Goal: Communication & Community: Connect with others

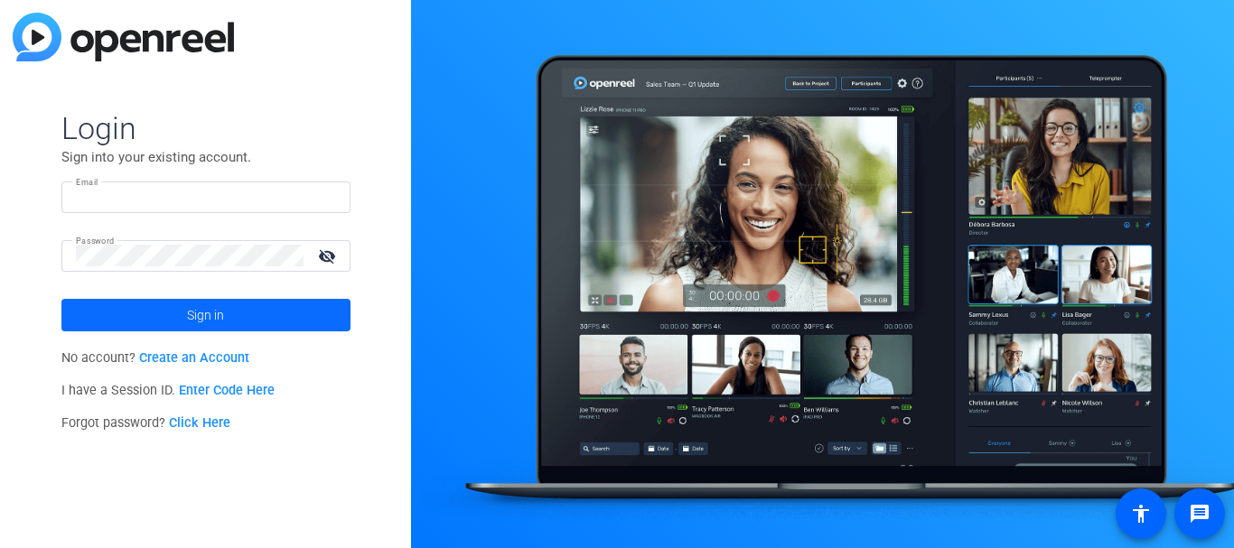
type input "pgannon@thoughtcastmedia.tv"
click at [257, 324] on span at bounding box center [205, 315] width 289 height 43
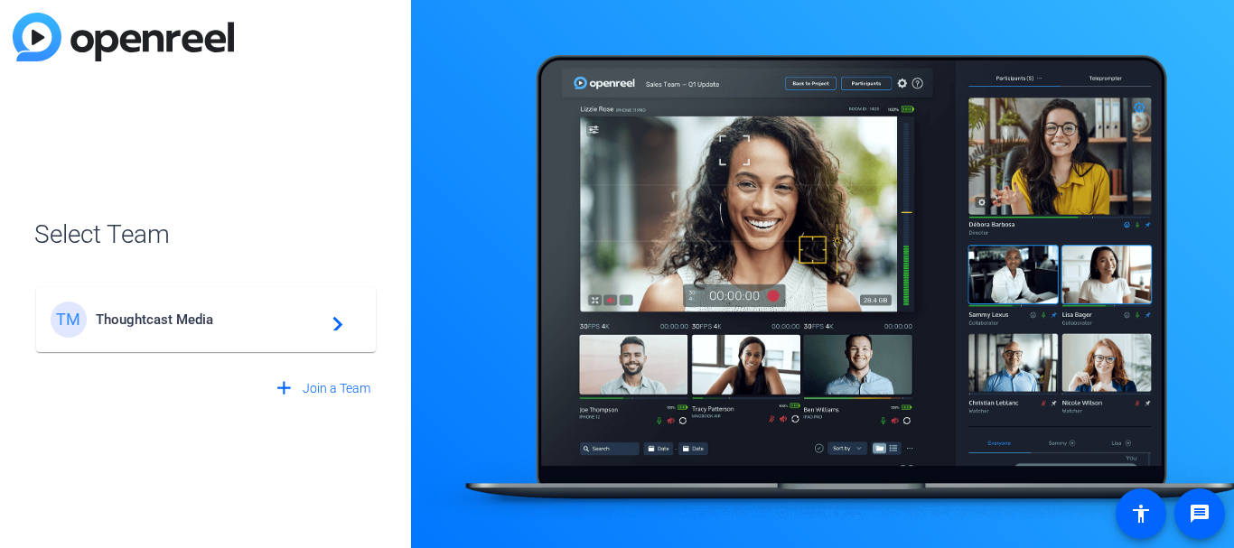
click at [235, 328] on div "TM Thoughtcast Media navigate_next" at bounding box center [206, 320] width 311 height 36
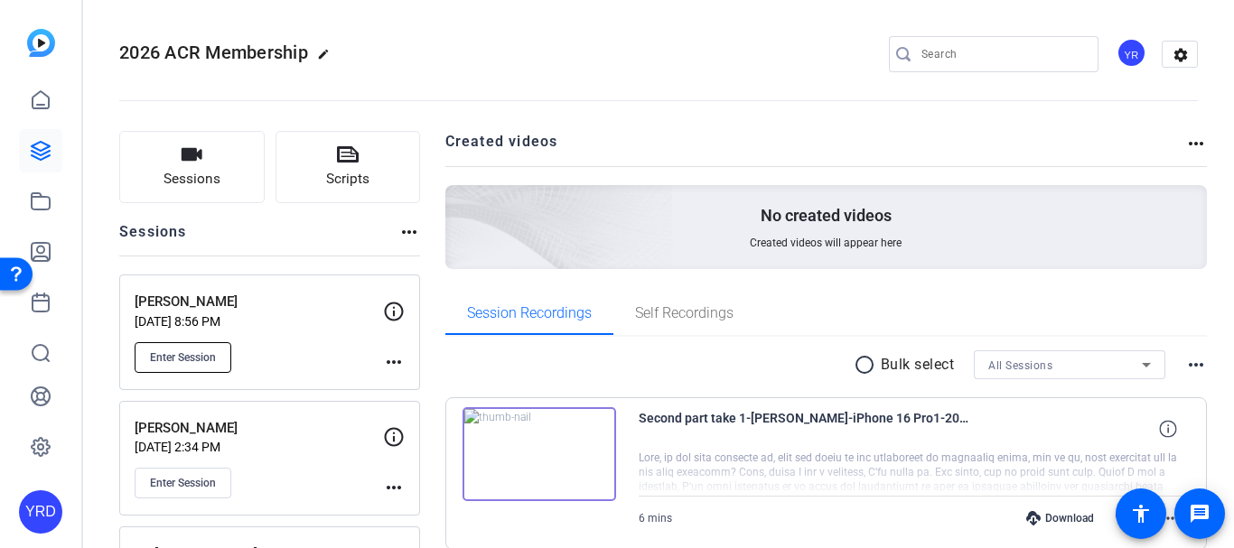
click at [173, 346] on button "Enter Session" at bounding box center [183, 357] width 97 height 31
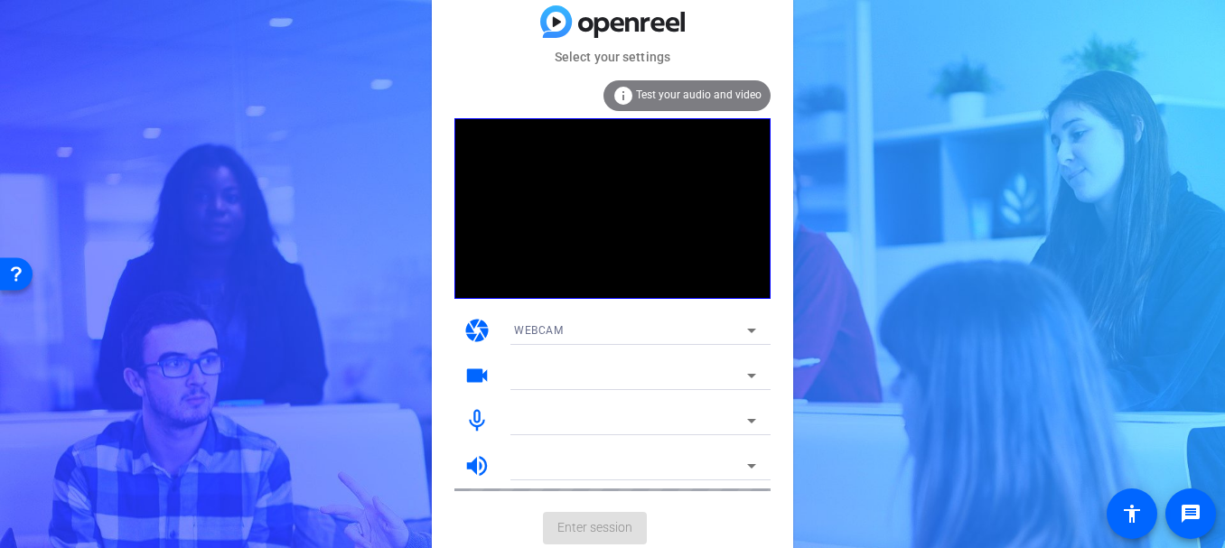
click at [547, 244] on video at bounding box center [612, 208] width 316 height 181
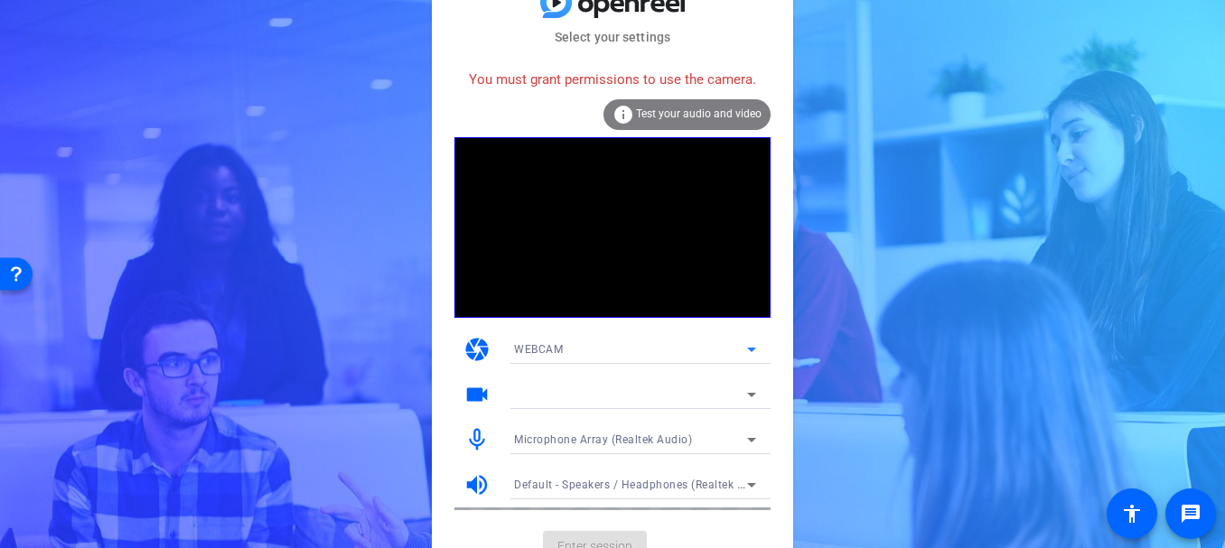
click at [576, 351] on div "WEBCAM" at bounding box center [630, 349] width 233 height 23
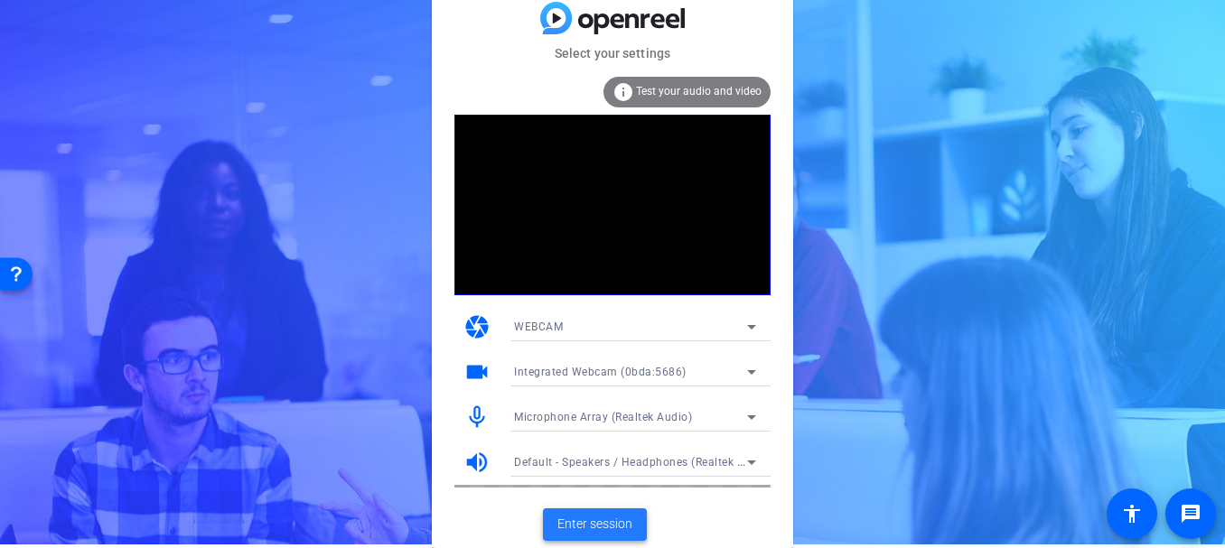
click at [594, 510] on span at bounding box center [595, 524] width 104 height 43
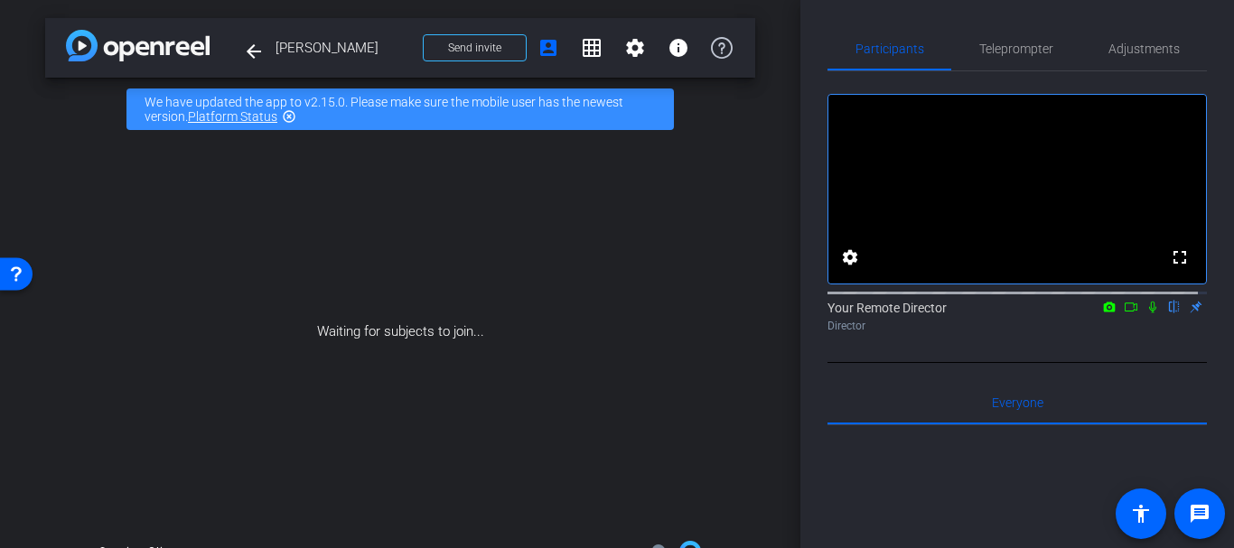
click at [594, 510] on div "Waiting for subjects to join..." at bounding box center [400, 332] width 710 height 382
click at [481, 40] on span at bounding box center [475, 47] width 102 height 43
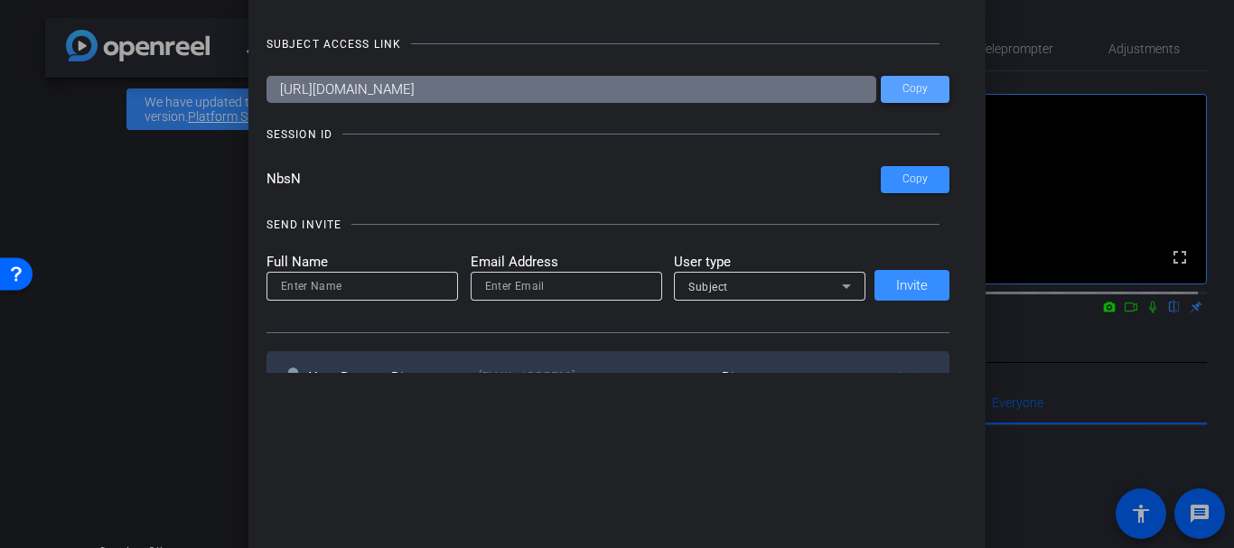
click at [916, 87] on span "Copy" at bounding box center [915, 89] width 25 height 14
click at [404, 285] on input at bounding box center [362, 287] width 163 height 22
type input "Paul Gannon"
paste input "https://capture.openreel.com/subject/MODE_OTP?otp=NbsN"
type input "https://capture.openreel.com/subject/MODE_OTP?otp=NbsN"
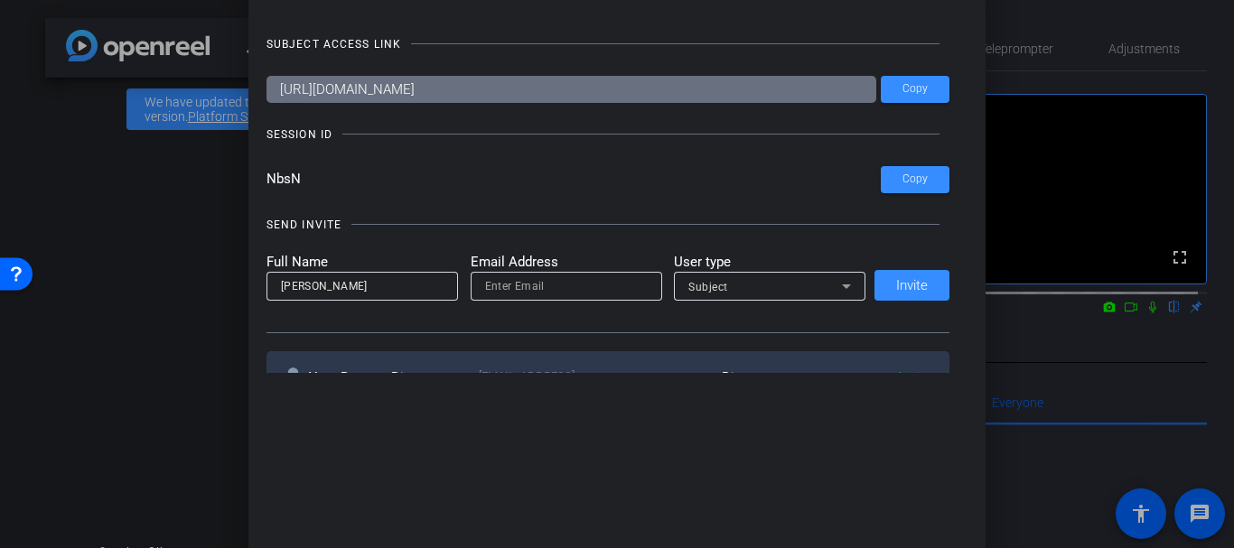
click at [560, 317] on div at bounding box center [567, 311] width 192 height 20
click at [561, 297] on div at bounding box center [566, 286] width 163 height 29
paste input "gannonpaul@hotmail.com"
type input "gannonpaul@hotmail.com"
click at [915, 294] on span at bounding box center [912, 285] width 75 height 43
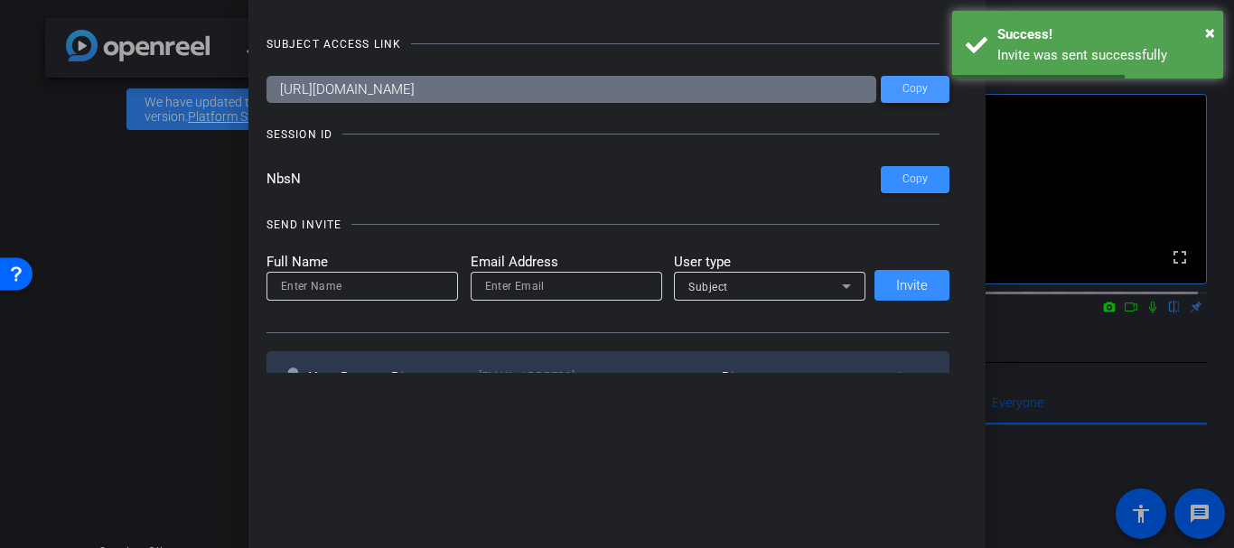
click at [916, 95] on span "Copy" at bounding box center [915, 89] width 25 height 14
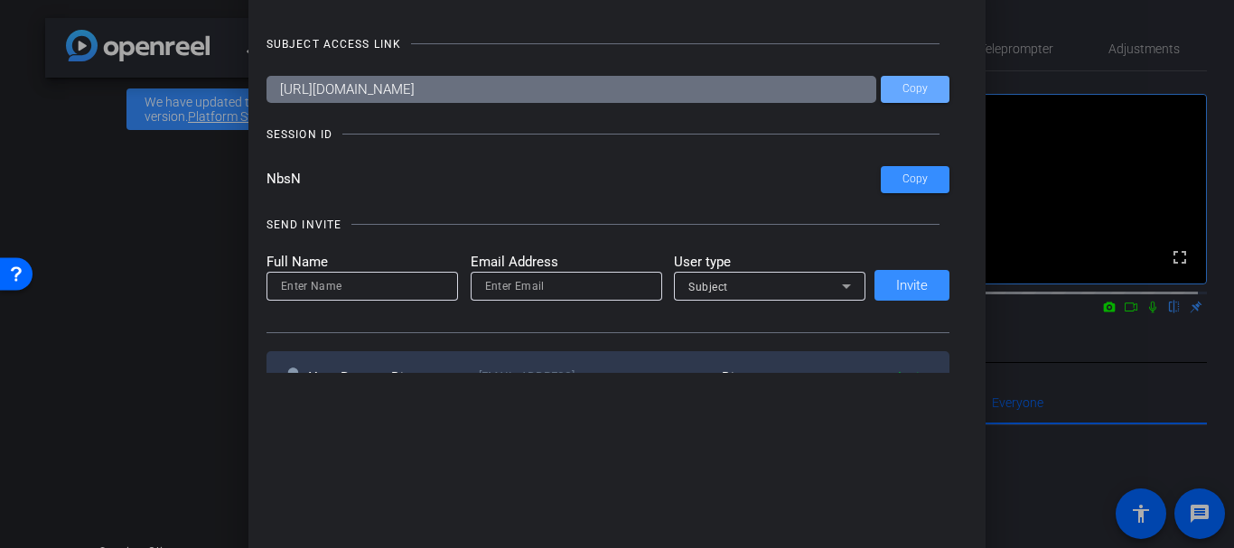
click at [368, 293] on input at bounding box center [362, 287] width 163 height 22
type input "Shannon Mulligan"
click at [479, 286] on div at bounding box center [567, 286] width 192 height 29
paste input "smulligan@openreel.com"
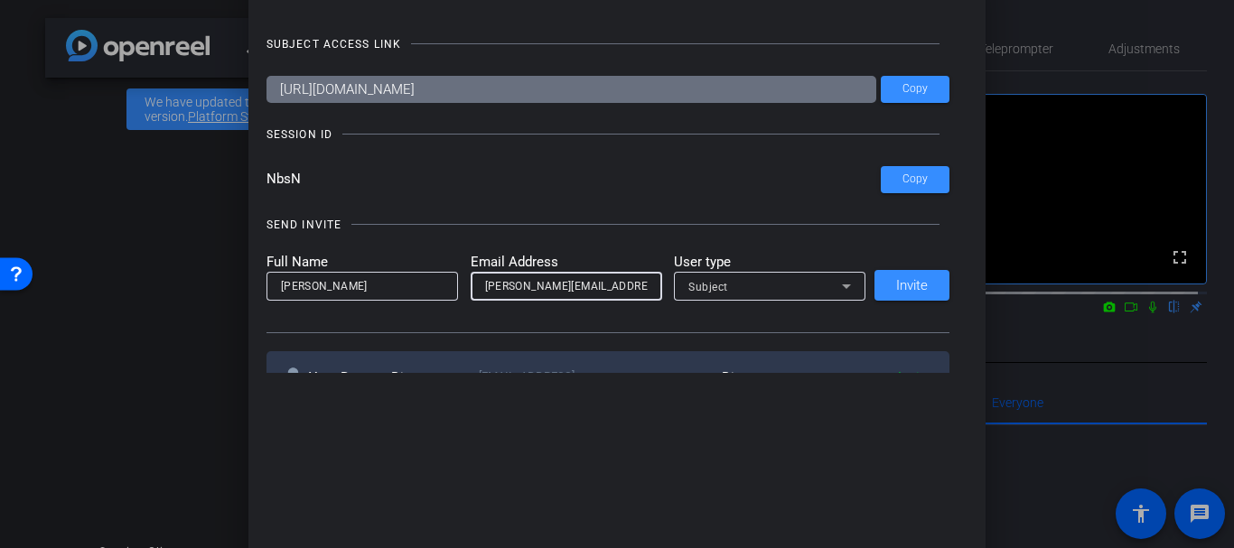
type input "smulligan@openreel.com"
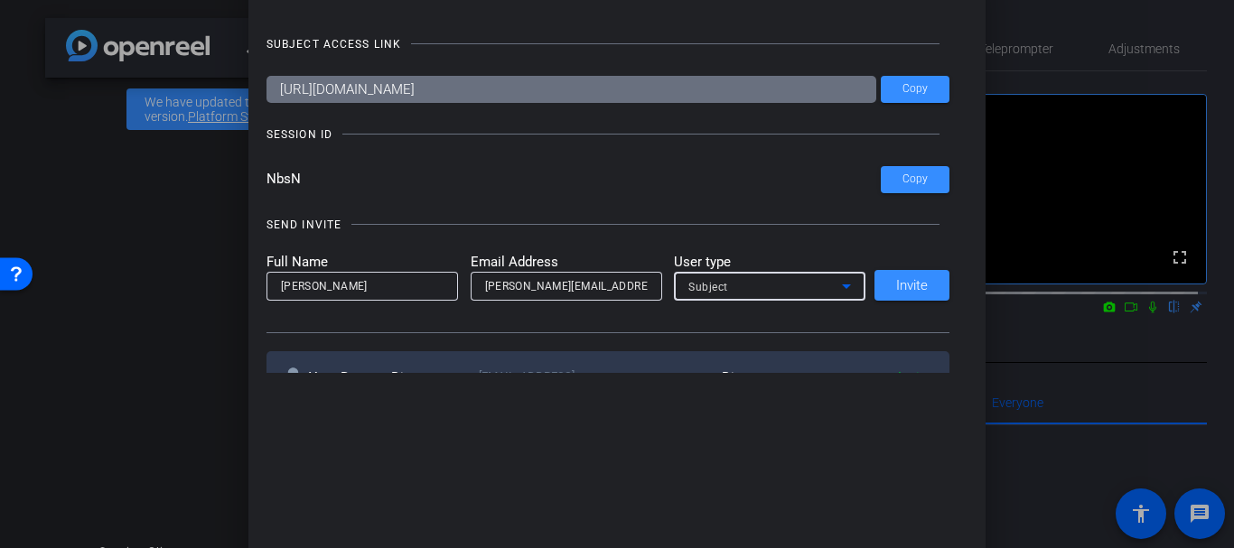
click at [777, 276] on mat-select "Subject" at bounding box center [769, 287] width 163 height 23
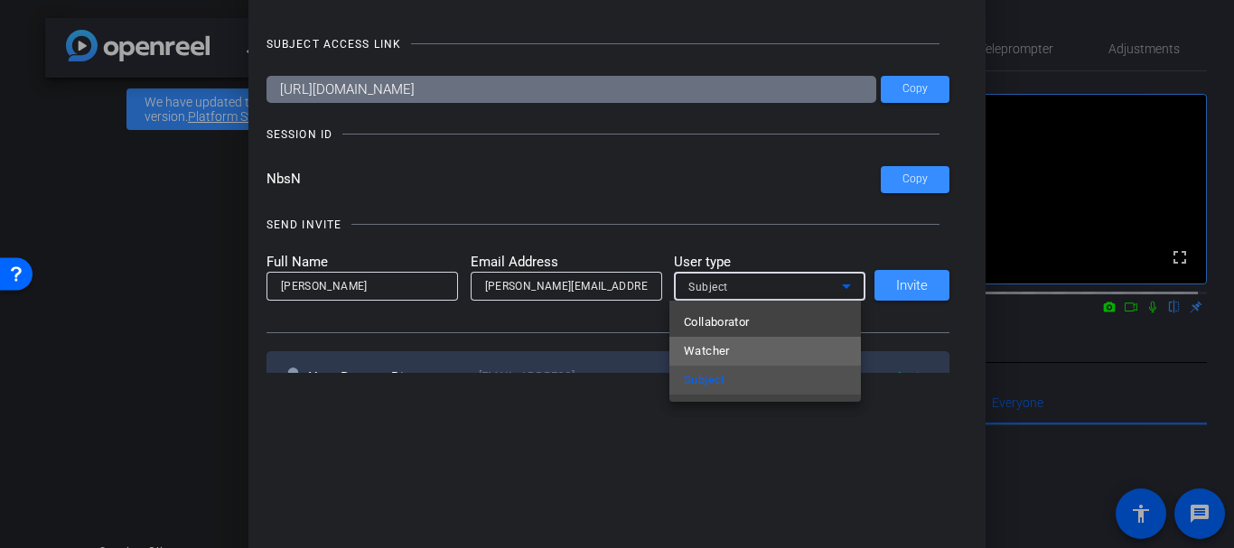
click at [726, 349] on span "Watcher" at bounding box center [707, 352] width 46 height 22
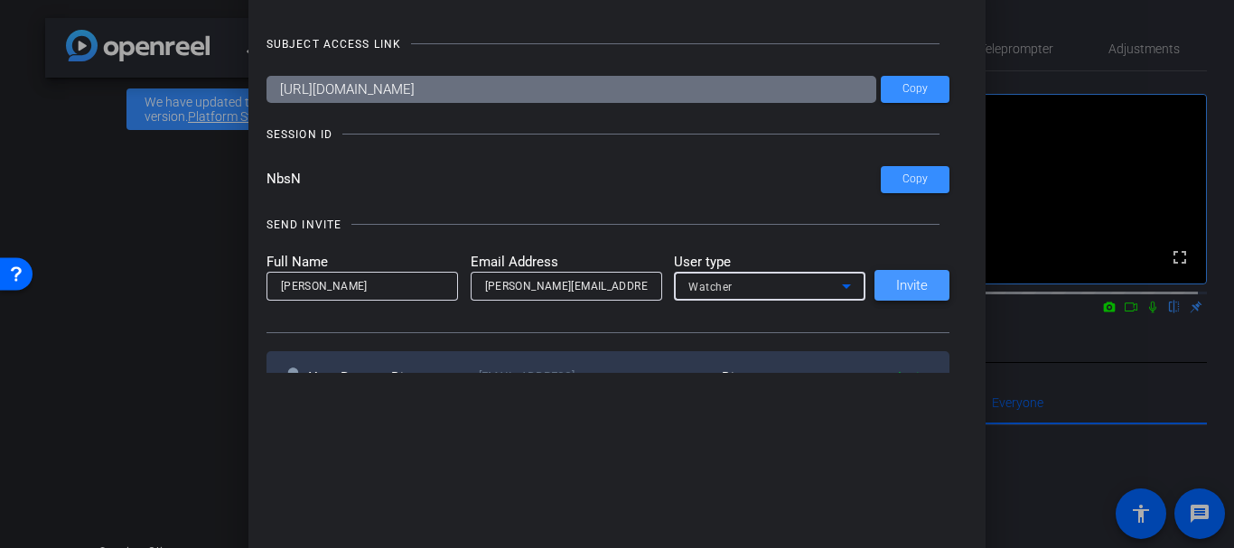
click at [914, 273] on span at bounding box center [912, 285] width 75 height 43
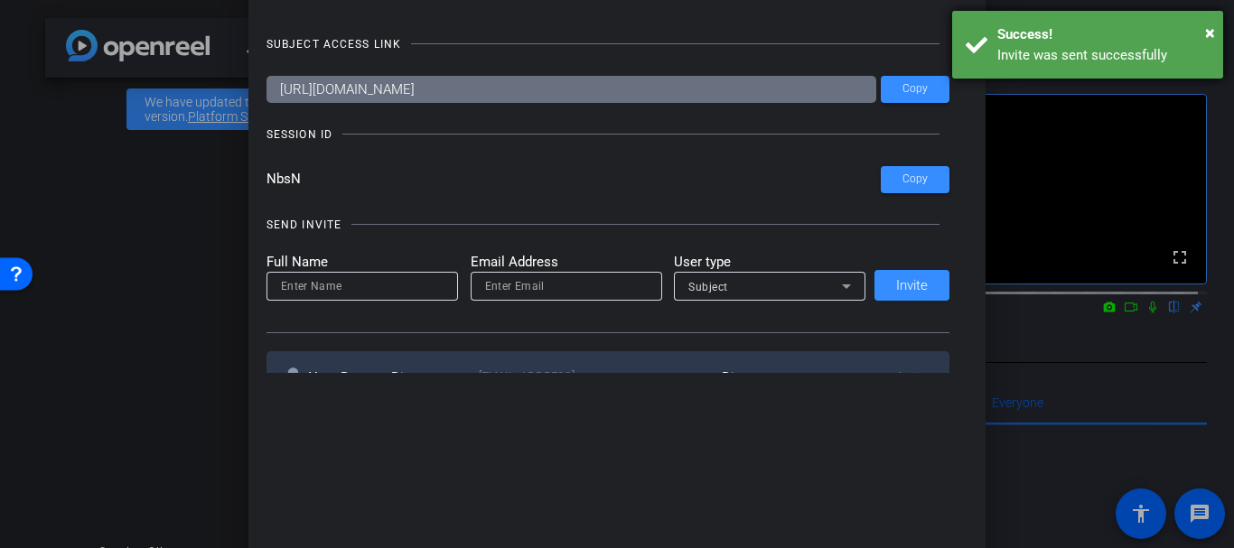
click at [1202, 31] on div "Success!" at bounding box center [1103, 34] width 212 height 21
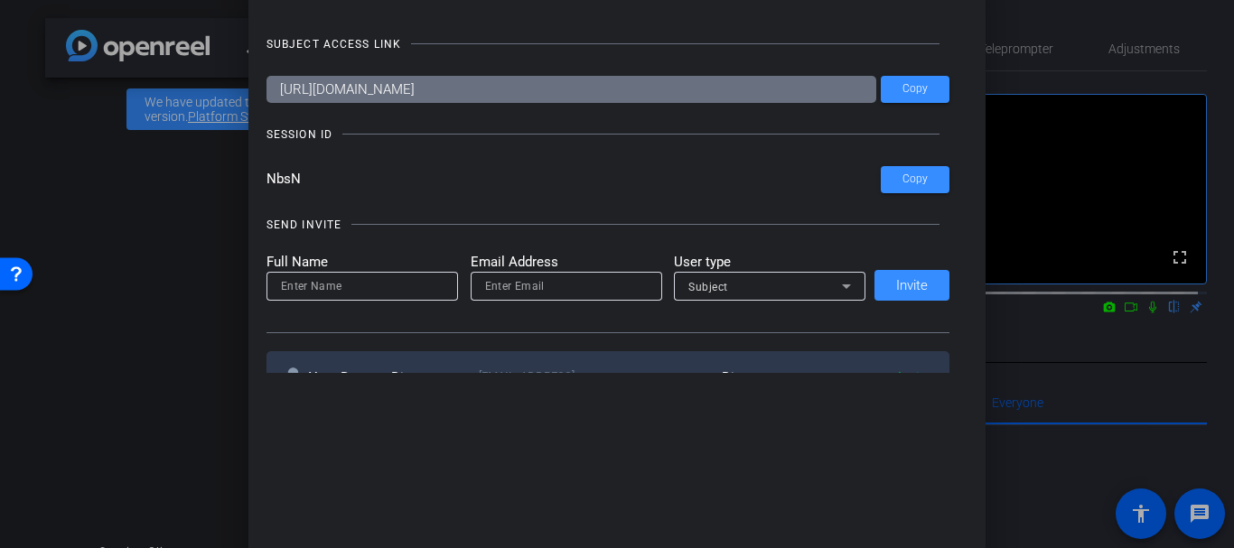
click at [192, 265] on div at bounding box center [617, 274] width 1234 height 548
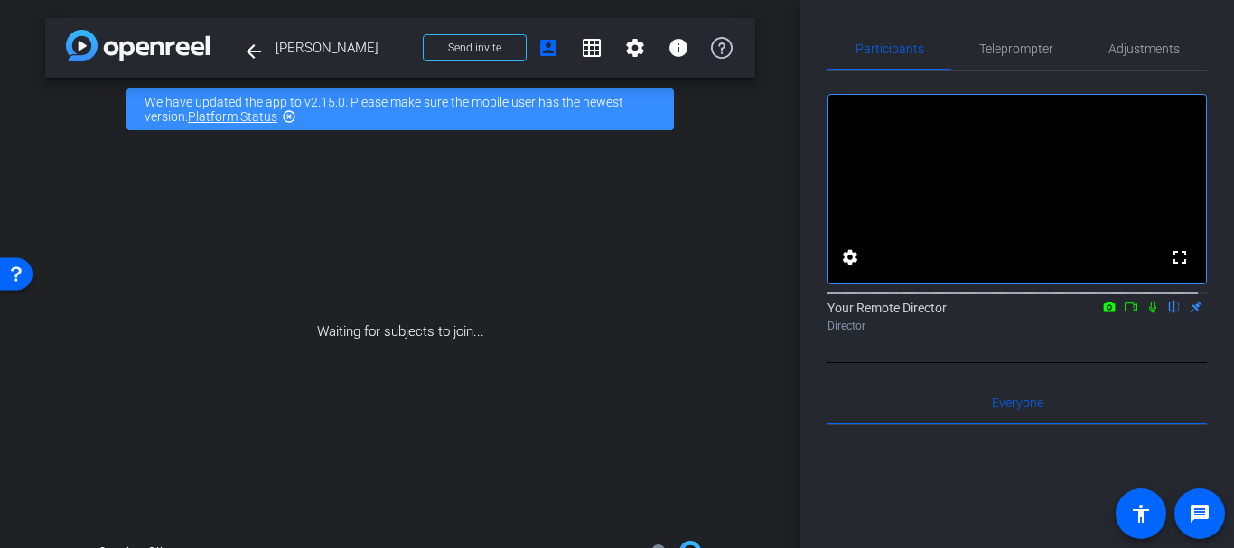
click at [782, 63] on div "arrow_back Dr. Natasha Monga Back to project Send invite account_box grid_on se…" at bounding box center [400, 274] width 800 height 548
click at [826, 492] on div "Participants Teleprompter Adjustments fullscreen settings Your Remote Director …" at bounding box center [1017, 274] width 434 height 548
click at [716, 360] on div "Waiting for subjects to join..." at bounding box center [400, 332] width 710 height 382
click at [467, 56] on span at bounding box center [475, 47] width 102 height 43
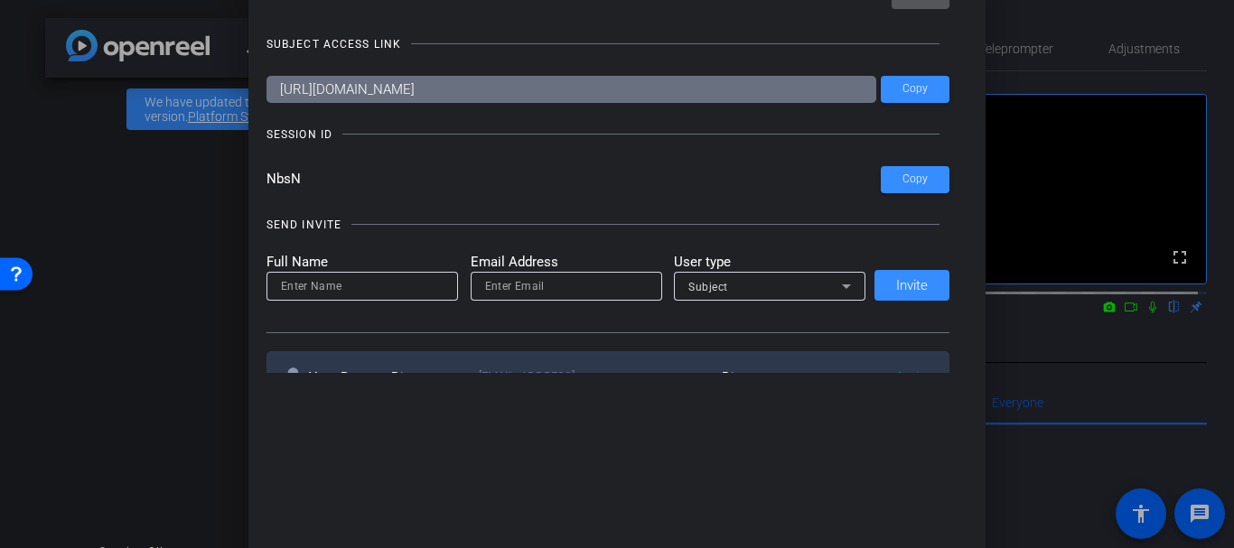
click at [164, 144] on div at bounding box center [617, 274] width 1234 height 548
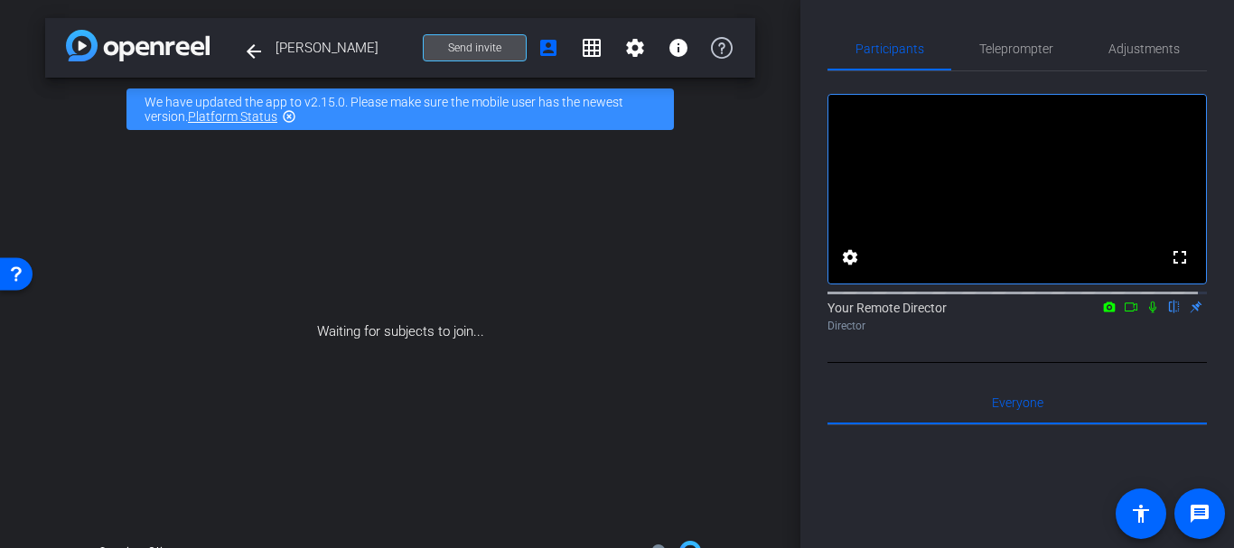
click at [485, 45] on span "Send invite" at bounding box center [474, 48] width 53 height 14
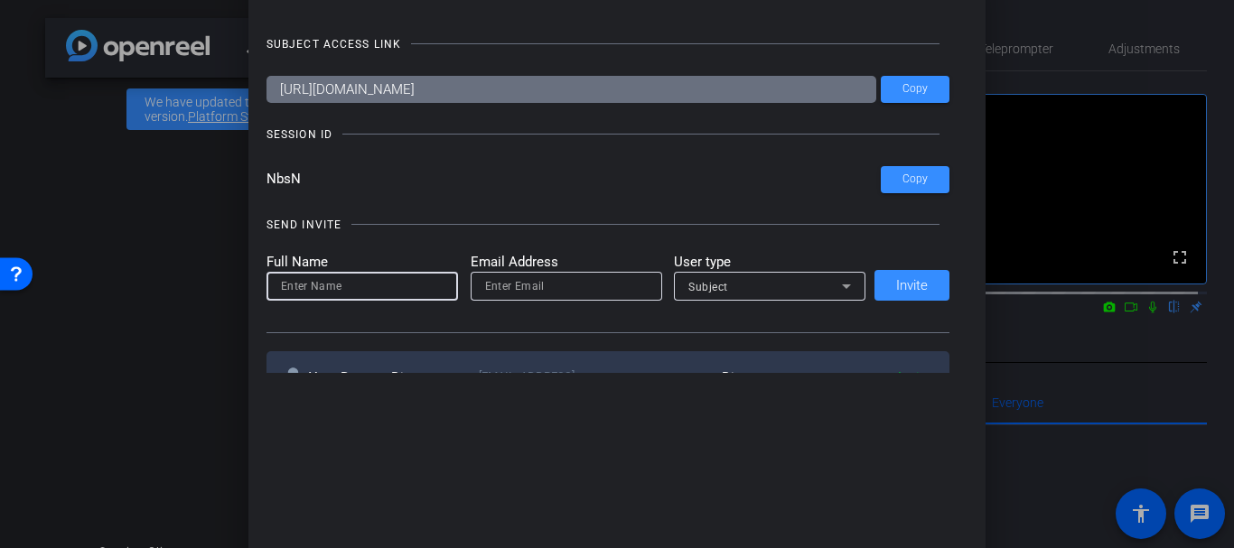
click at [369, 277] on input at bounding box center [362, 287] width 163 height 22
type input "g"
type input "fgannon@thoughtcastmedia.tv"
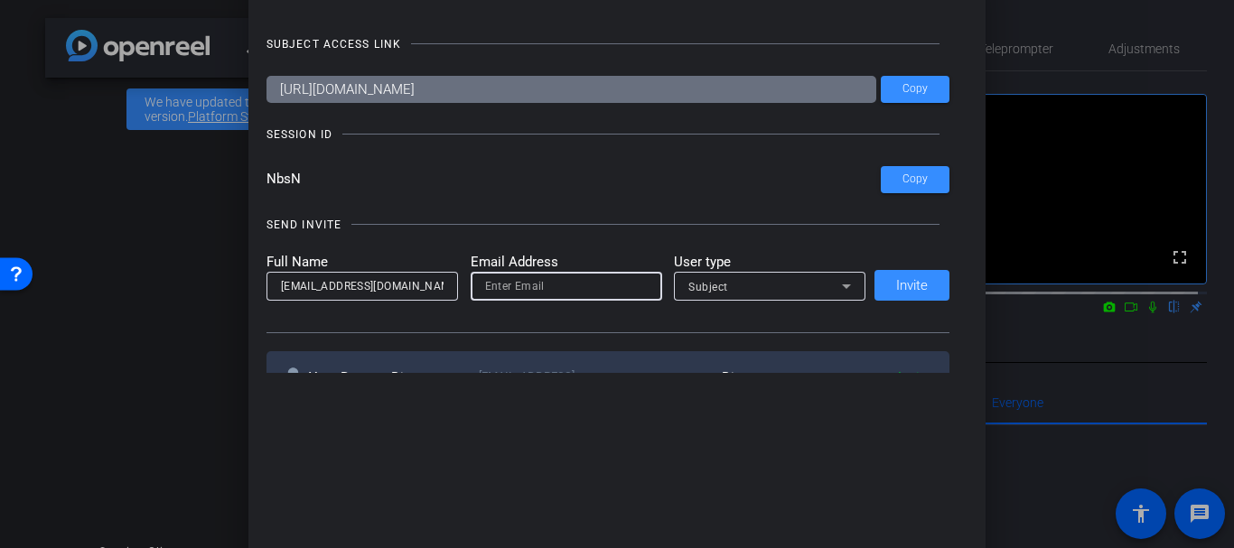
click at [413, 287] on input "fgannon@thoughtcastmedia.tv" at bounding box center [362, 287] width 163 height 22
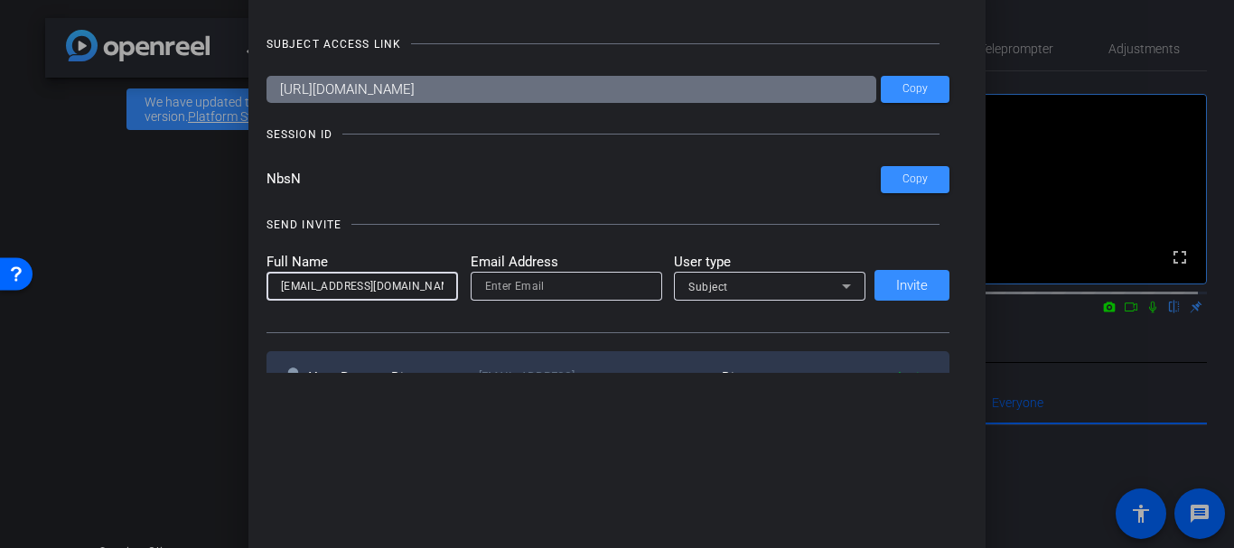
click at [413, 287] on input "fgannon@thoughtcastmedia.tv" at bounding box center [362, 287] width 163 height 22
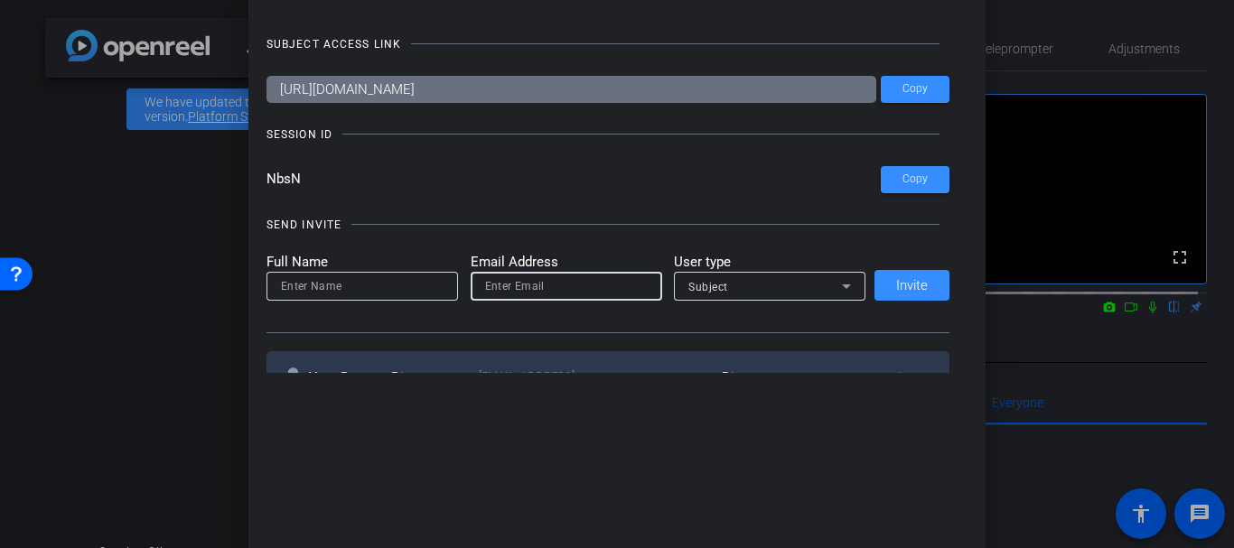
click at [519, 289] on input "email" at bounding box center [566, 287] width 163 height 22
paste input "fgannon@thoughtcastmedia.tv"
type input "fgannon@thoughtcastmedia.tv"
click at [343, 294] on input at bounding box center [362, 287] width 163 height 22
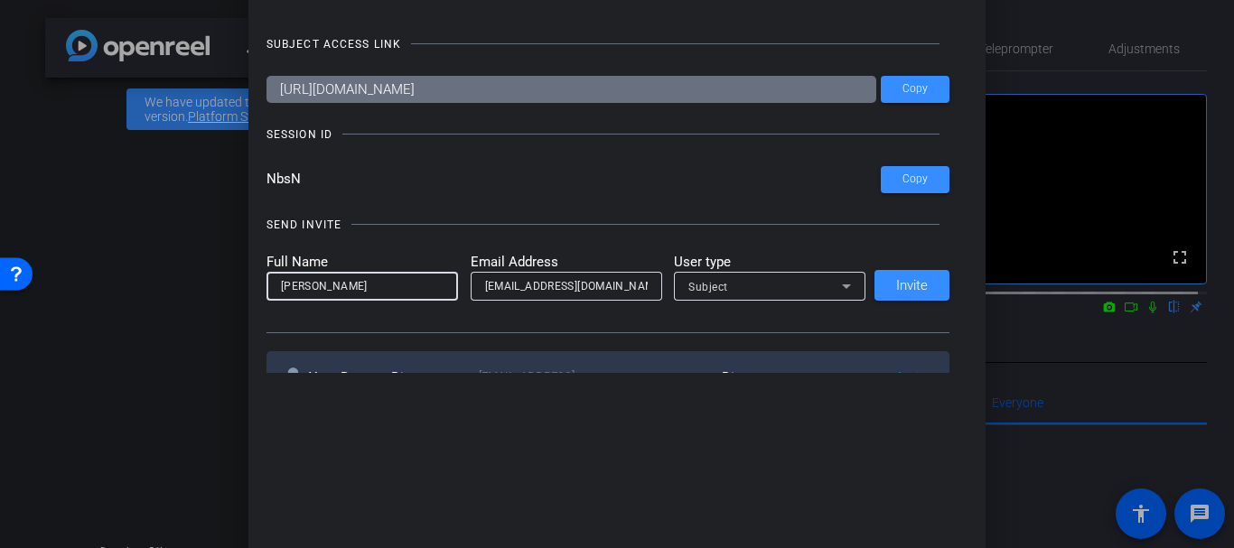
type input "Frank Gannon"
click at [732, 292] on div "Subject" at bounding box center [765, 287] width 154 height 23
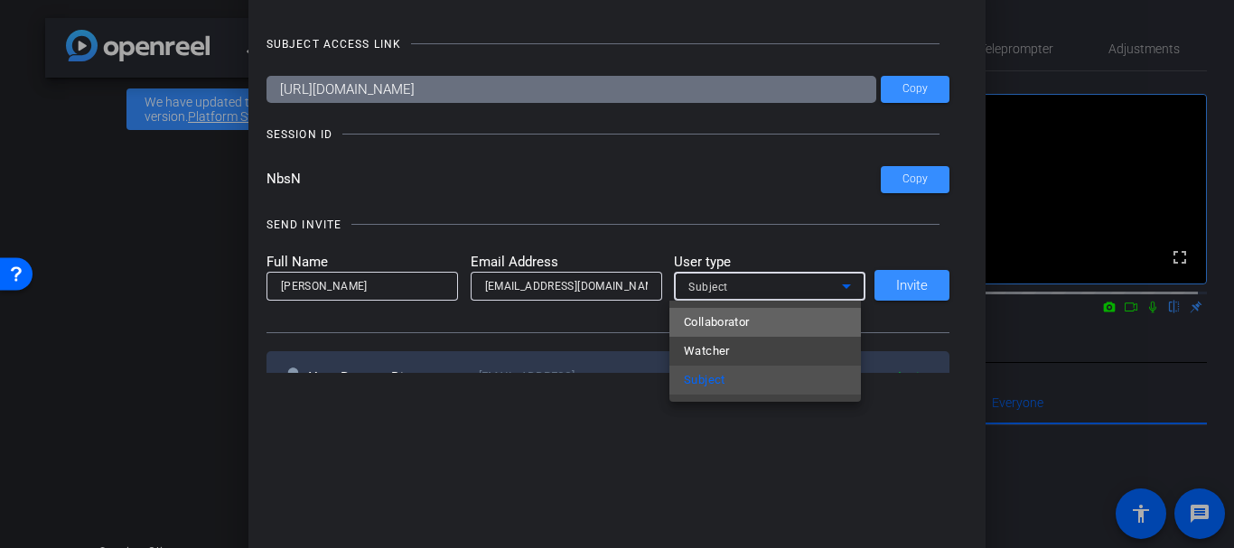
click at [735, 324] on span "Collaborator" at bounding box center [717, 323] width 66 height 22
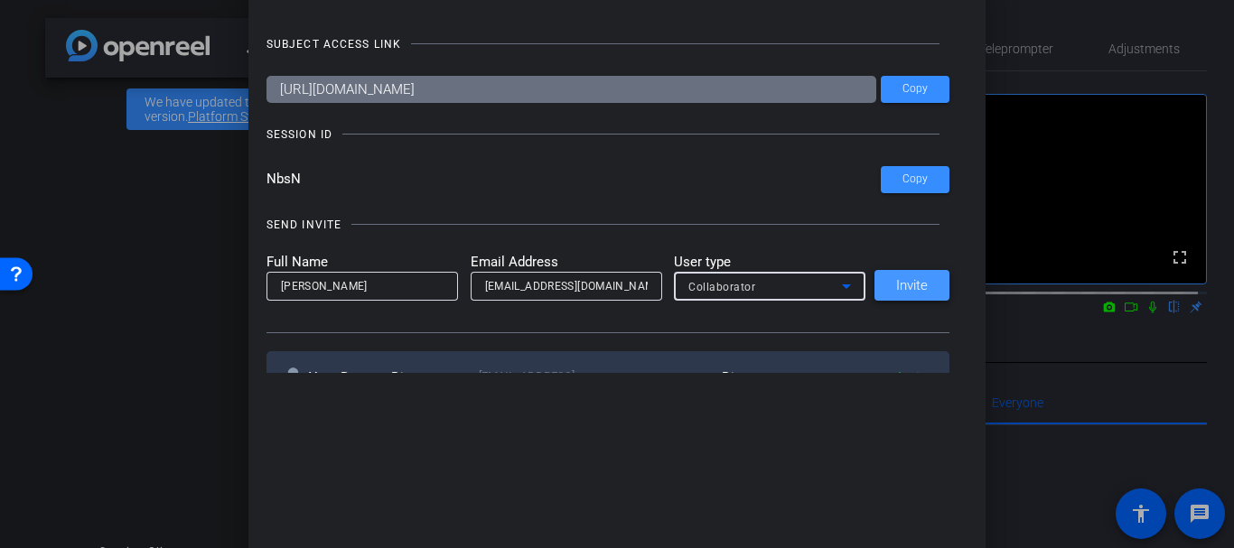
click at [900, 282] on span "Invite" at bounding box center [912, 286] width 32 height 14
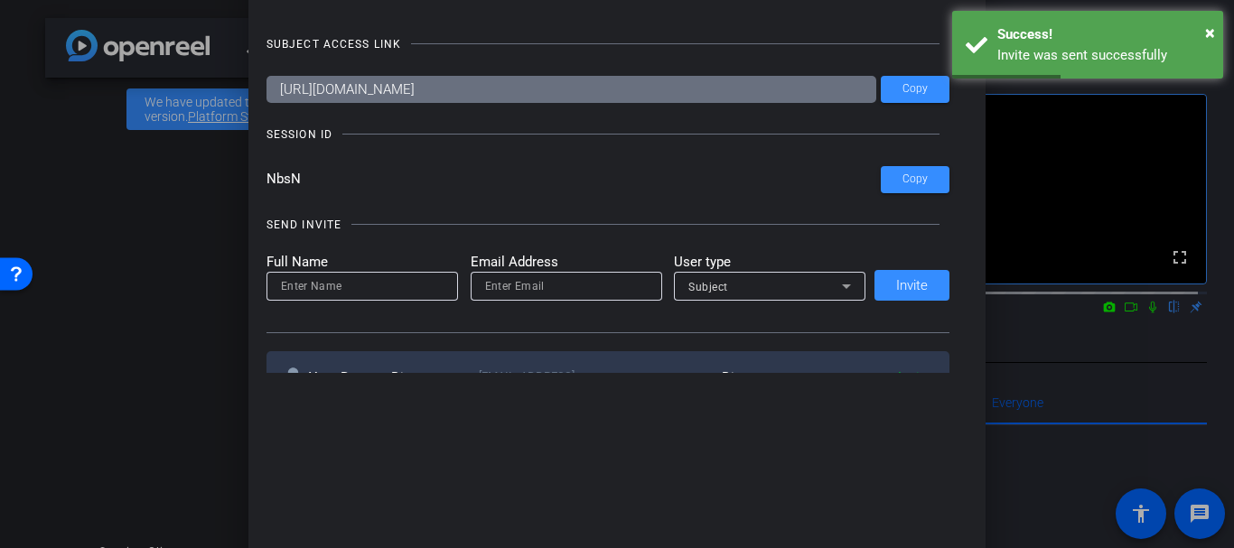
click at [176, 212] on div at bounding box center [617, 274] width 1234 height 548
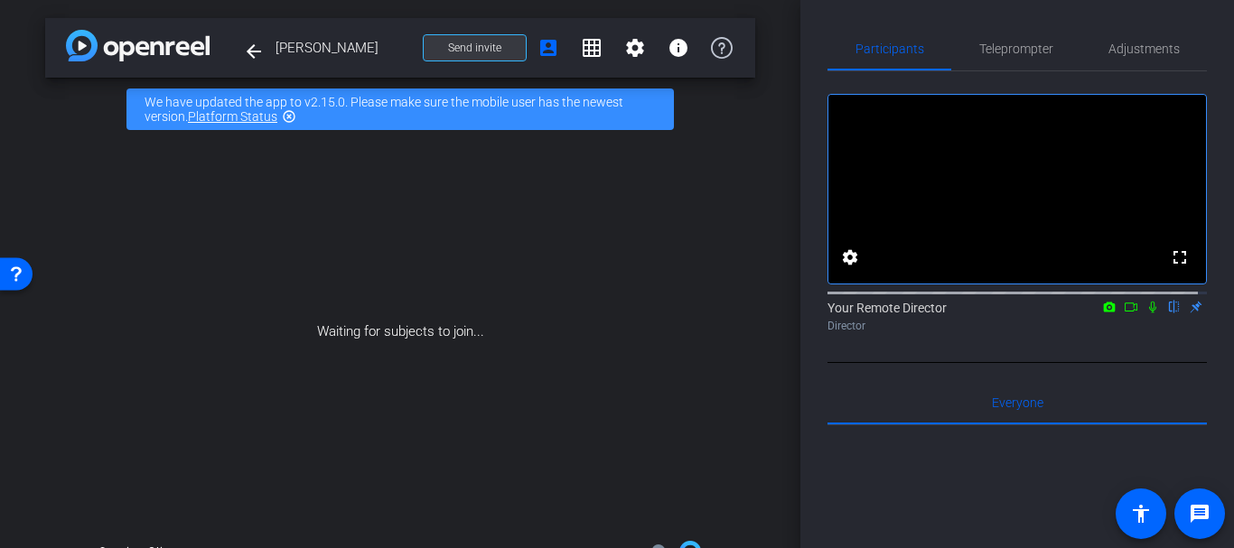
click at [475, 32] on span at bounding box center [475, 47] width 102 height 43
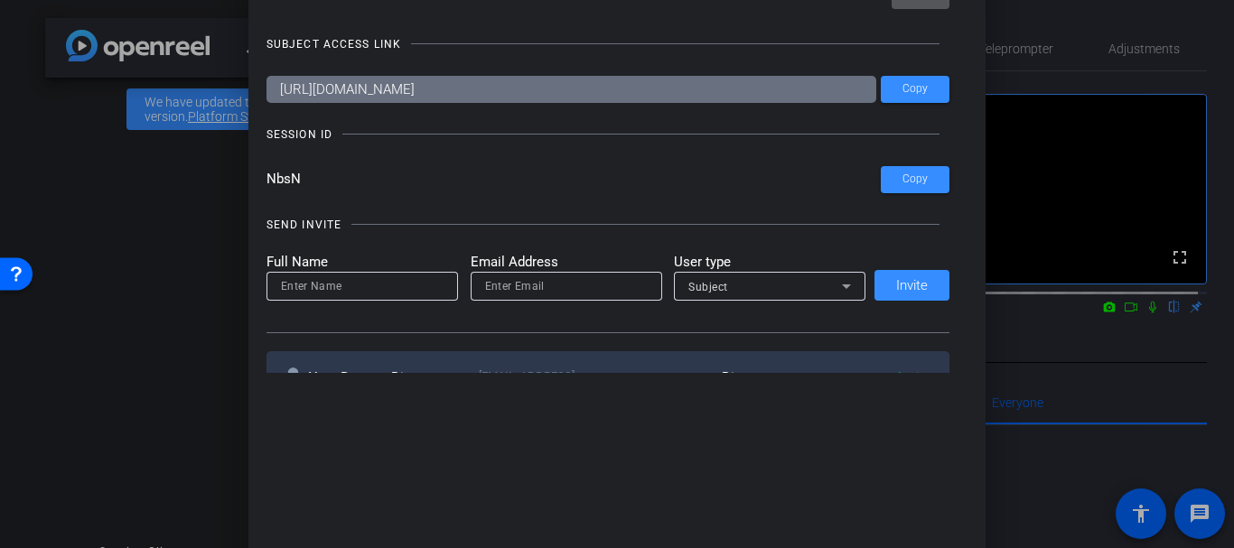
click at [815, 284] on div "Subject" at bounding box center [765, 287] width 154 height 23
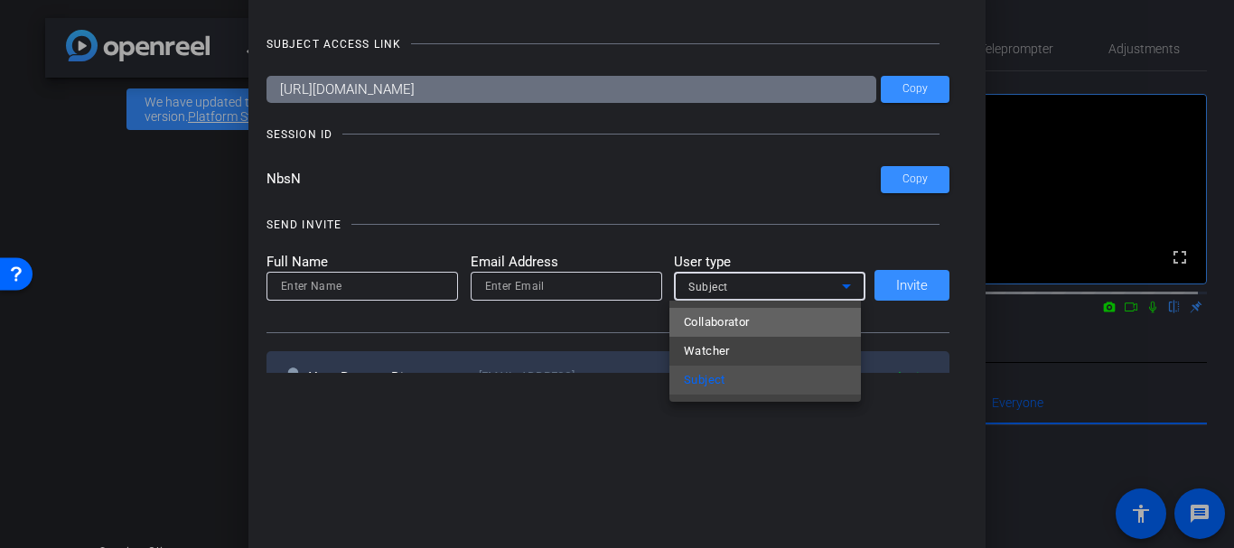
click at [807, 321] on mat-option "Collaborator" at bounding box center [765, 322] width 192 height 29
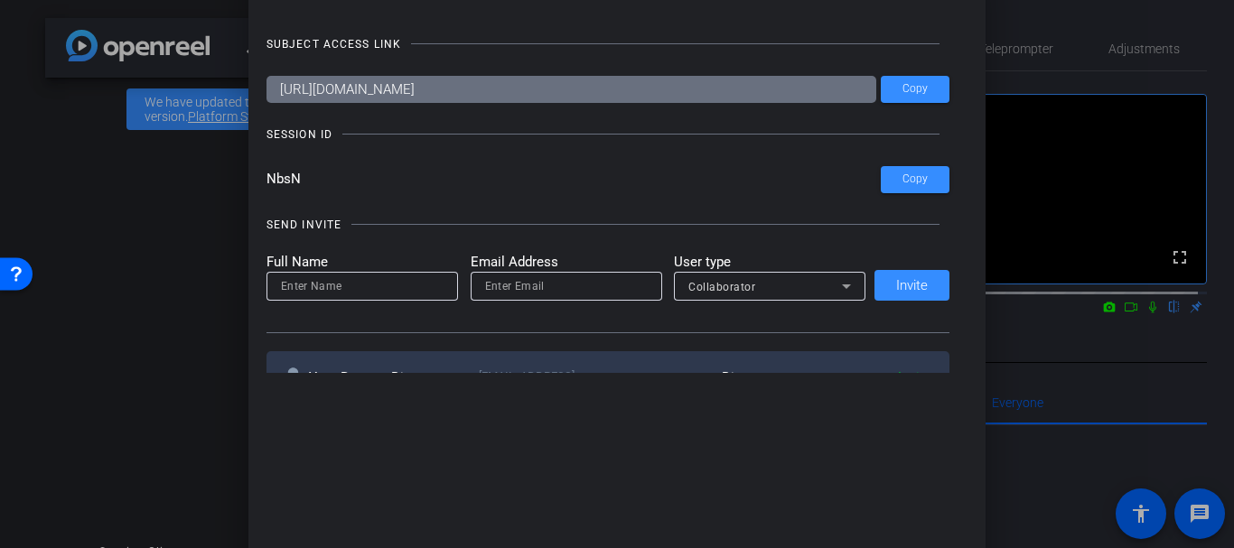
click at [326, 166] on input "NbsN" at bounding box center [574, 179] width 615 height 27
click at [412, 118] on div "SUBJECT ACCESS LINK https://capture.openreel.com/subject/MODE_OTP?otp=NbsN Copy…" at bounding box center [618, 195] width 702 height 357
click at [313, 189] on input "NbsN" at bounding box center [574, 179] width 615 height 27
click at [272, 178] on input "NbsN" at bounding box center [574, 179] width 615 height 27
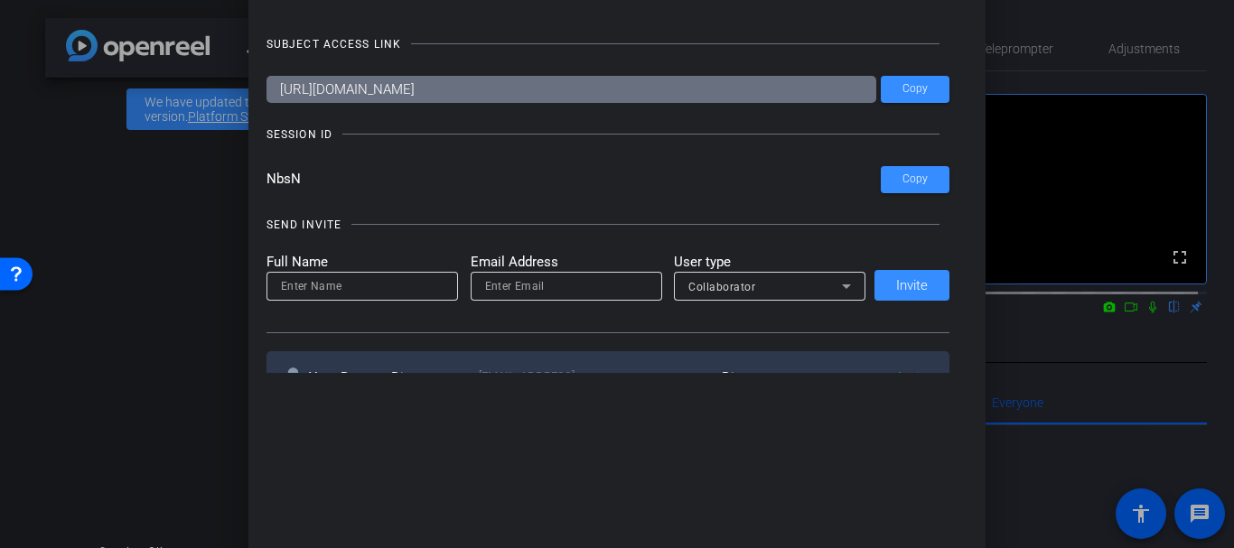
click at [282, 181] on input "NbsN" at bounding box center [574, 179] width 615 height 27
click at [292, 182] on input "NbsN" at bounding box center [574, 179] width 615 height 27
click at [72, 182] on div at bounding box center [617, 274] width 1234 height 548
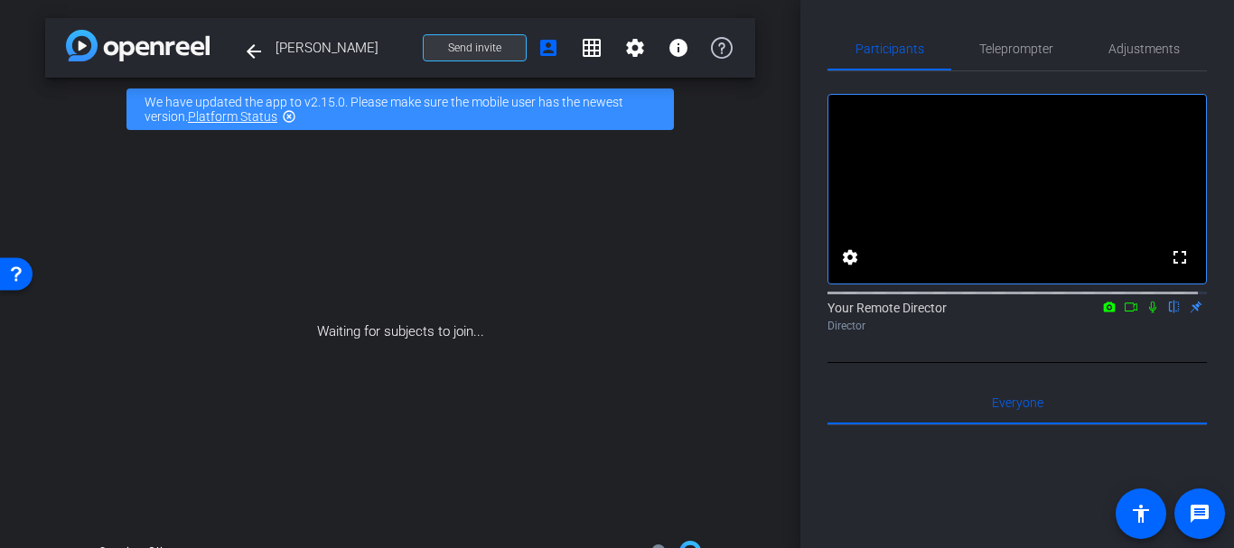
click at [490, 44] on span "Send invite" at bounding box center [474, 48] width 53 height 14
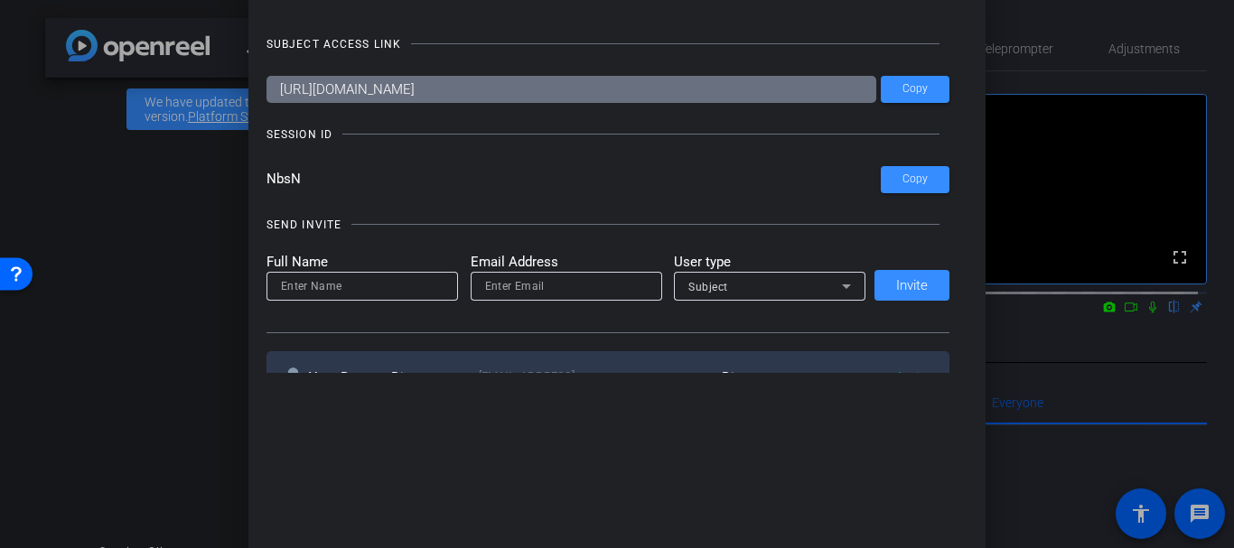
click at [70, 108] on div at bounding box center [617, 274] width 1234 height 548
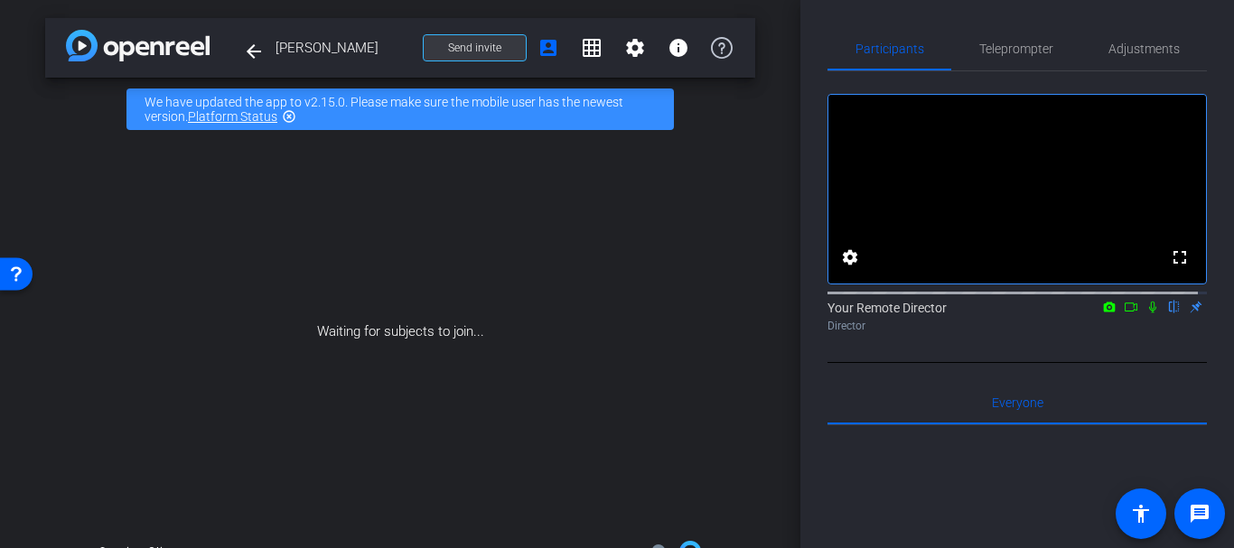
click at [474, 51] on span "Send invite" at bounding box center [474, 48] width 53 height 14
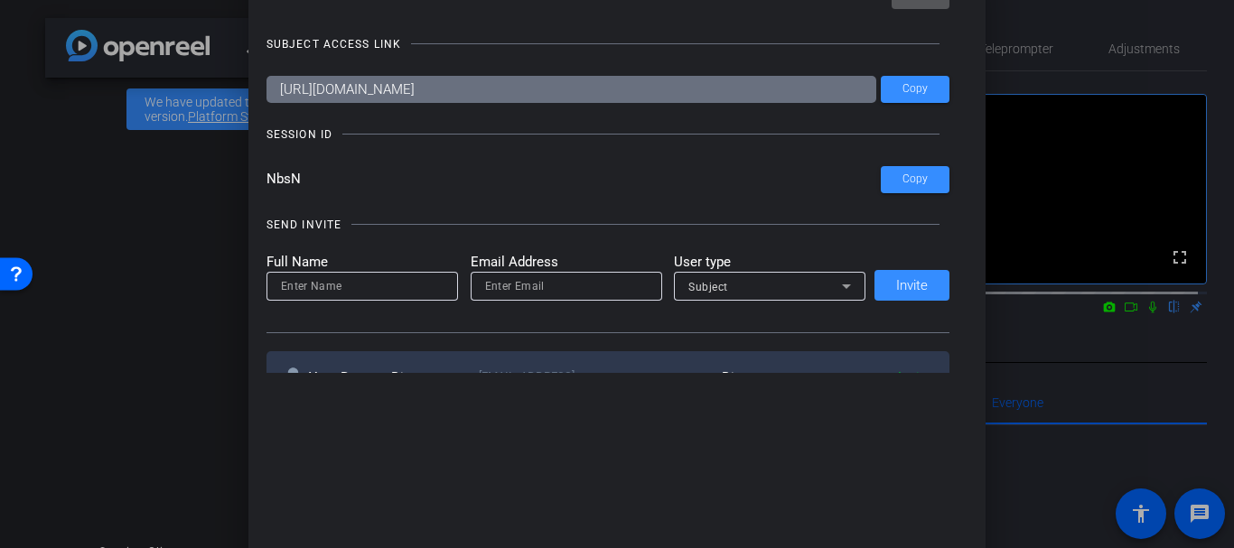
click at [324, 276] on input at bounding box center [362, 287] width 163 height 22
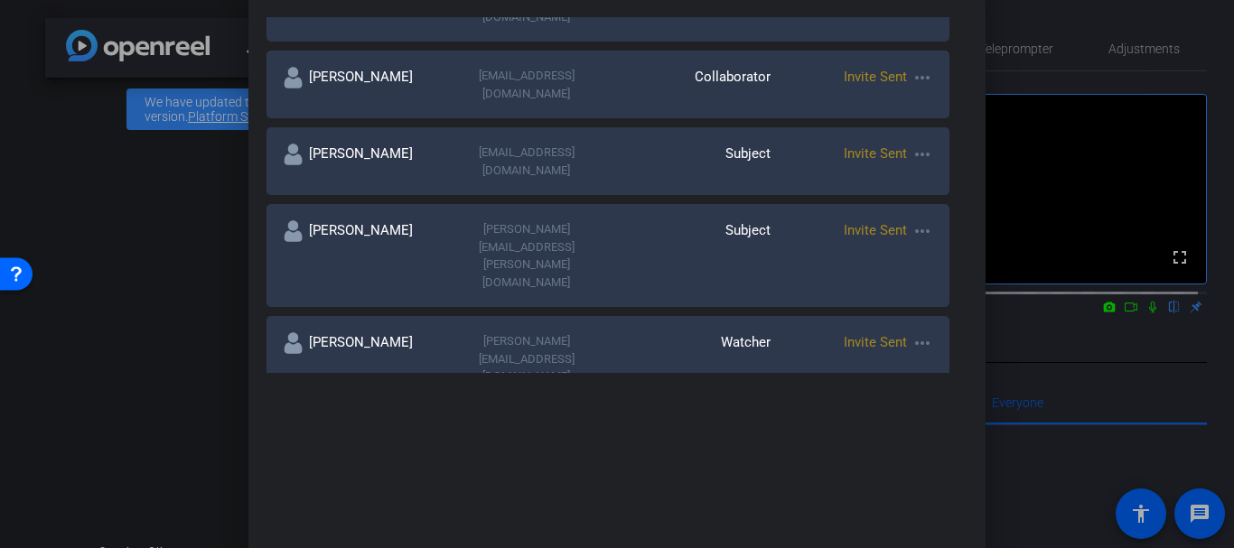
scroll to position [379, 0]
type input "gannonpaulf"
click at [117, 145] on div at bounding box center [617, 274] width 1234 height 548
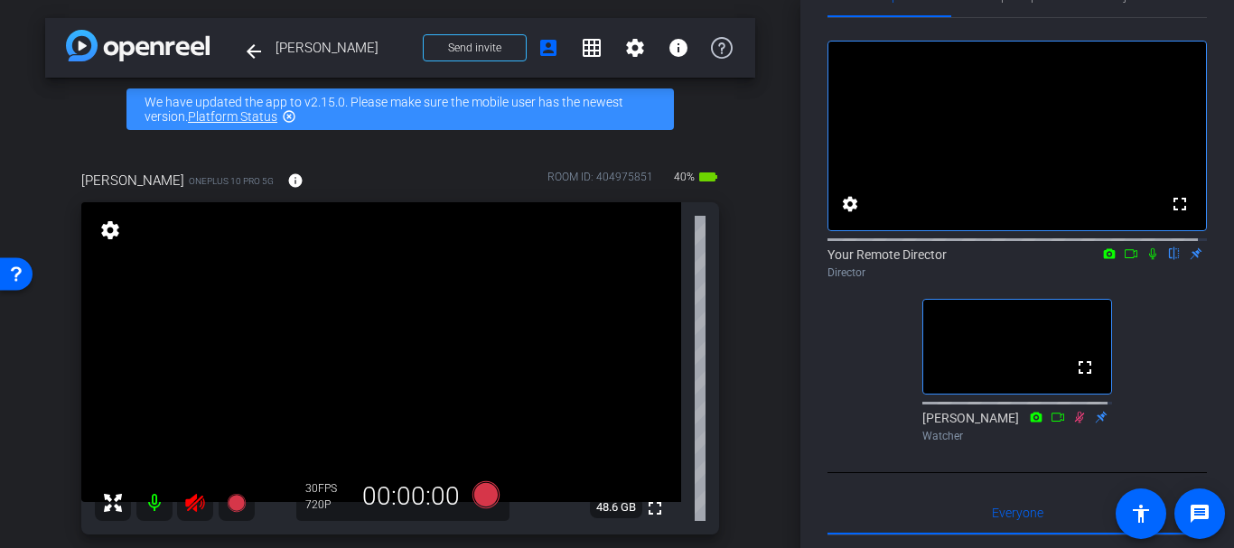
scroll to position [56, 0]
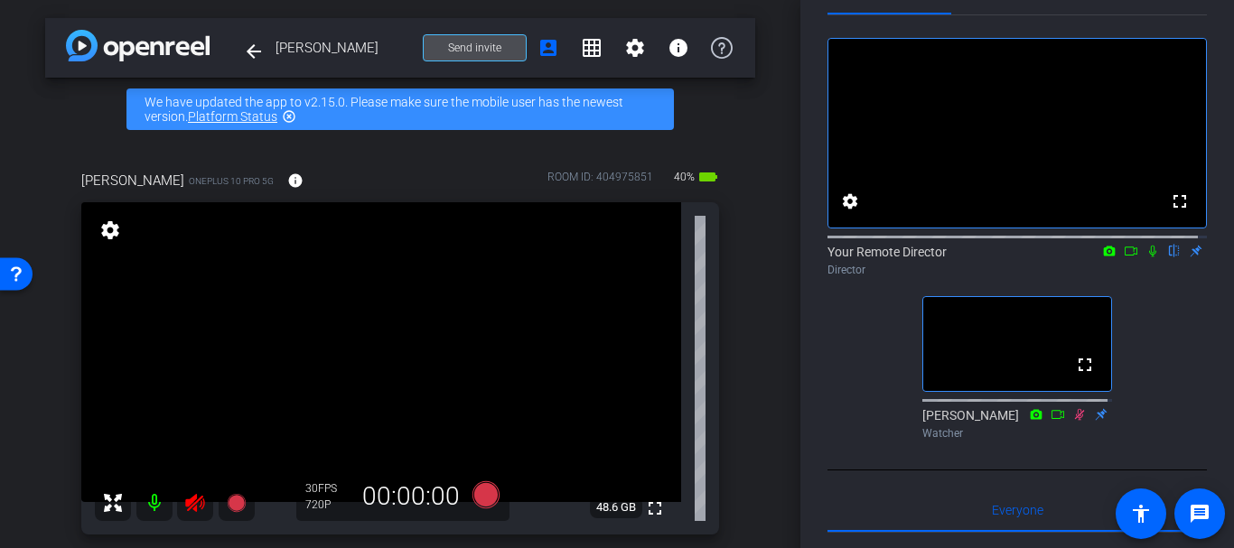
click at [468, 43] on span "Send invite" at bounding box center [474, 48] width 53 height 14
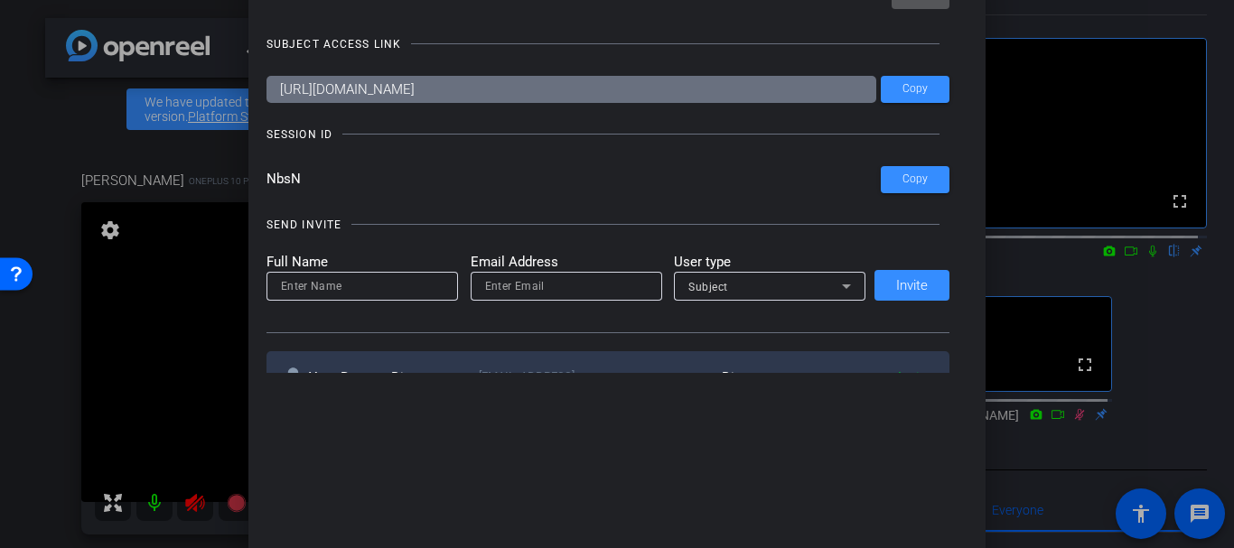
click at [407, 284] on input at bounding box center [362, 287] width 163 height 22
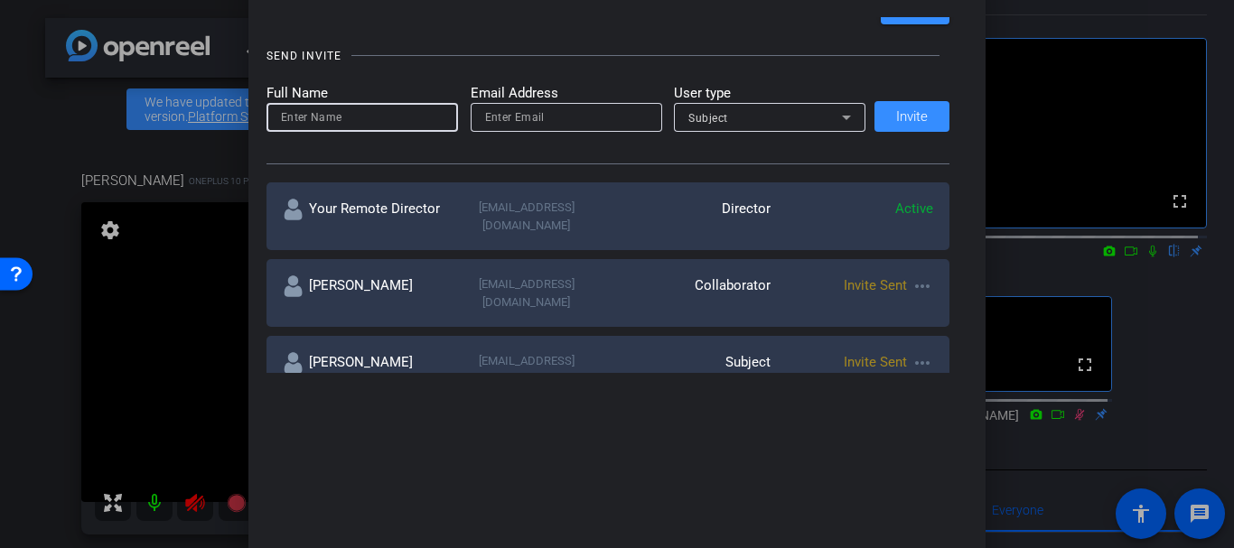
scroll to position [0, 0]
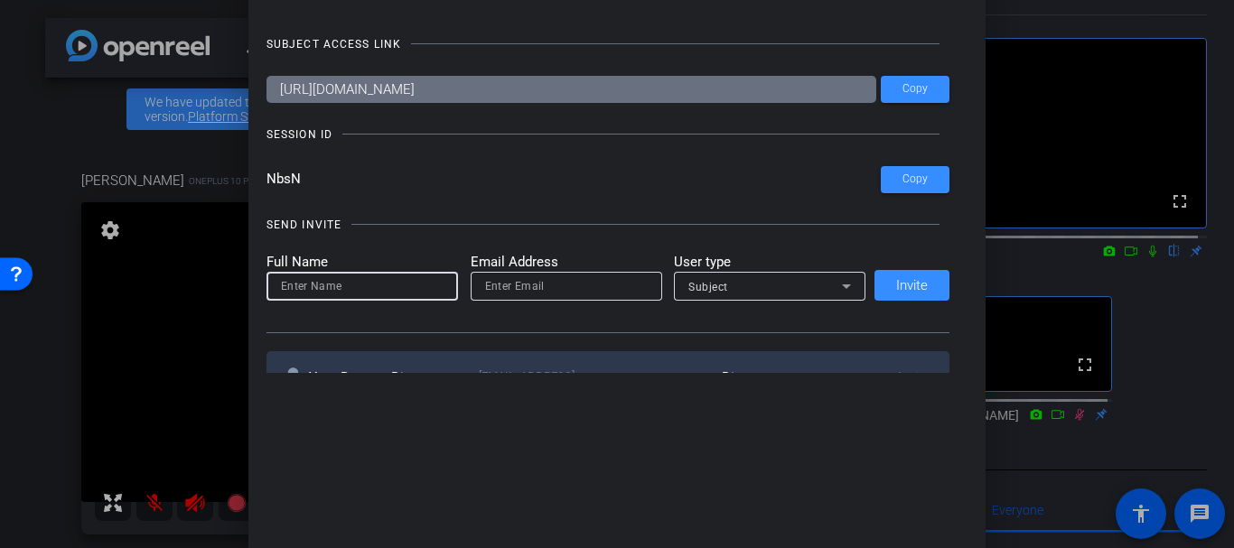
click at [394, 262] on mat-label "Full Name" at bounding box center [363, 262] width 192 height 21
click at [394, 284] on input at bounding box center [362, 287] width 163 height 22
type input "f"
type input "gannonpaulf@gmail.con"
click at [394, 284] on input "gannonpaulf@gmail.con" at bounding box center [362, 287] width 163 height 22
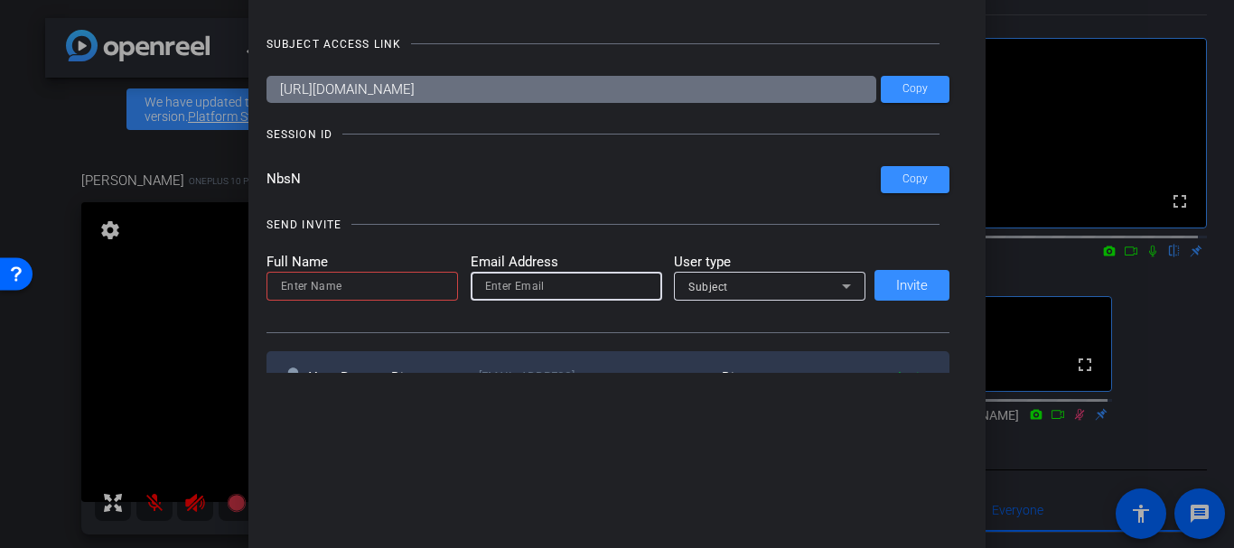
paste input "gannonpaulf@gmail.con"
type input "gannonpaulf@gmail.con"
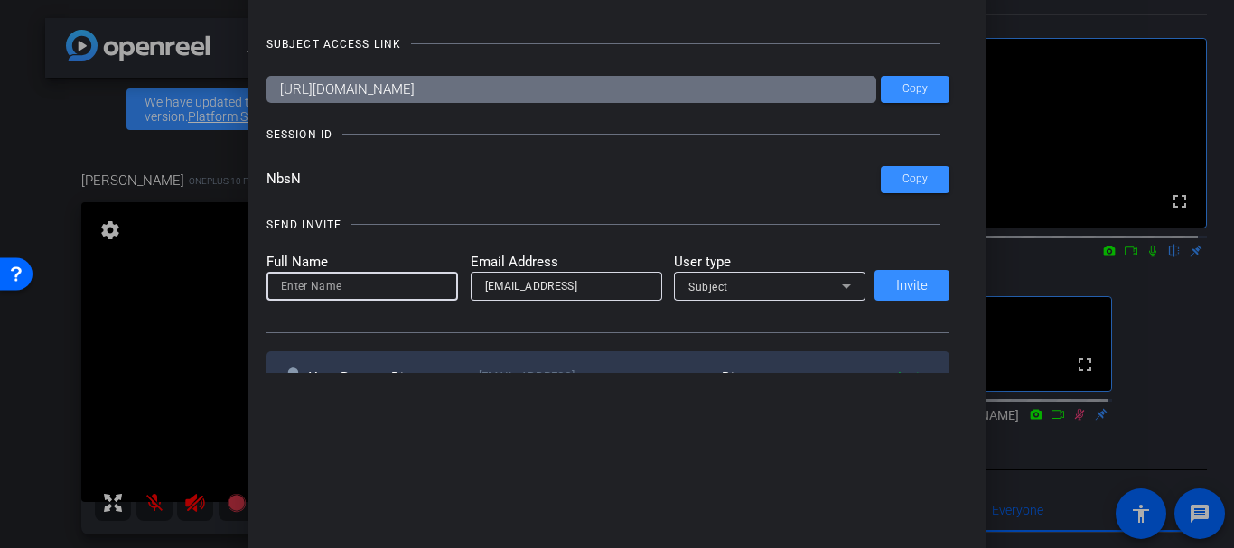
click at [394, 284] on input at bounding box center [362, 287] width 163 height 22
type input "Paul Gannon"
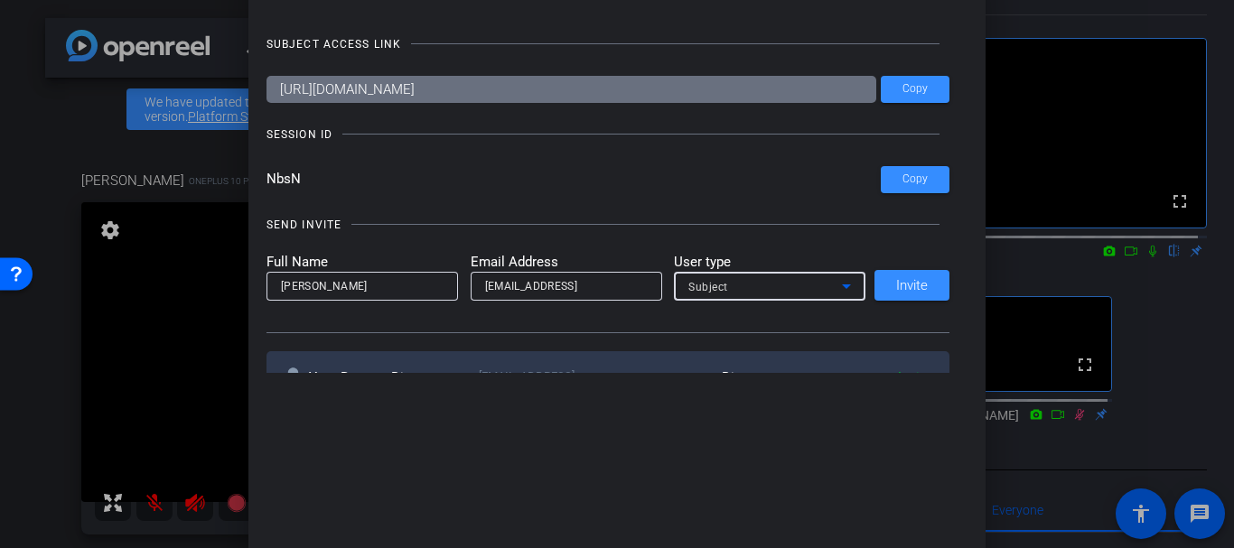
click at [703, 293] on span "Subject" at bounding box center [708, 287] width 40 height 13
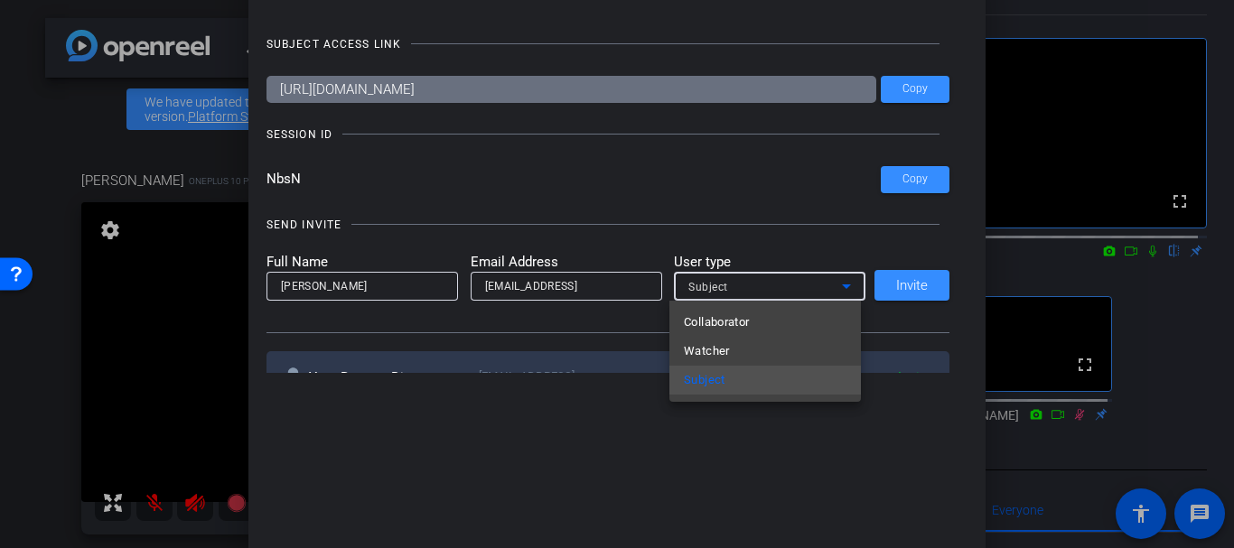
click at [703, 293] on div at bounding box center [617, 274] width 1234 height 548
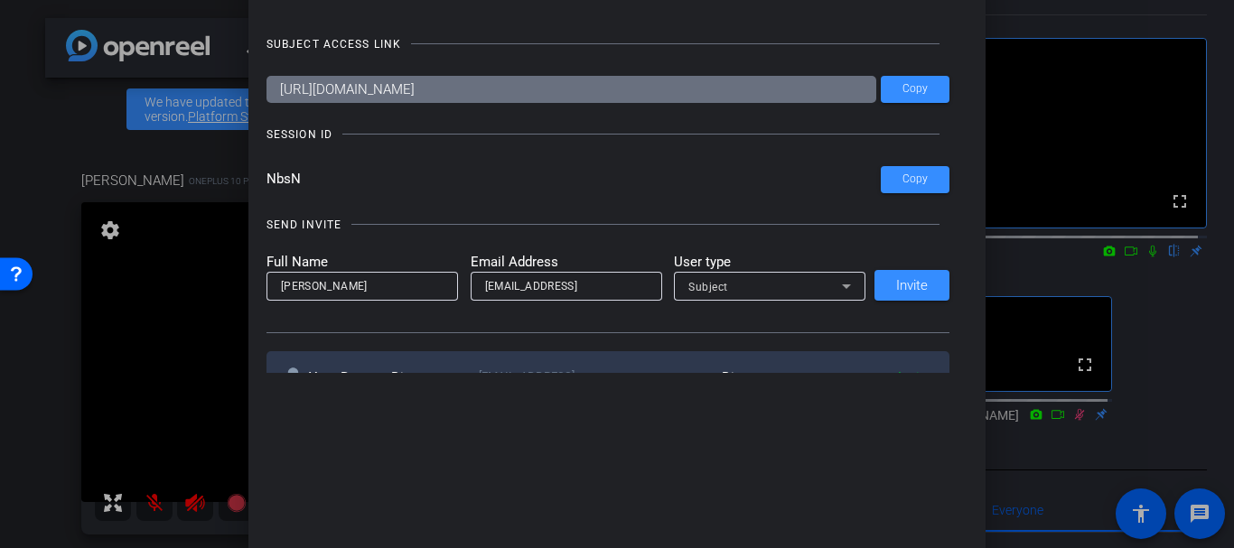
click at [725, 284] on div "Subject" at bounding box center [765, 287] width 154 height 23
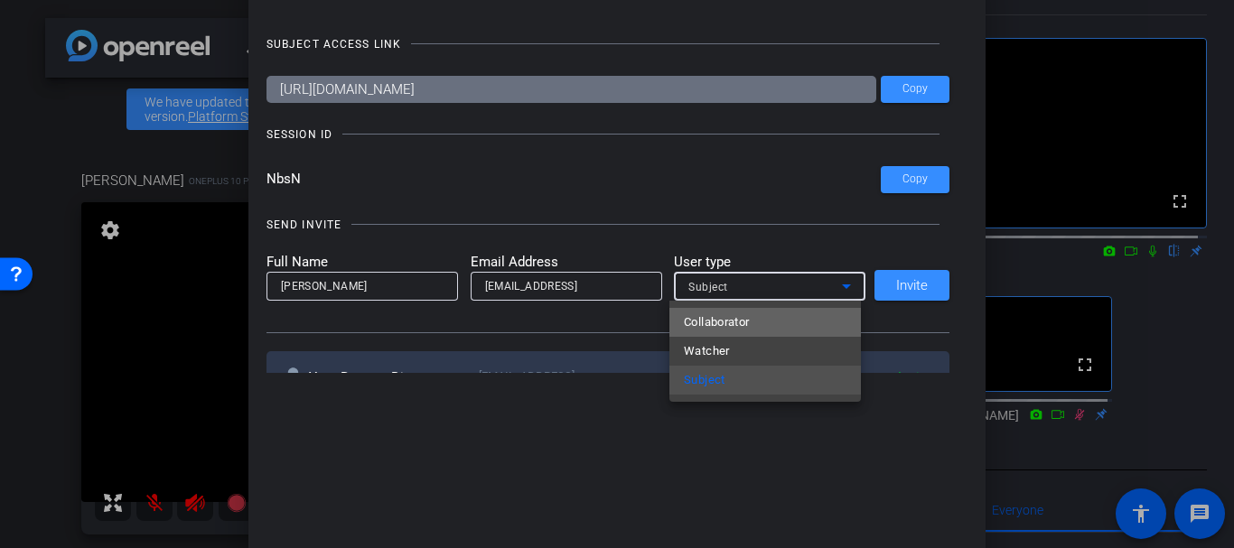
click at [727, 318] on span "Collaborator" at bounding box center [717, 323] width 66 height 22
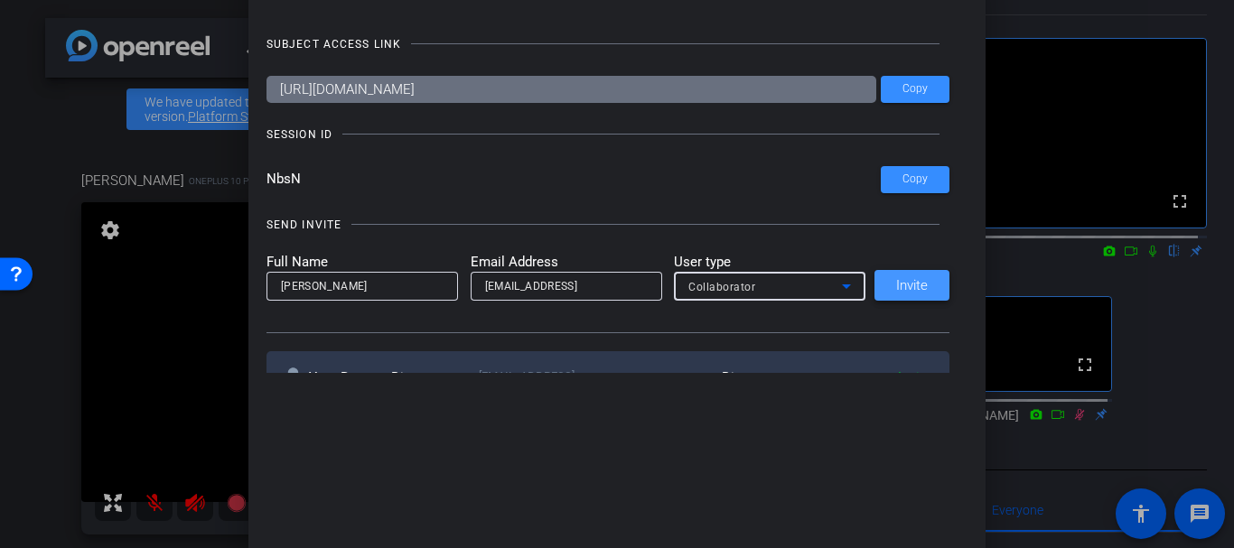
click at [919, 282] on span "Invite" at bounding box center [912, 286] width 32 height 14
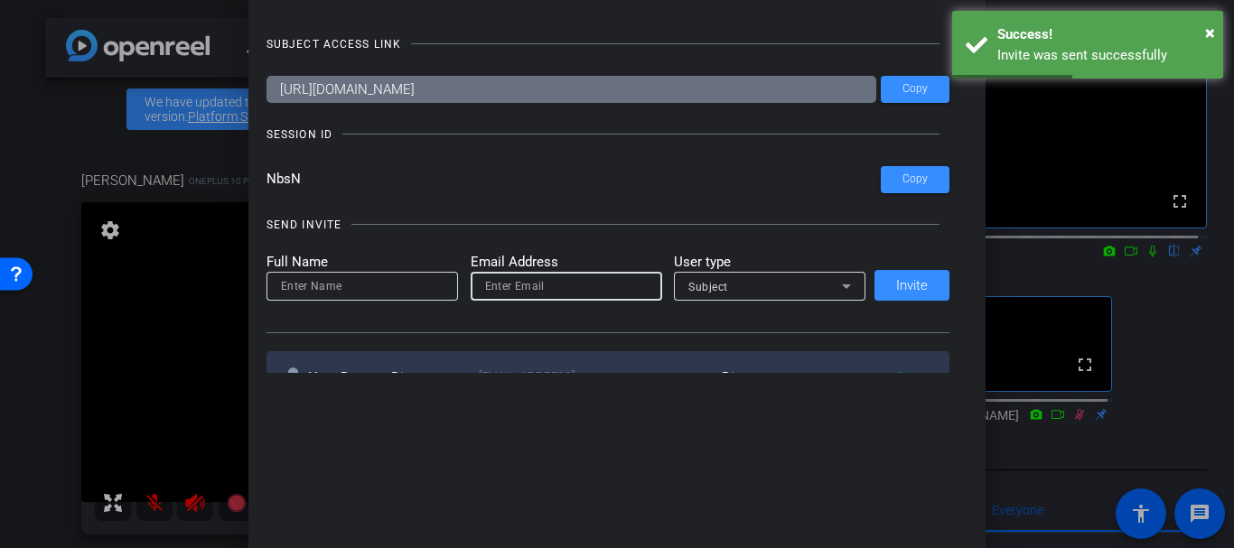
click at [516, 294] on input "email" at bounding box center [566, 287] width 163 height 22
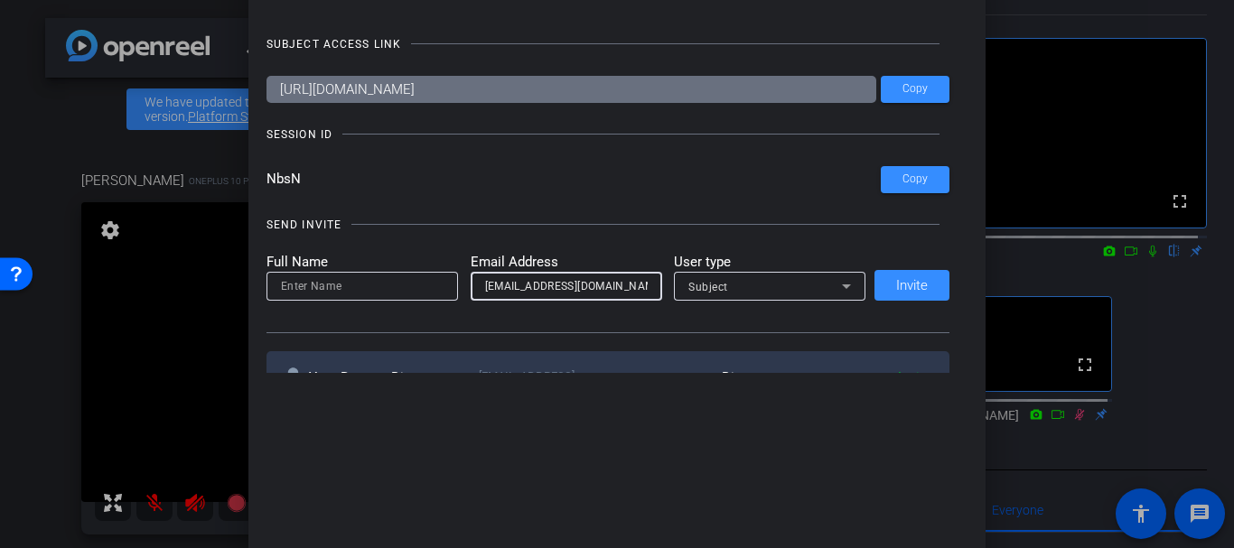
type input "gannonpaulf@gmail.com"
click at [365, 293] on input at bounding box center [362, 287] width 163 height 22
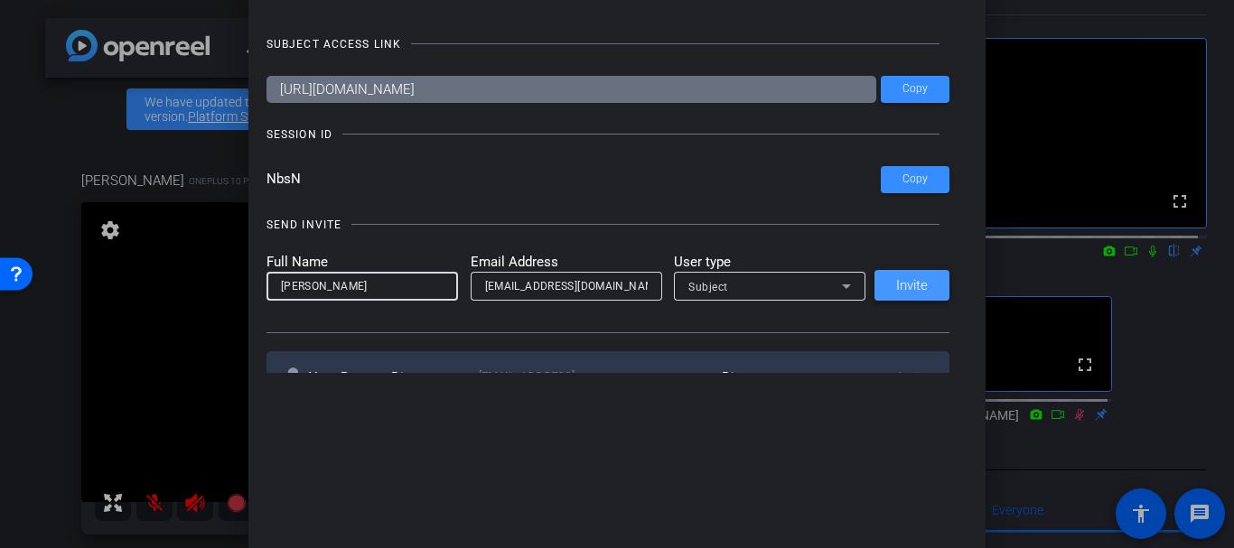
type input "Paul Gannon"
click at [896, 282] on span "Invite" at bounding box center [912, 286] width 32 height 14
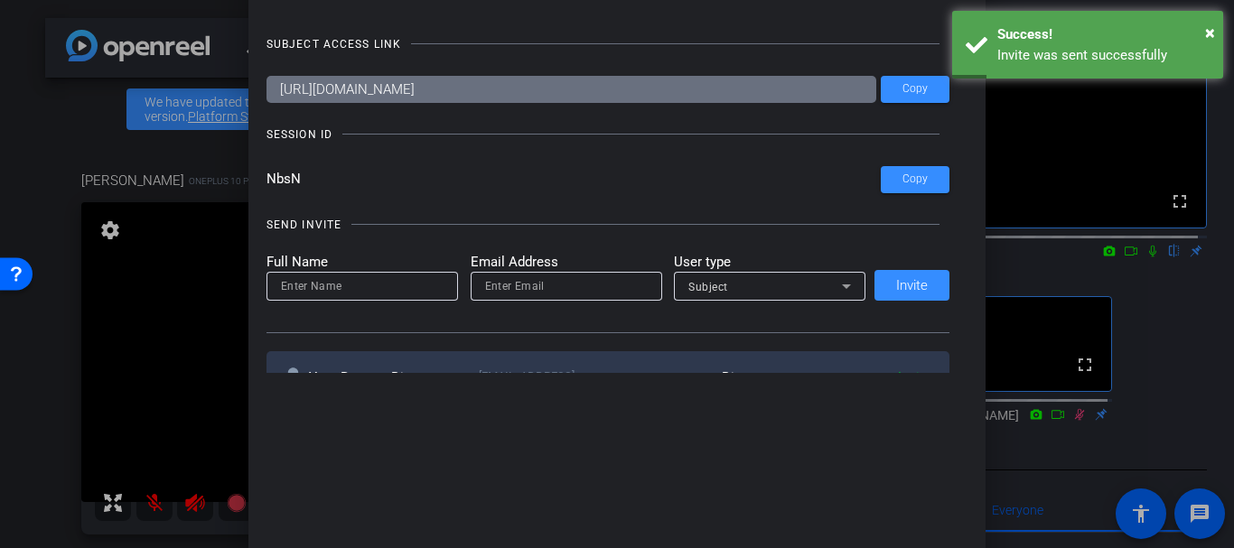
click at [61, 132] on div at bounding box center [617, 274] width 1234 height 548
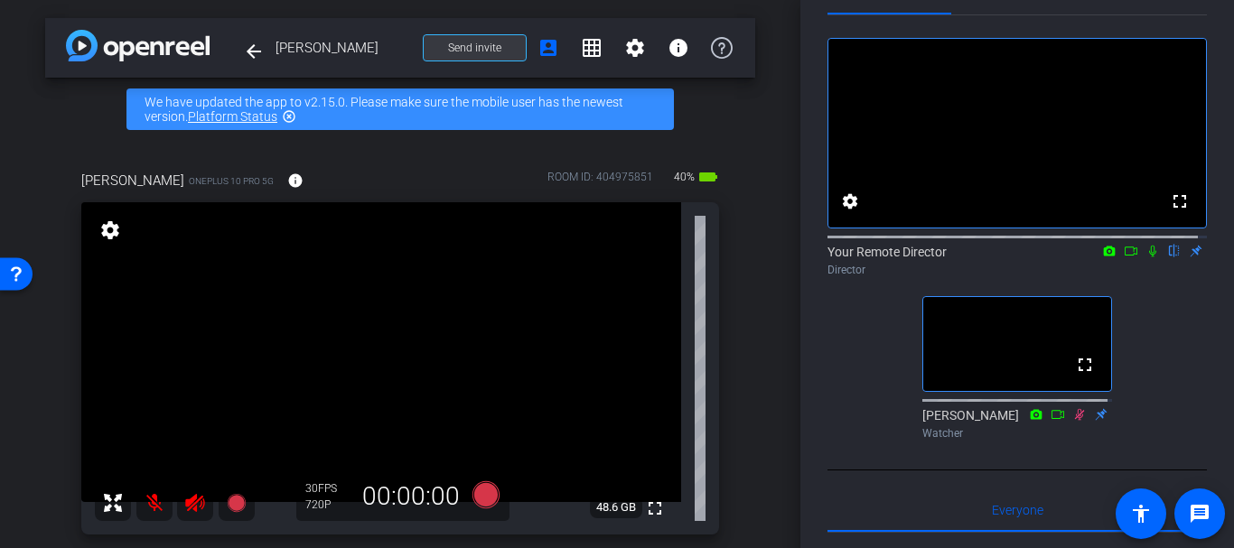
click at [455, 40] on span at bounding box center [475, 47] width 102 height 43
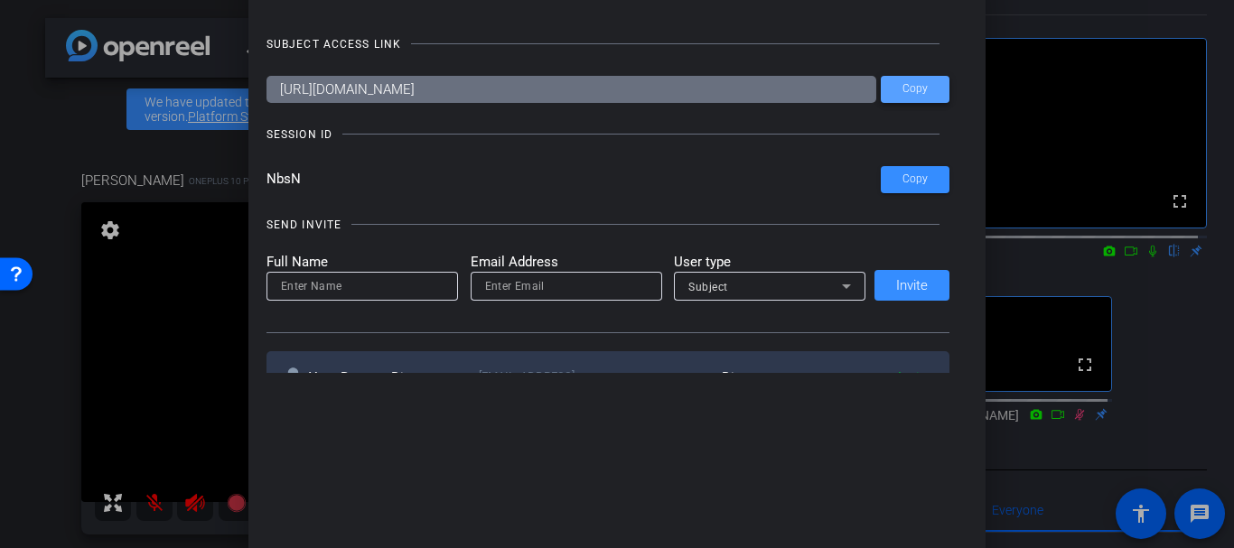
click at [892, 101] on span at bounding box center [915, 89] width 69 height 43
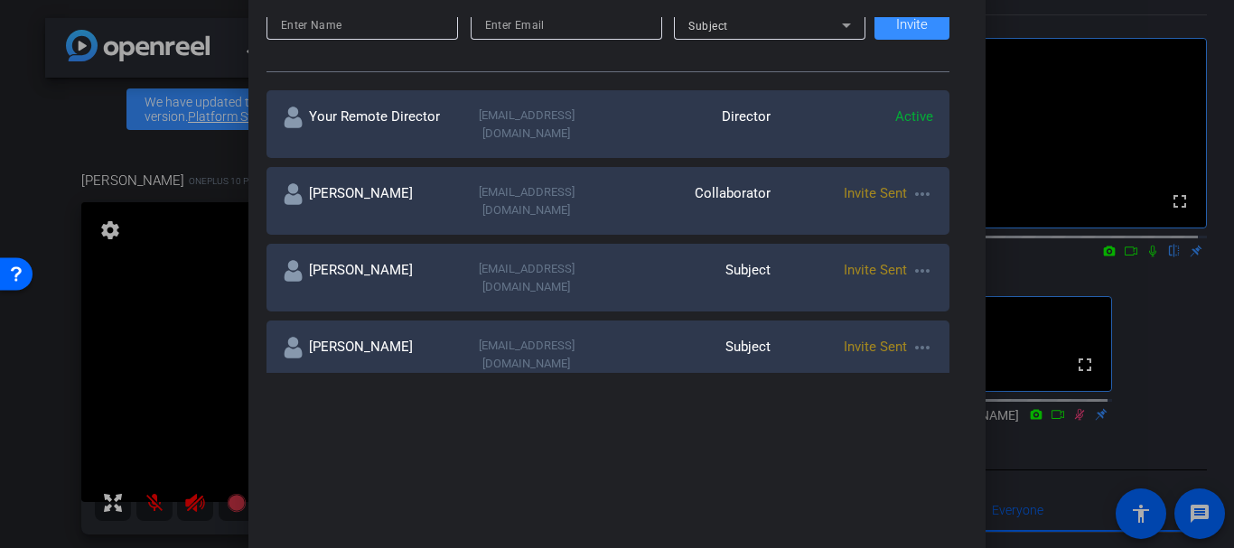
scroll to position [232, 0]
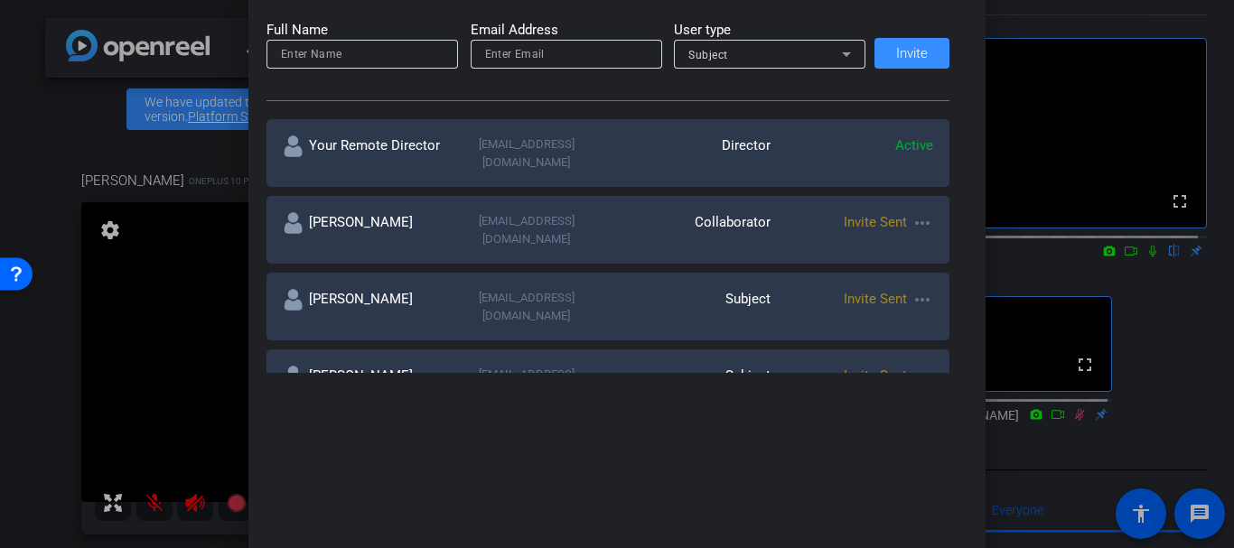
click at [920, 212] on mat-icon "more_horiz" at bounding box center [923, 223] width 22 height 22
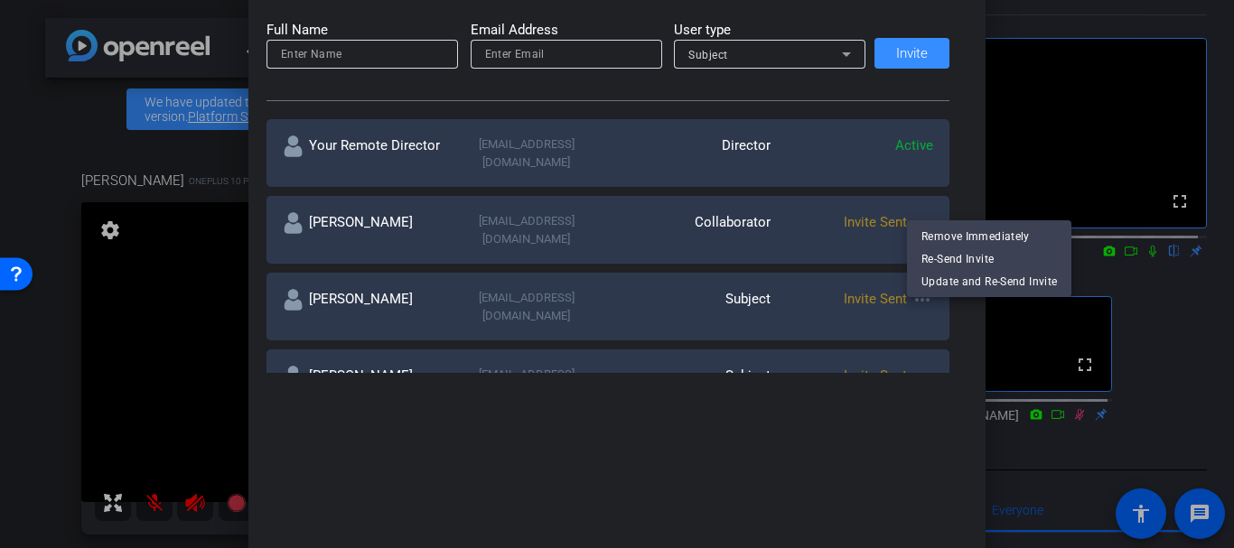
drag, startPoint x: 49, startPoint y: 118, endPoint x: 38, endPoint y: 126, distance: 13.6
click at [40, 125] on div at bounding box center [617, 274] width 1234 height 548
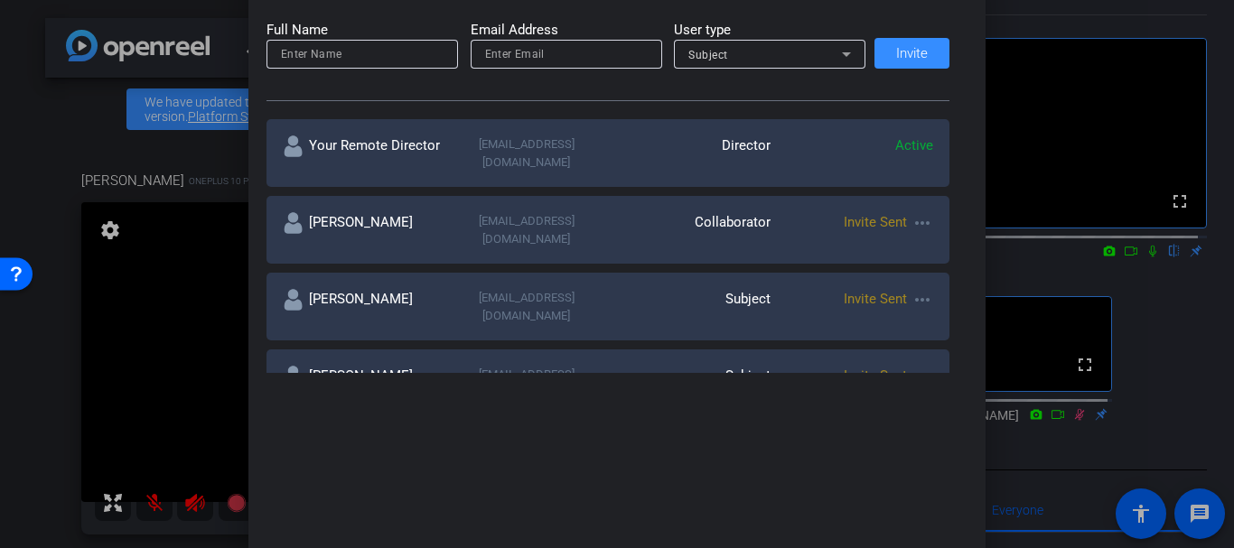
scroll to position [0, 0]
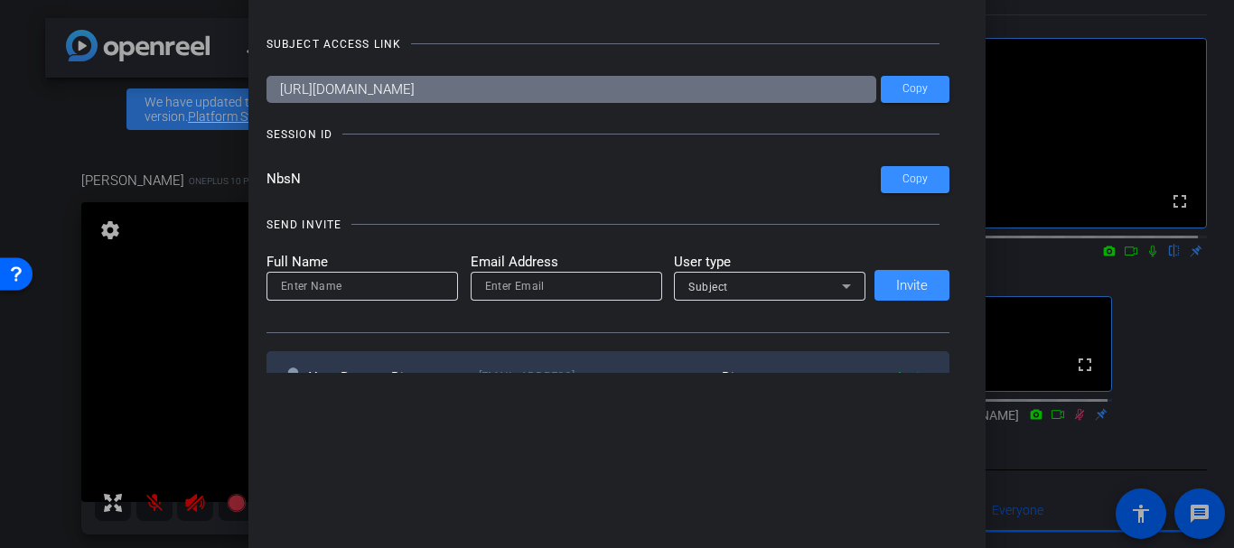
click at [89, 113] on div at bounding box center [617, 274] width 1234 height 548
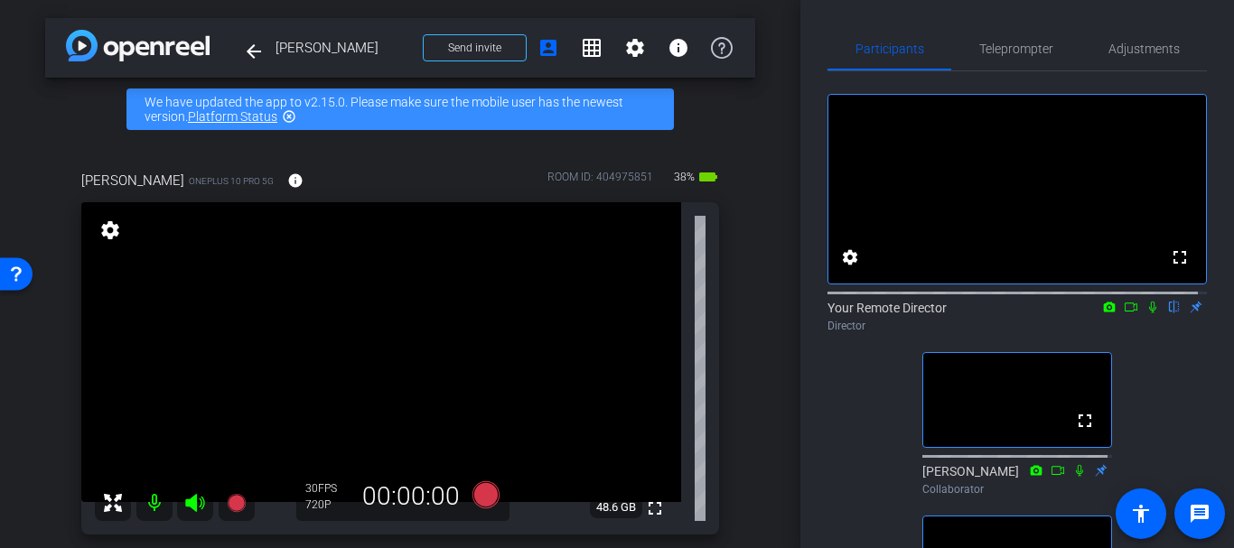
scroll to position [555, 0]
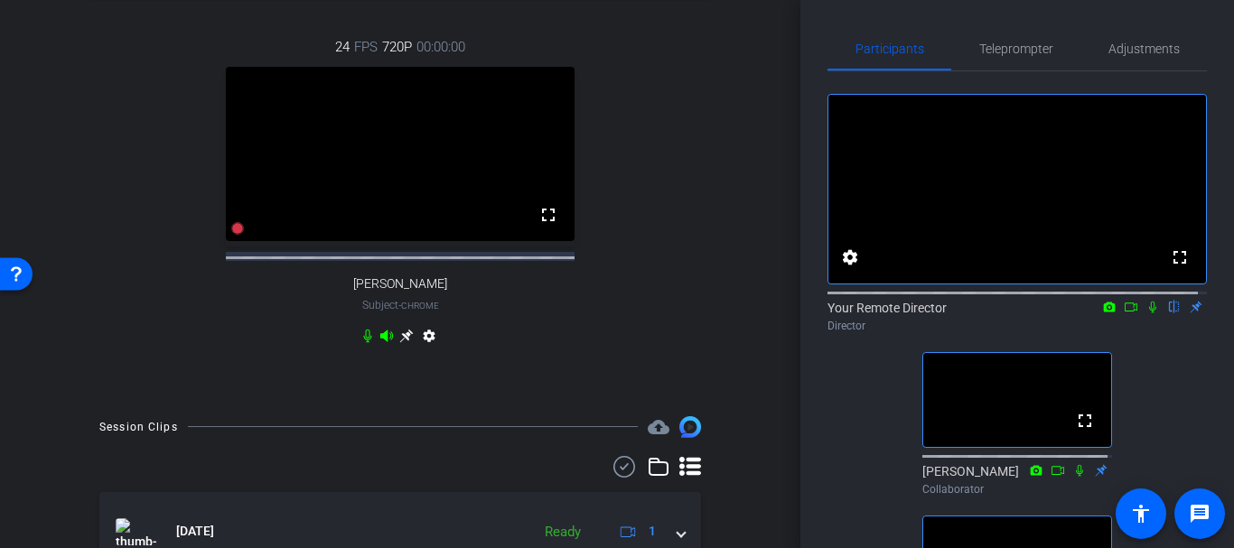
click at [399, 343] on icon at bounding box center [406, 336] width 14 height 14
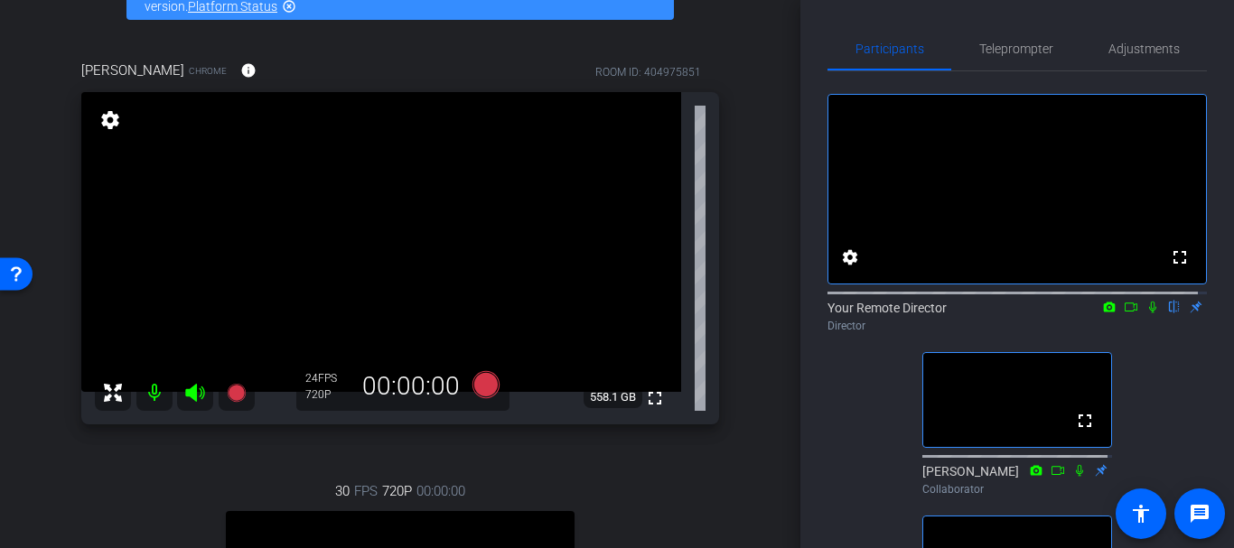
scroll to position [0, 0]
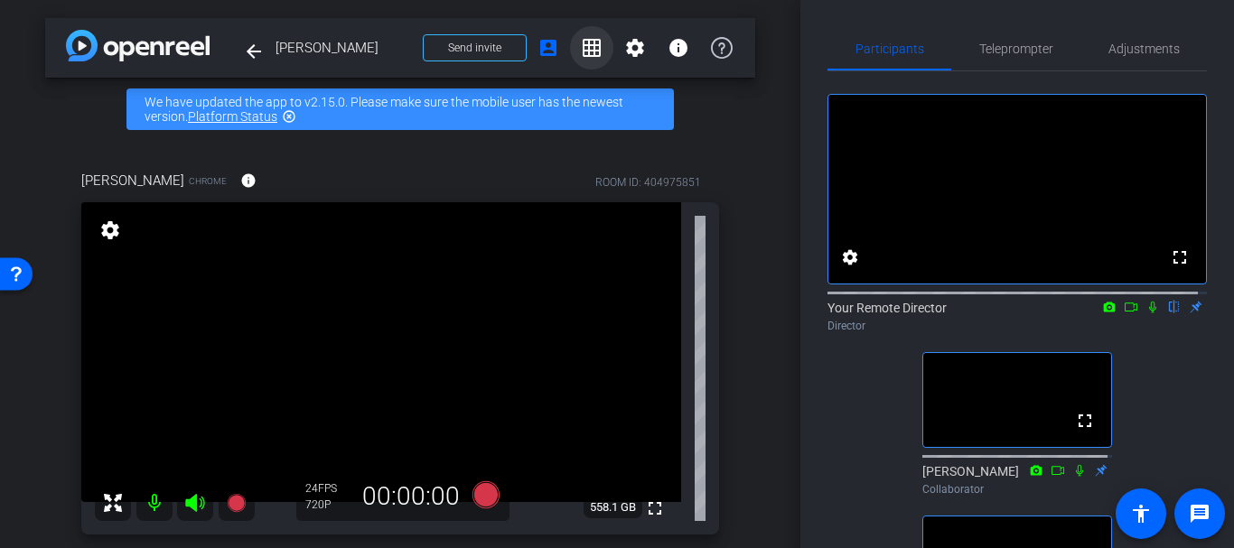
click at [595, 46] on span at bounding box center [591, 47] width 43 height 43
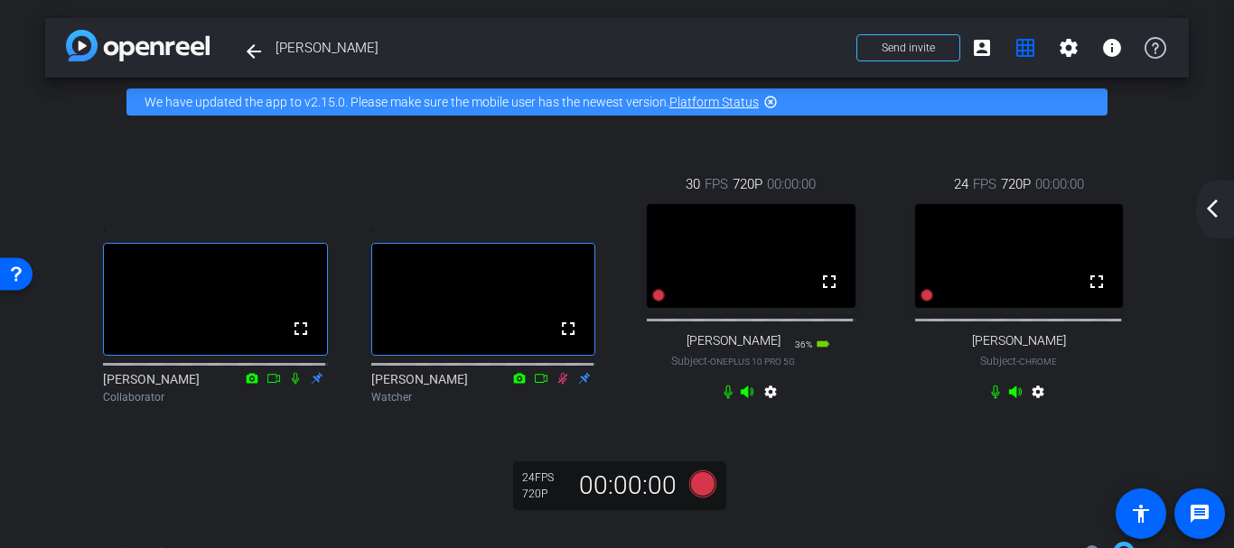
click at [754, 436] on div "30 FPS 720P 00:00:00 fullscreen Shannon Subject - OnePlus 10 Pro 5G 36% battery…" at bounding box center [751, 291] width 268 height 292
click at [1058, 37] on mat-icon "settings" at bounding box center [1069, 48] width 22 height 22
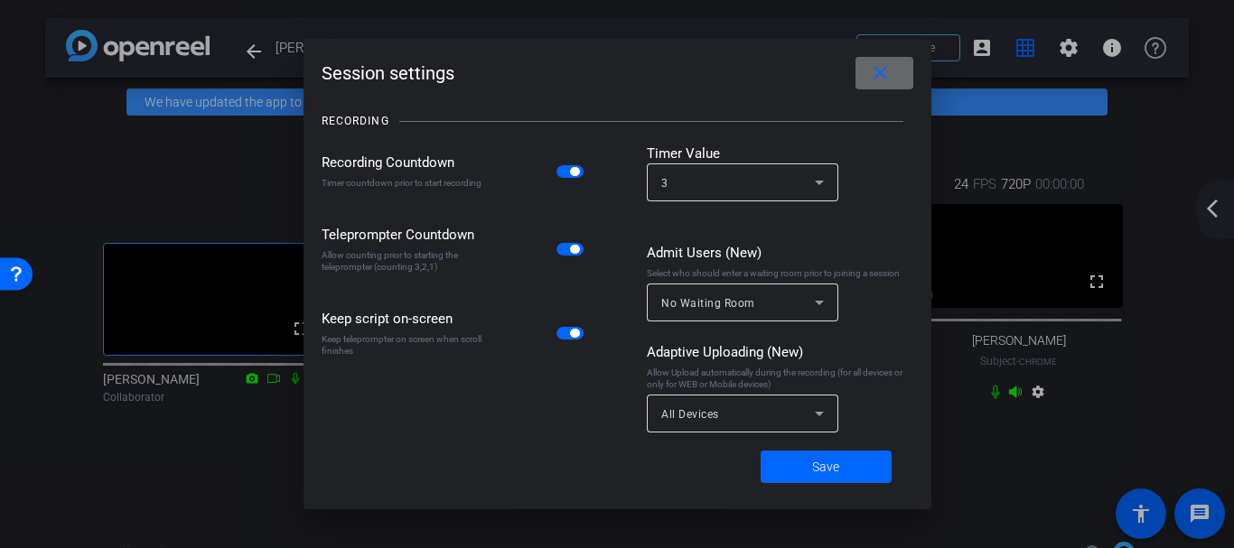
click at [868, 69] on span at bounding box center [885, 72] width 58 height 43
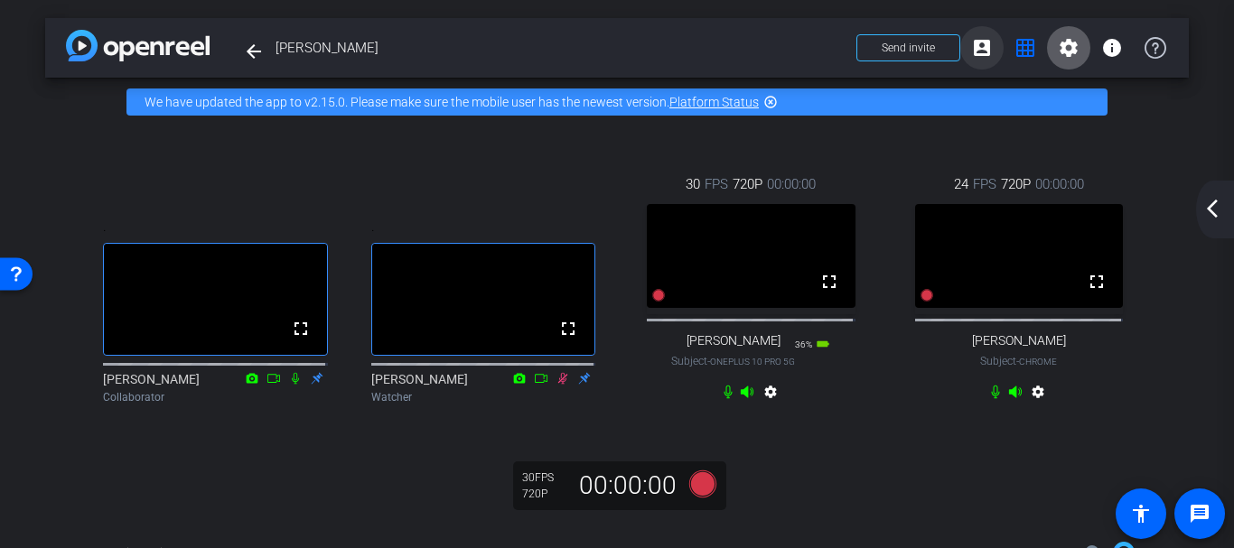
click at [971, 48] on mat-icon "account_box" at bounding box center [982, 48] width 22 height 22
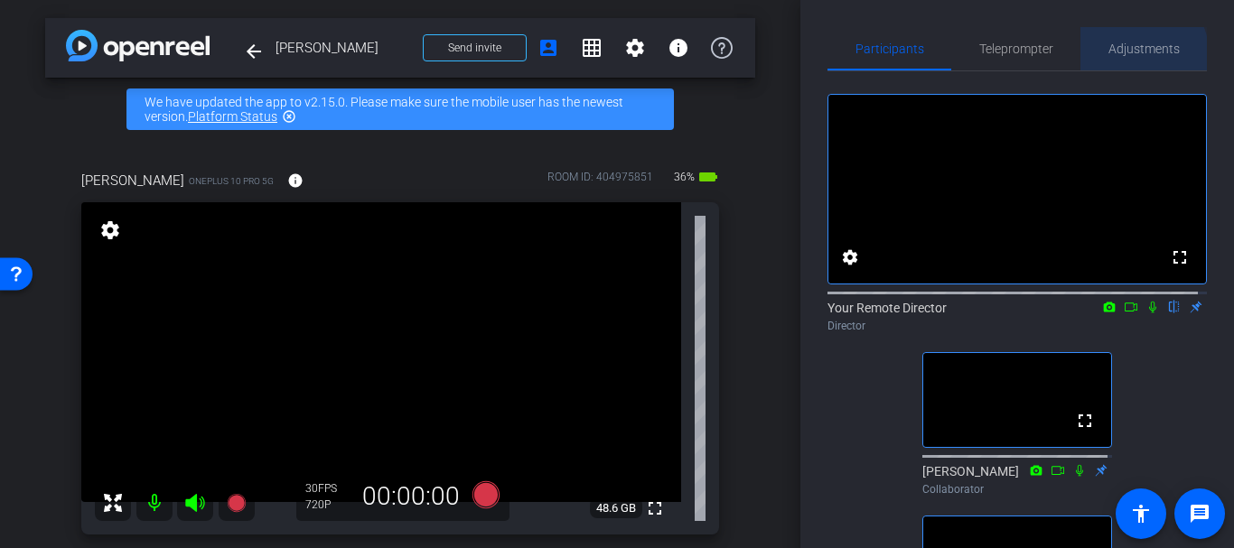
click at [1109, 63] on span "Adjustments" at bounding box center [1144, 48] width 71 height 43
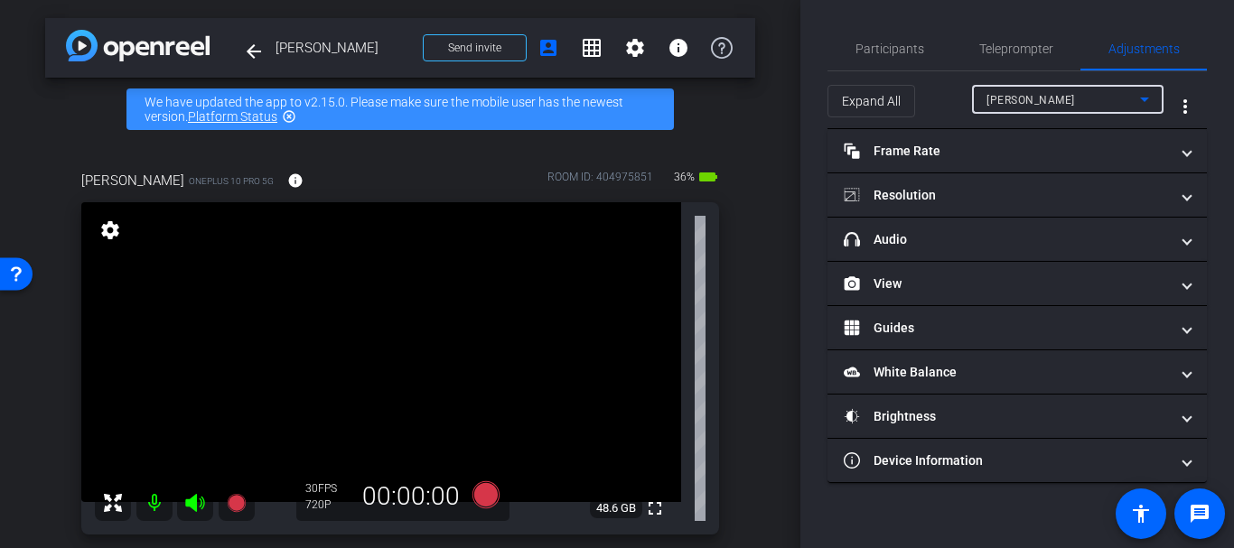
click at [1080, 90] on div "Shannon" at bounding box center [1064, 100] width 154 height 23
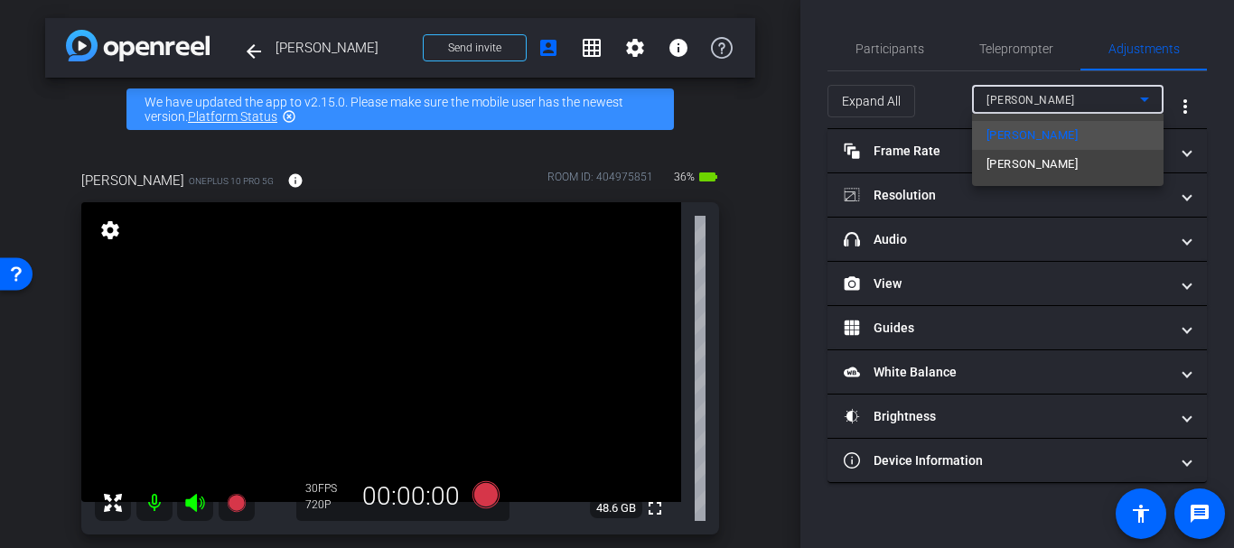
click at [1080, 90] on div at bounding box center [617, 274] width 1234 height 548
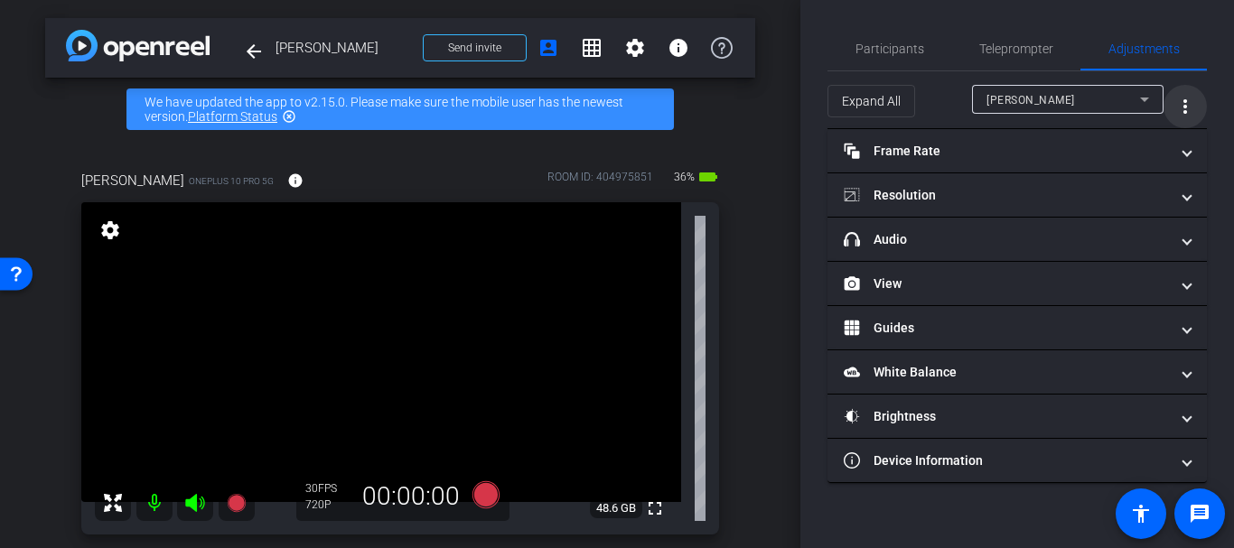
click at [1186, 98] on mat-icon "more_vert" at bounding box center [1186, 107] width 22 height 22
click at [1186, 98] on div at bounding box center [617, 274] width 1234 height 548
click at [1082, 93] on div "Shannon" at bounding box center [1064, 100] width 154 height 23
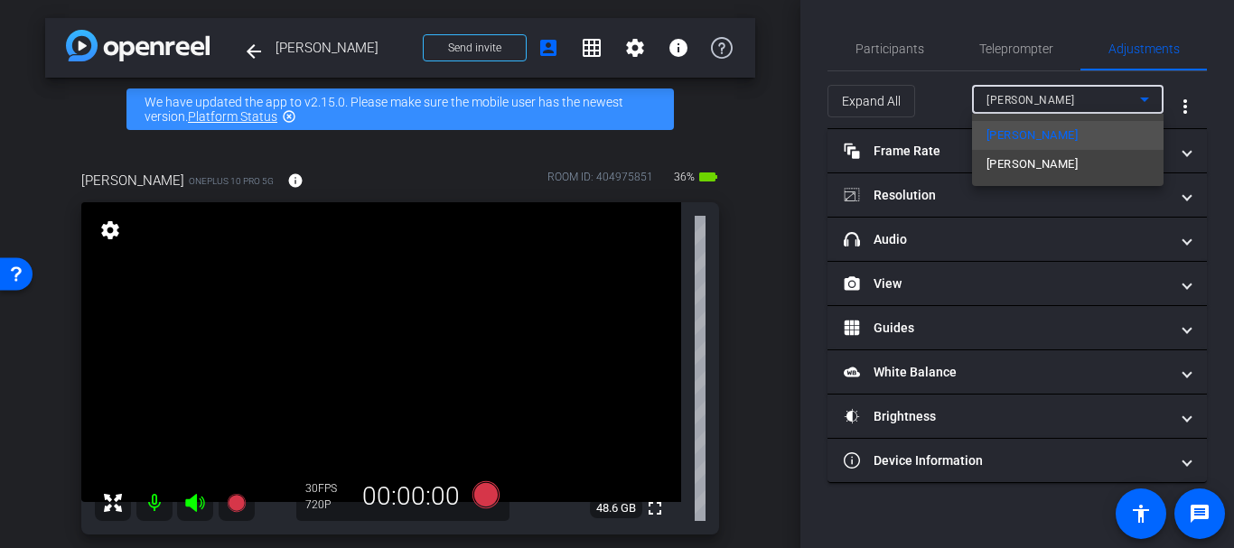
click at [1082, 93] on div at bounding box center [617, 274] width 1234 height 548
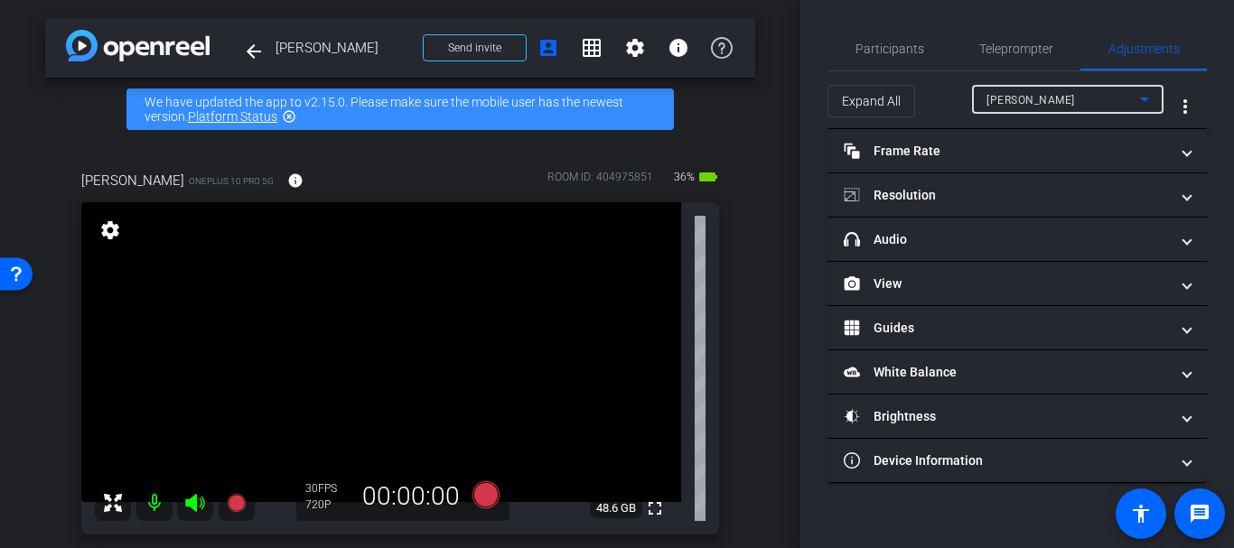
click at [993, 103] on span "Shannon" at bounding box center [1031, 100] width 89 height 13
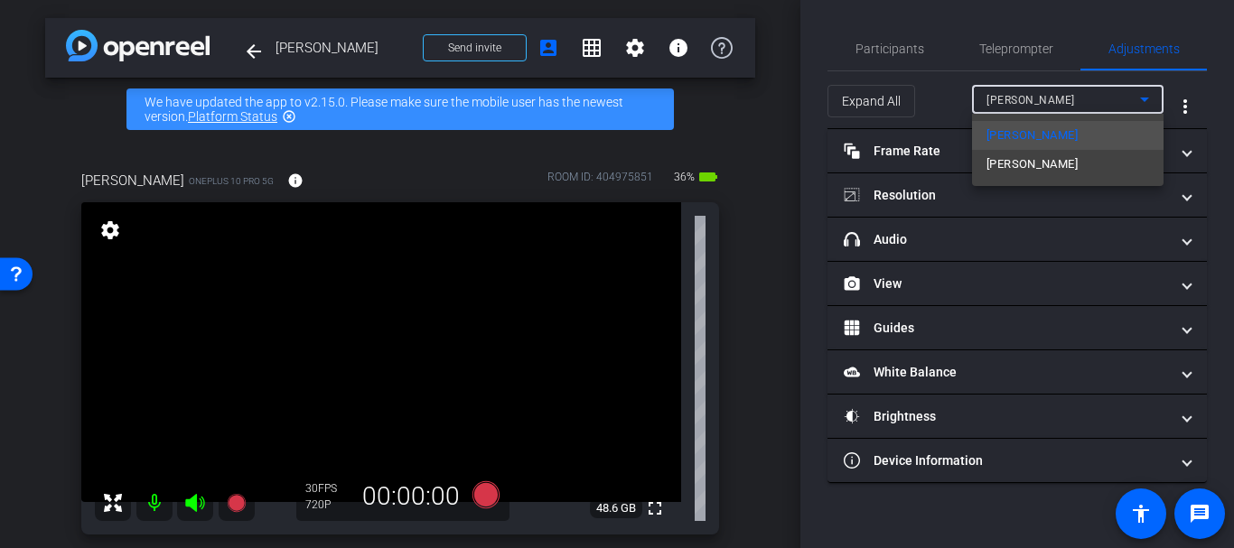
click at [869, 50] on div at bounding box center [617, 274] width 1234 height 548
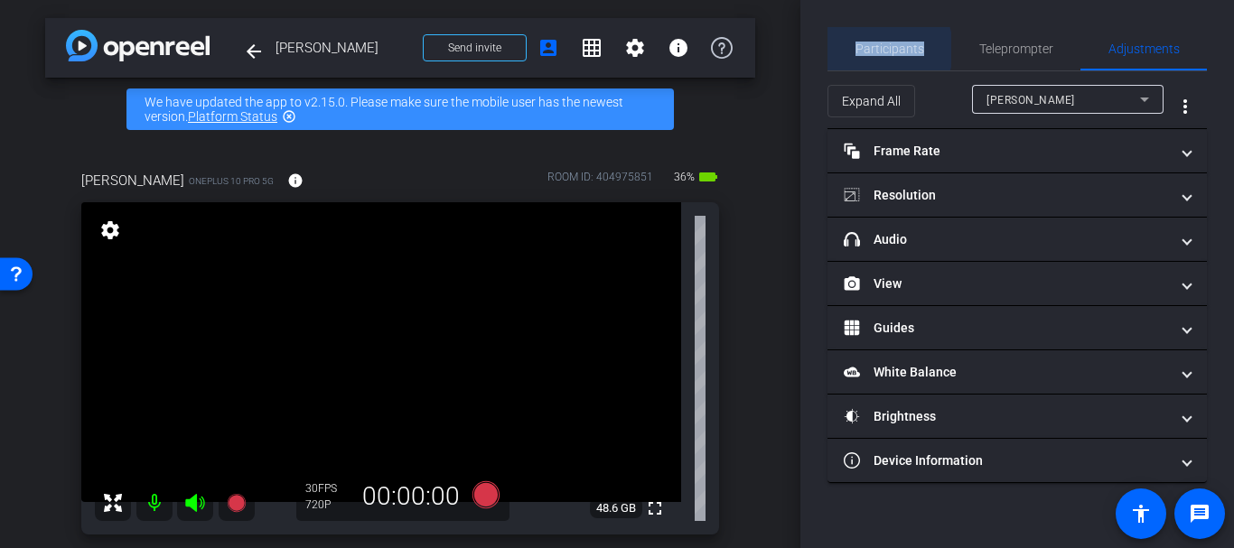
click at [869, 50] on span "Participants" at bounding box center [890, 48] width 69 height 13
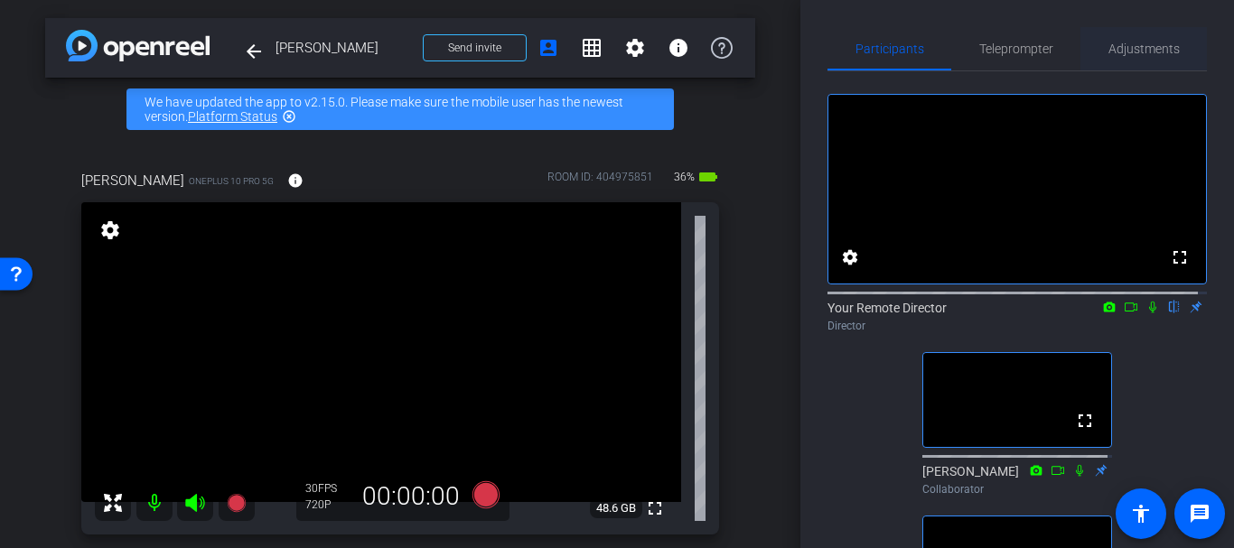
click at [1109, 59] on span "Adjustments" at bounding box center [1144, 48] width 71 height 43
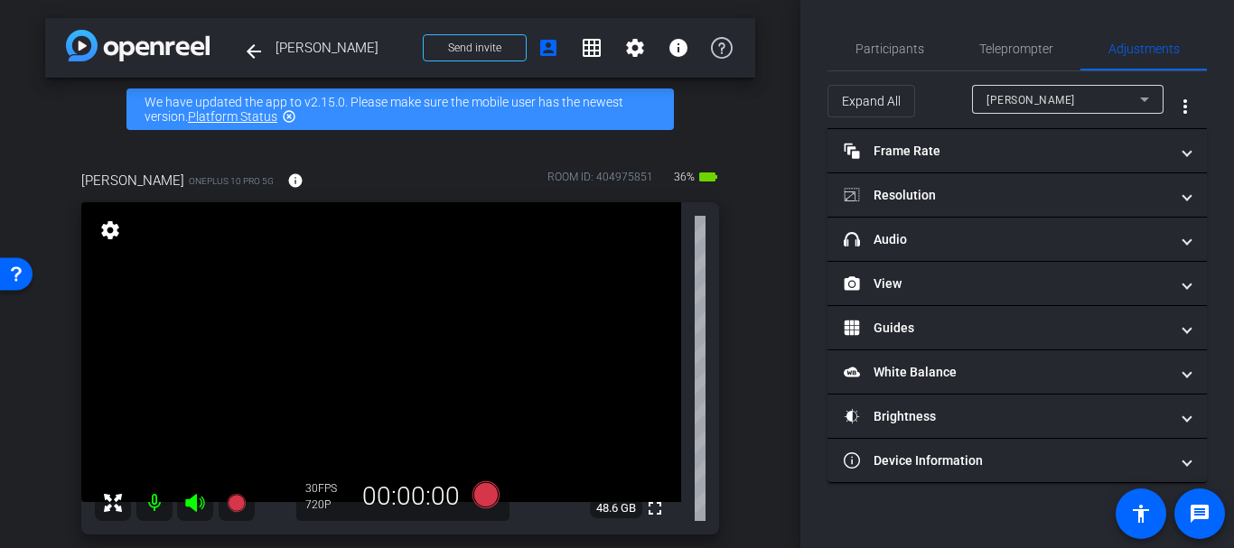
click at [1034, 104] on div "Shannon" at bounding box center [1064, 100] width 154 height 23
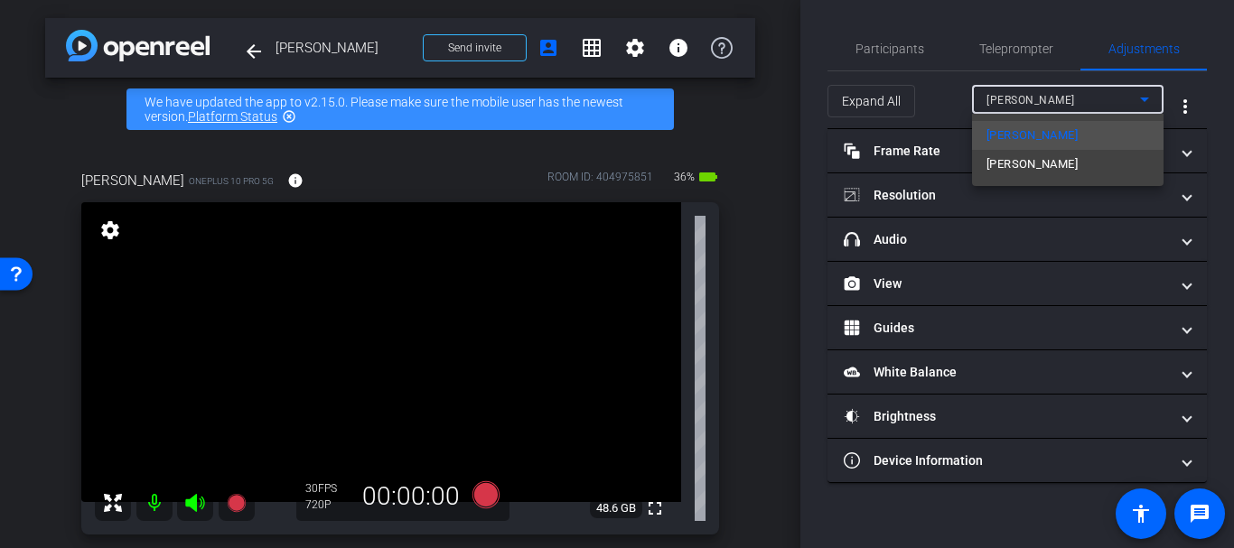
click at [1034, 104] on div at bounding box center [617, 274] width 1234 height 548
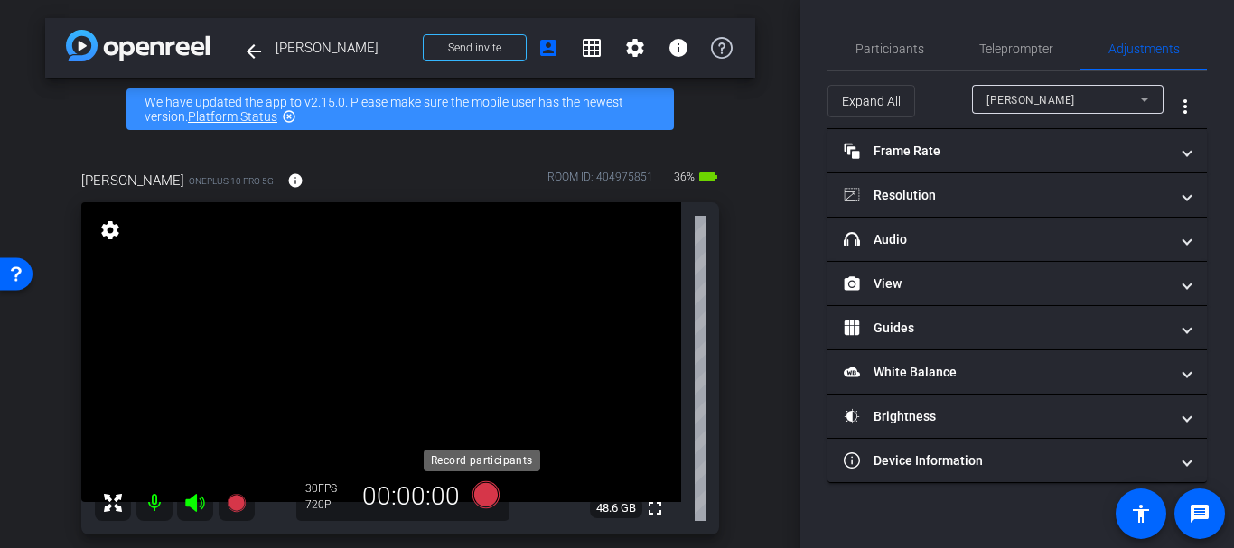
click at [477, 490] on icon at bounding box center [486, 495] width 27 height 27
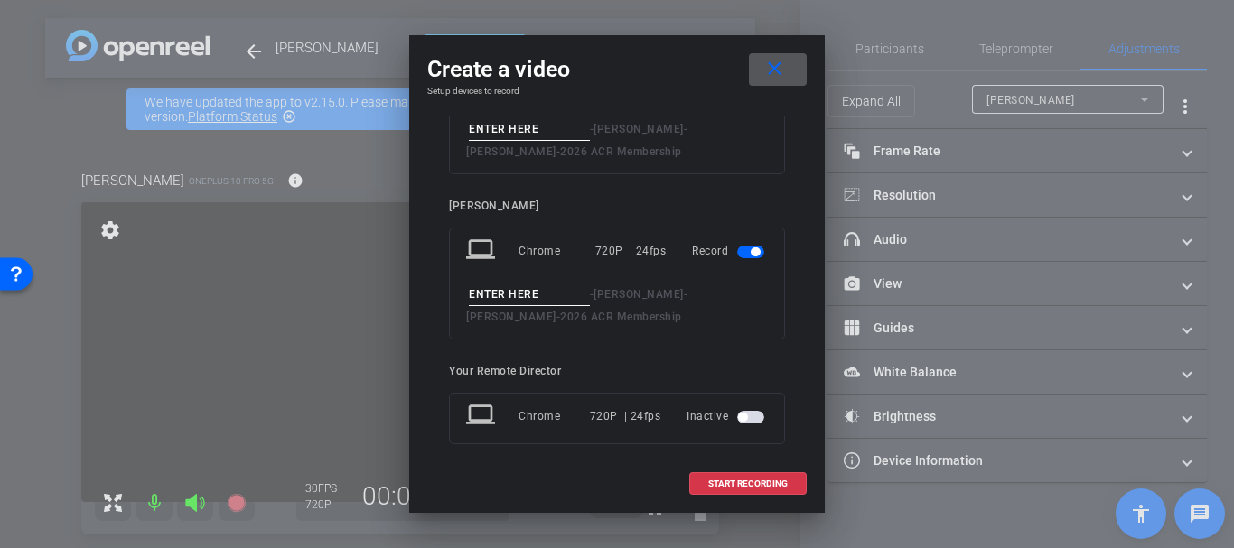
scroll to position [126, 0]
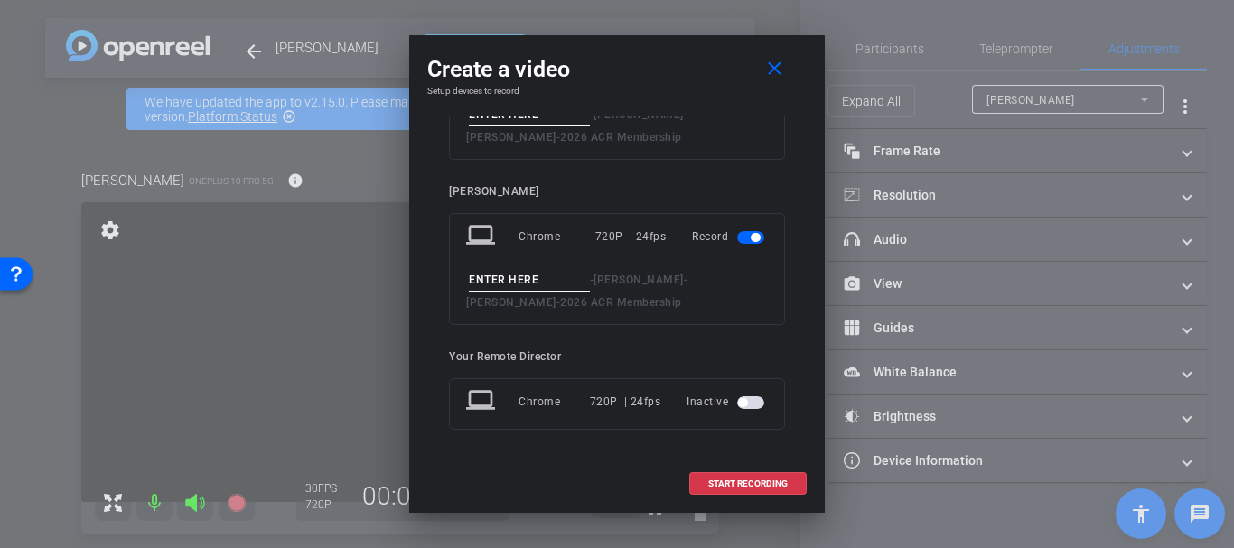
click at [747, 406] on span "button" at bounding box center [750, 403] width 27 height 13
click at [518, 445] on input at bounding box center [529, 446] width 121 height 23
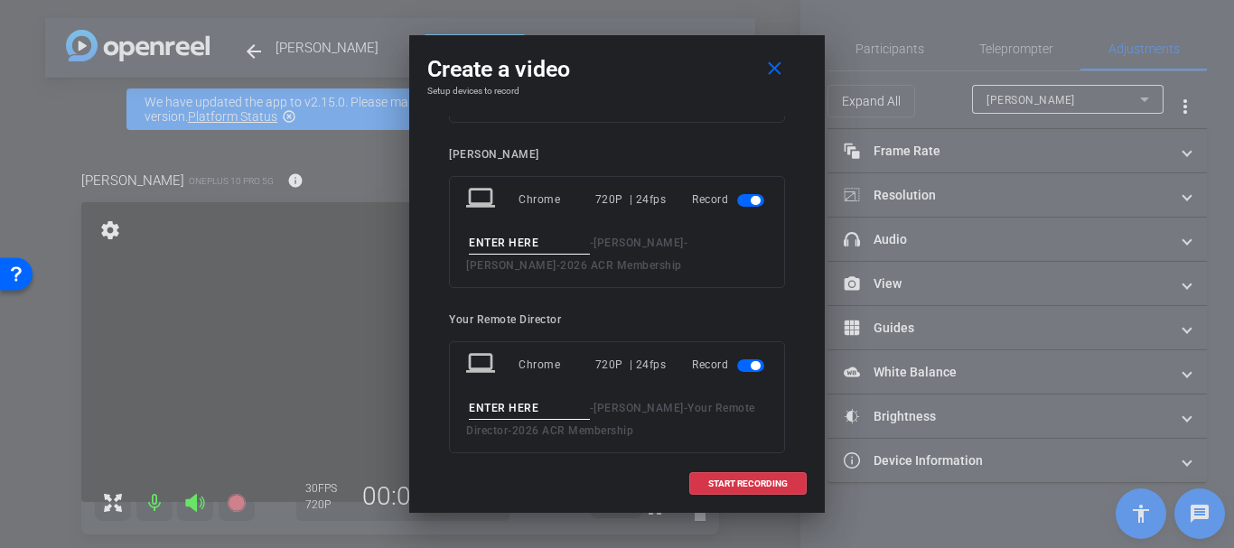
scroll to position [186, 0]
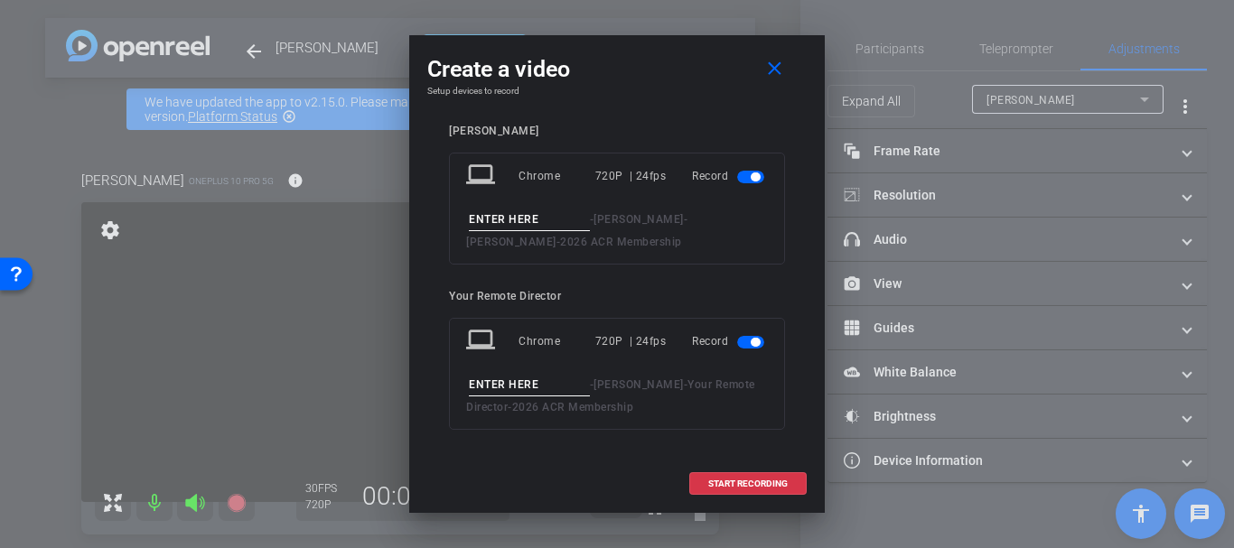
click at [544, 386] on input at bounding box center [529, 385] width 121 height 23
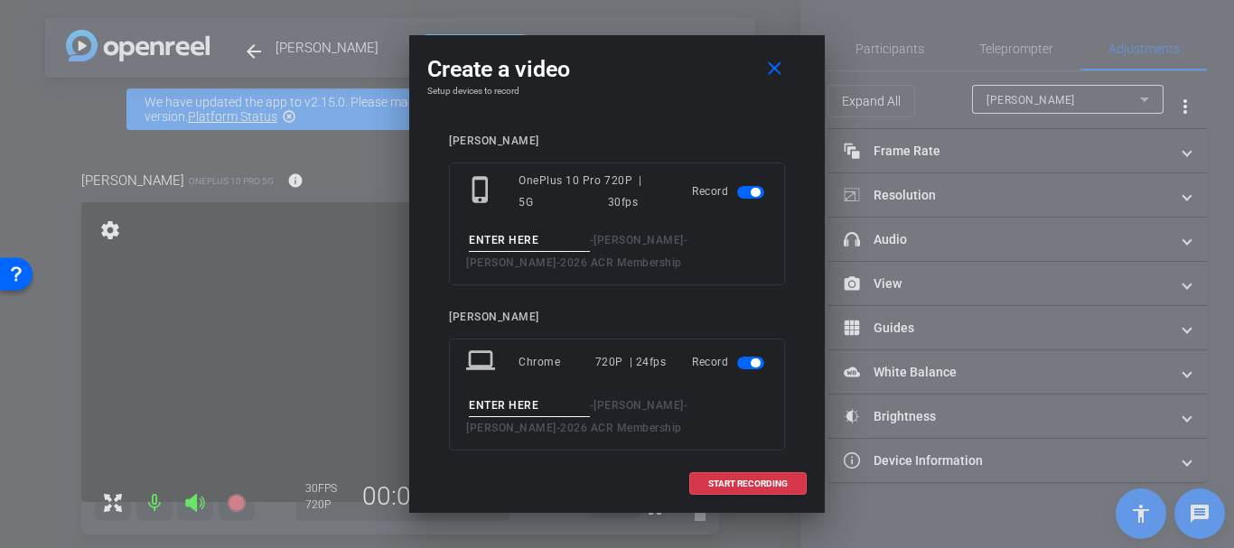
click at [737, 192] on span "button" at bounding box center [750, 192] width 27 height 13
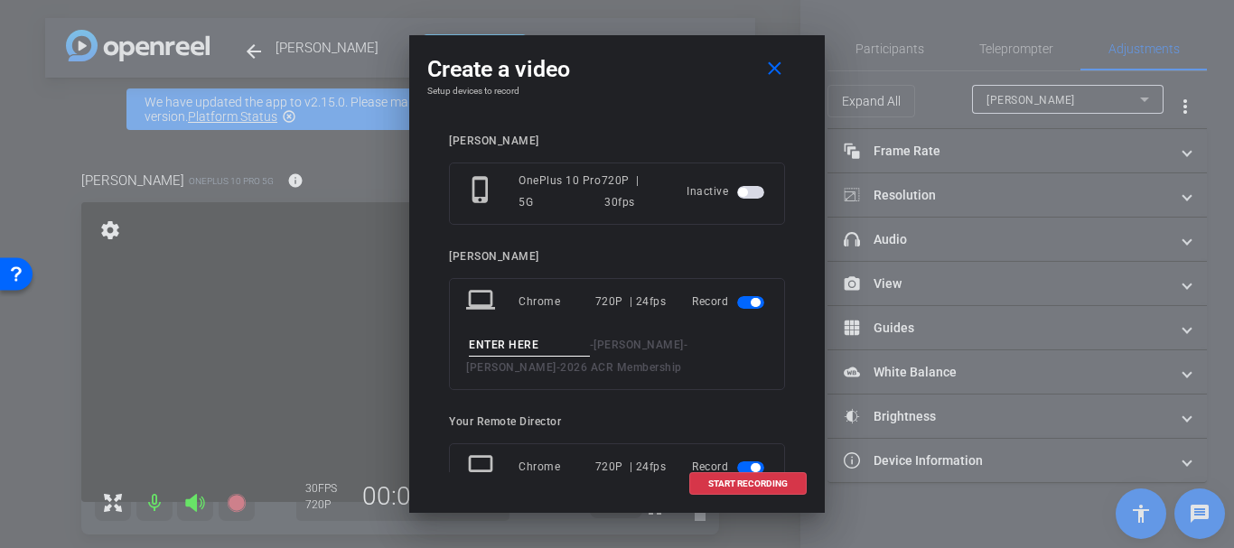
click at [751, 301] on span "button" at bounding box center [755, 302] width 9 height 9
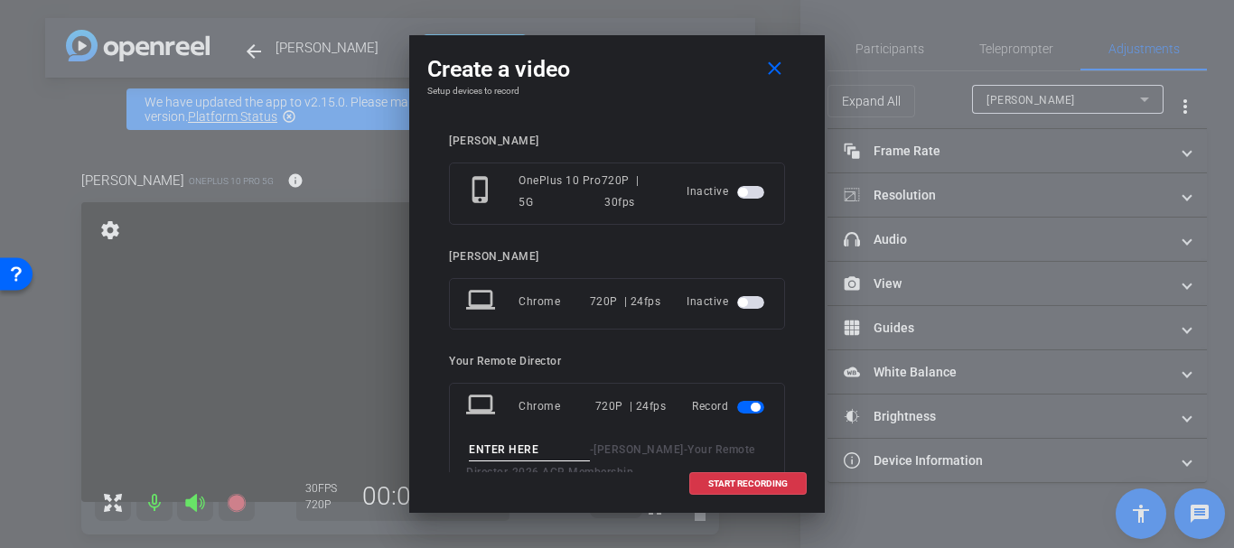
click at [560, 458] on input at bounding box center [529, 450] width 121 height 23
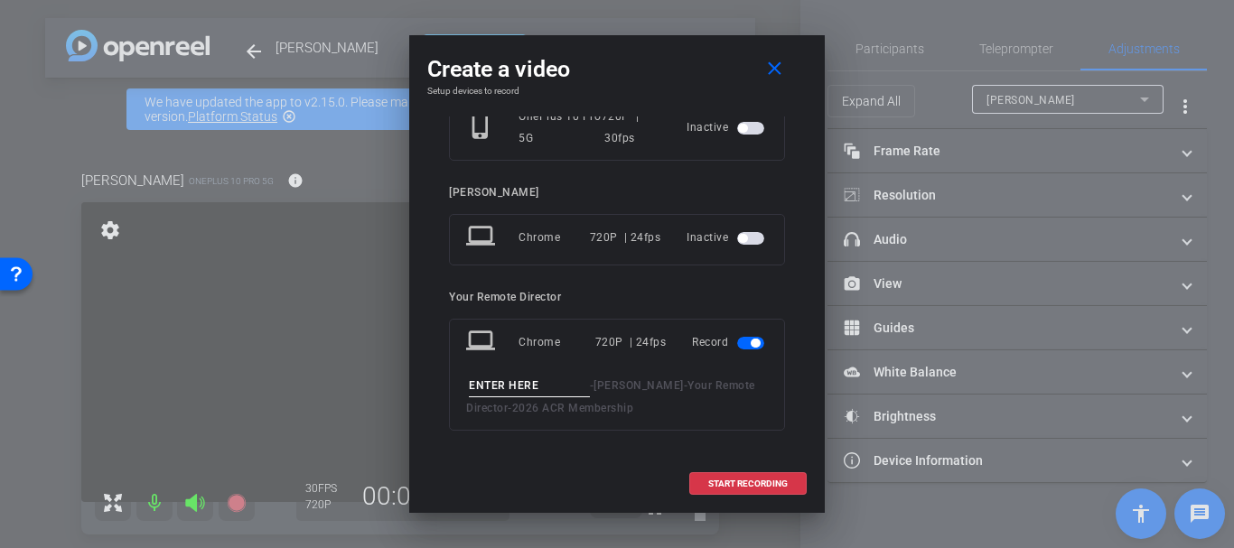
scroll to position [65, 0]
type input "N"
click at [697, 491] on span at bounding box center [748, 484] width 116 height 43
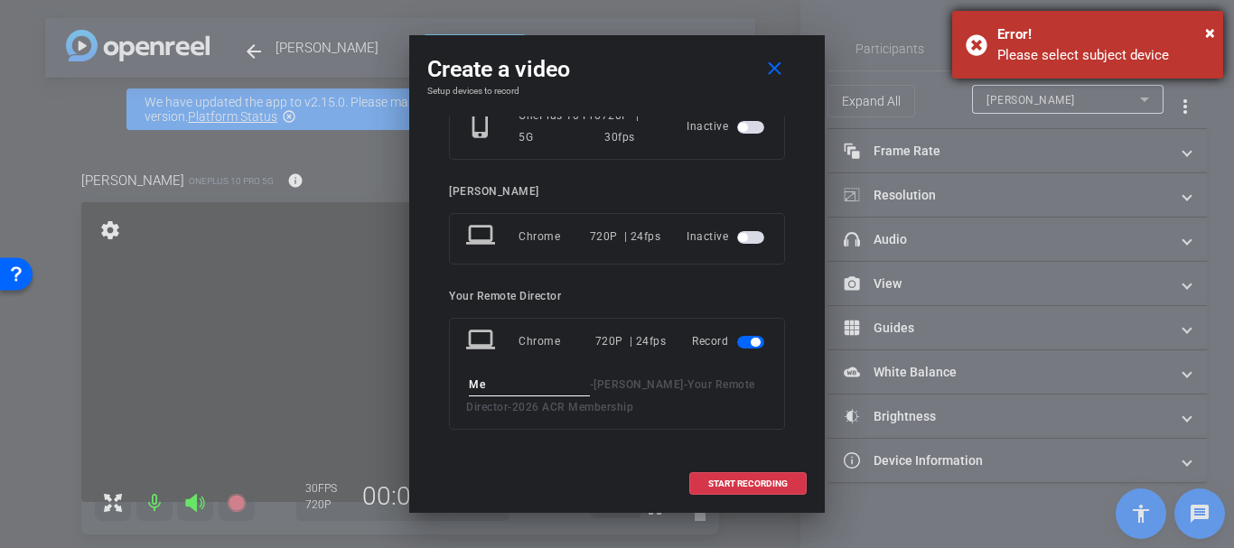
click at [1171, 32] on div "Error!" at bounding box center [1103, 34] width 212 height 21
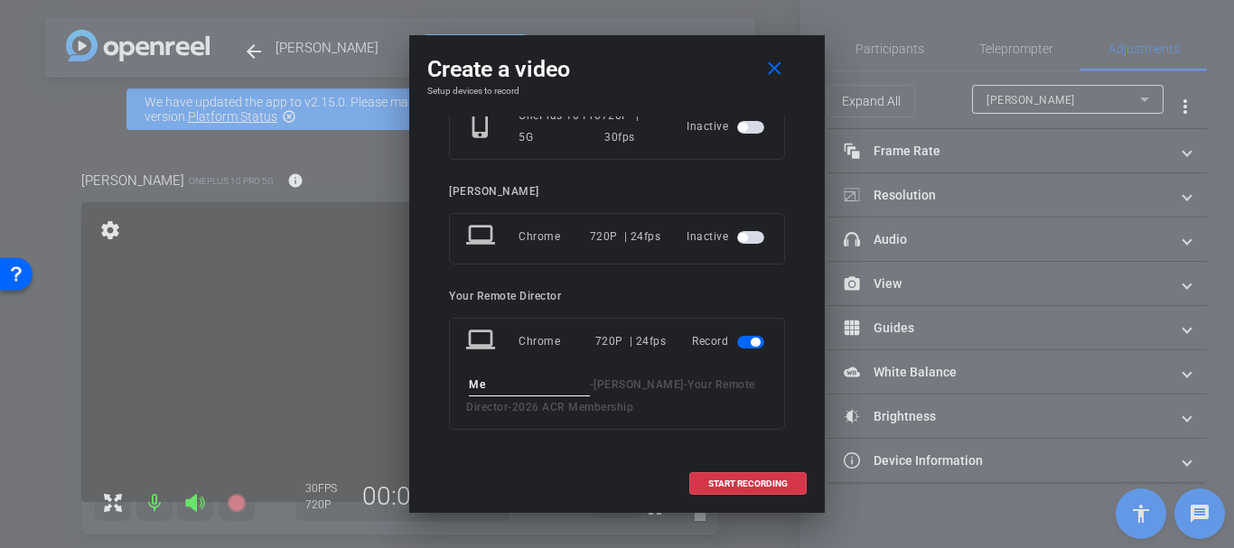
click at [531, 388] on input "Me" at bounding box center [529, 385] width 121 height 23
type input "s"
type input "Me 1"
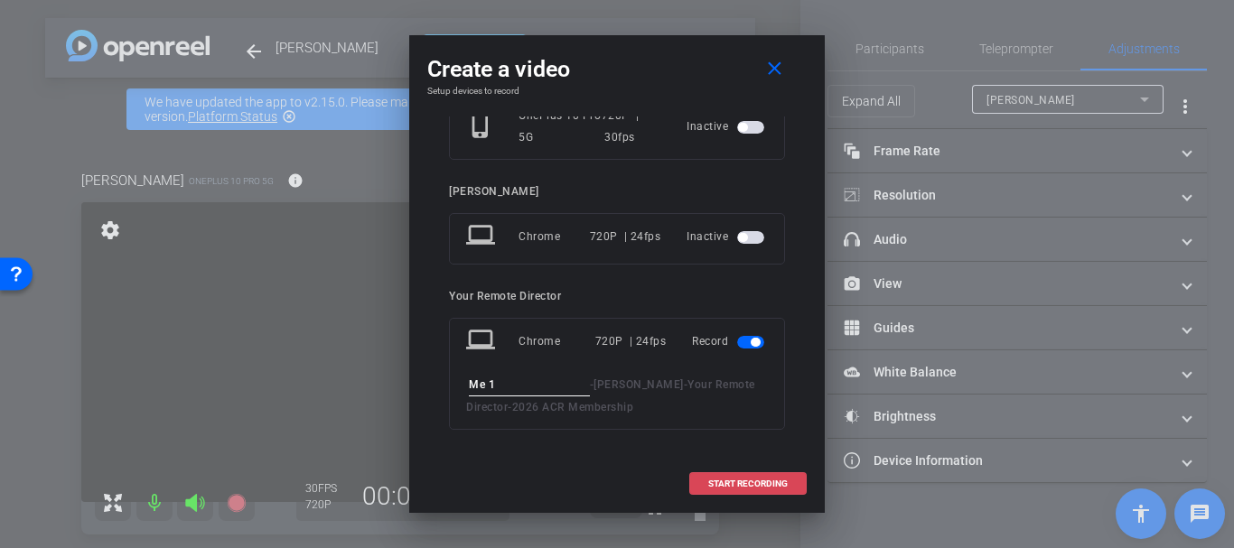
click at [740, 482] on span "START RECORDING" at bounding box center [748, 484] width 80 height 9
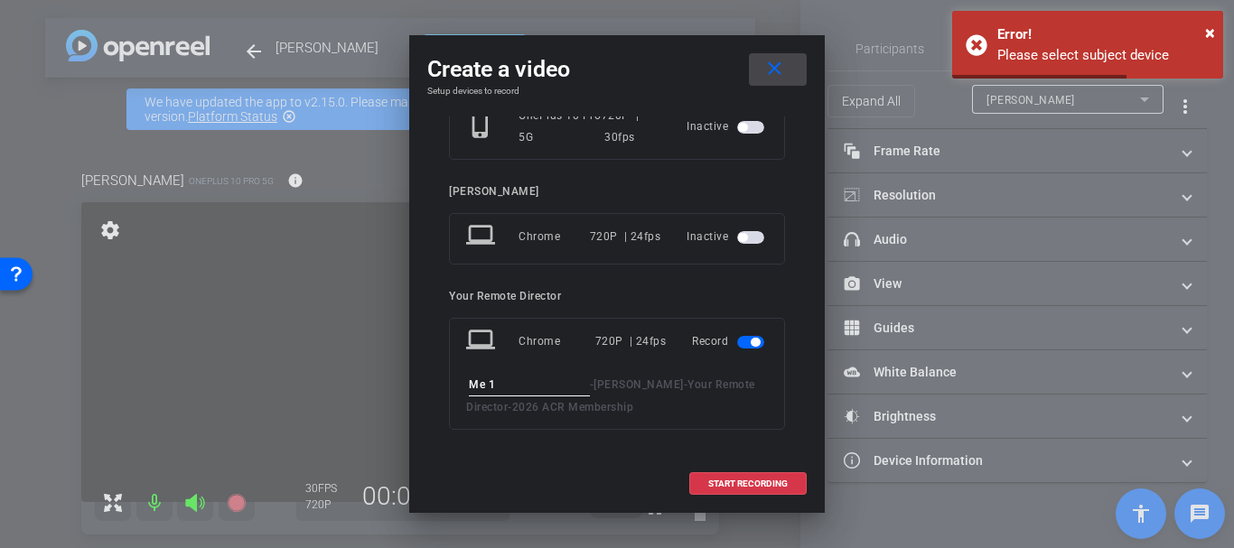
click at [789, 53] on span at bounding box center [778, 69] width 58 height 43
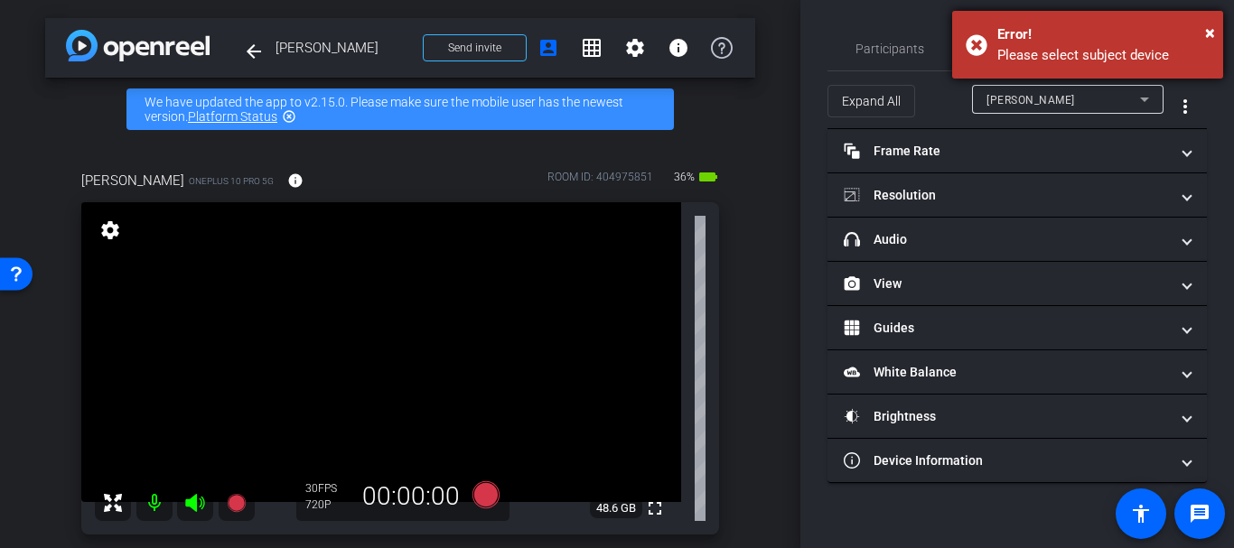
click at [1197, 30] on div "Error!" at bounding box center [1103, 34] width 212 height 21
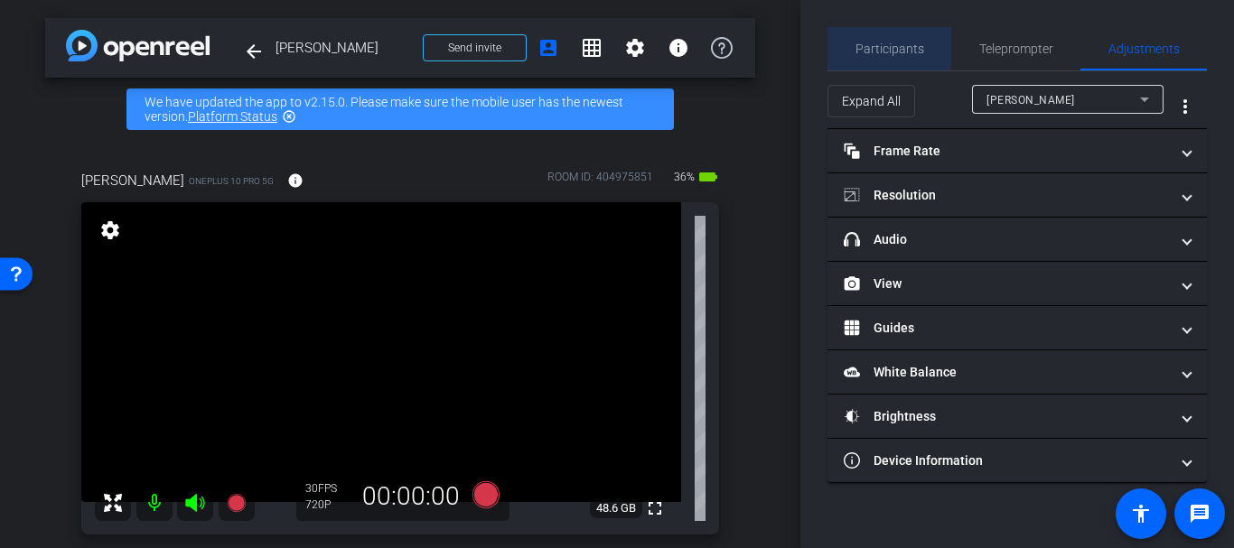
click at [869, 44] on span "Participants" at bounding box center [890, 48] width 69 height 13
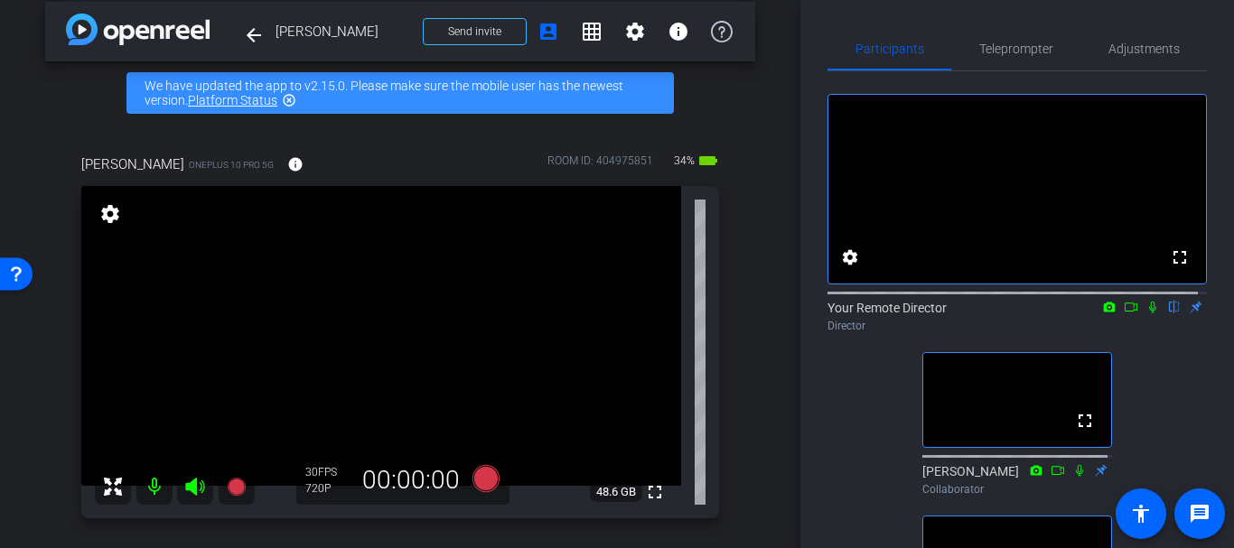
scroll to position [14, 0]
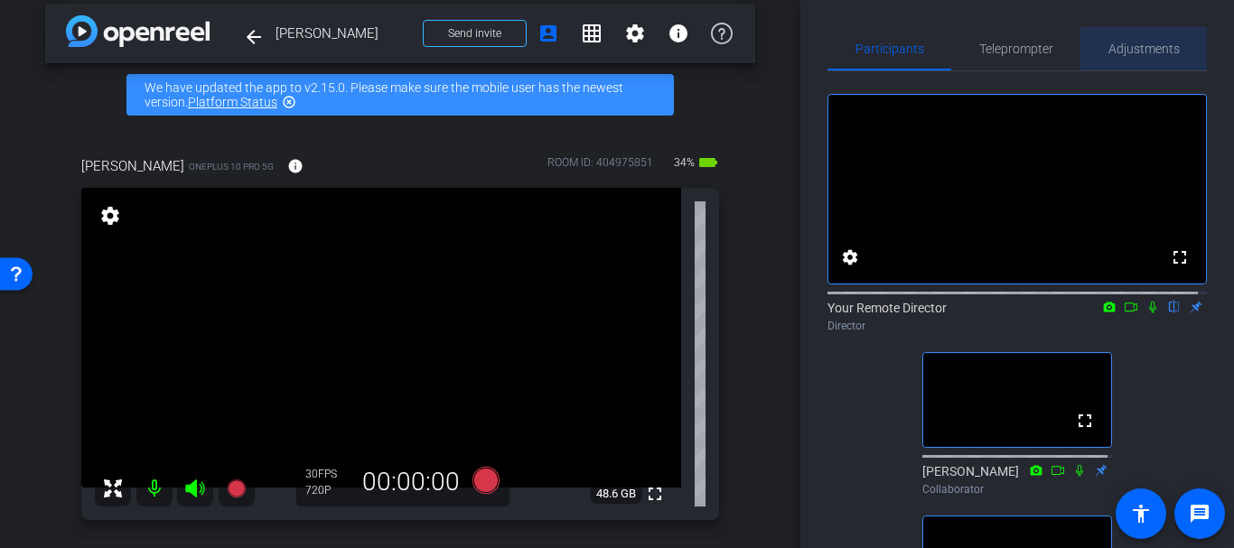
click at [1140, 67] on span "Adjustments" at bounding box center [1144, 48] width 71 height 43
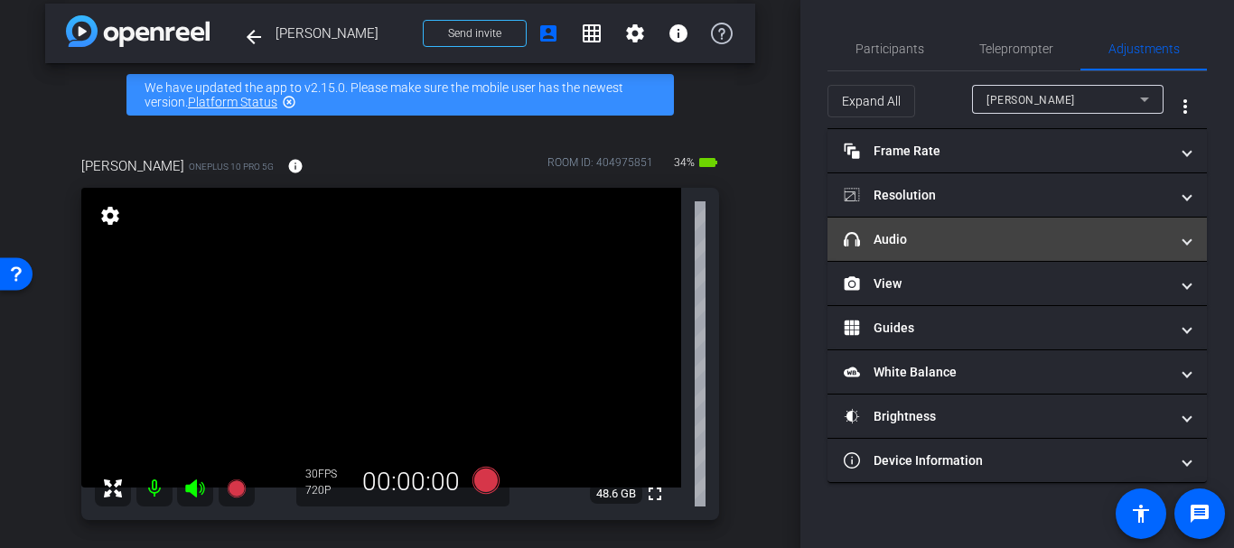
click at [922, 255] on mat-expansion-panel-header "headphone icon Audio" at bounding box center [1017, 239] width 379 height 43
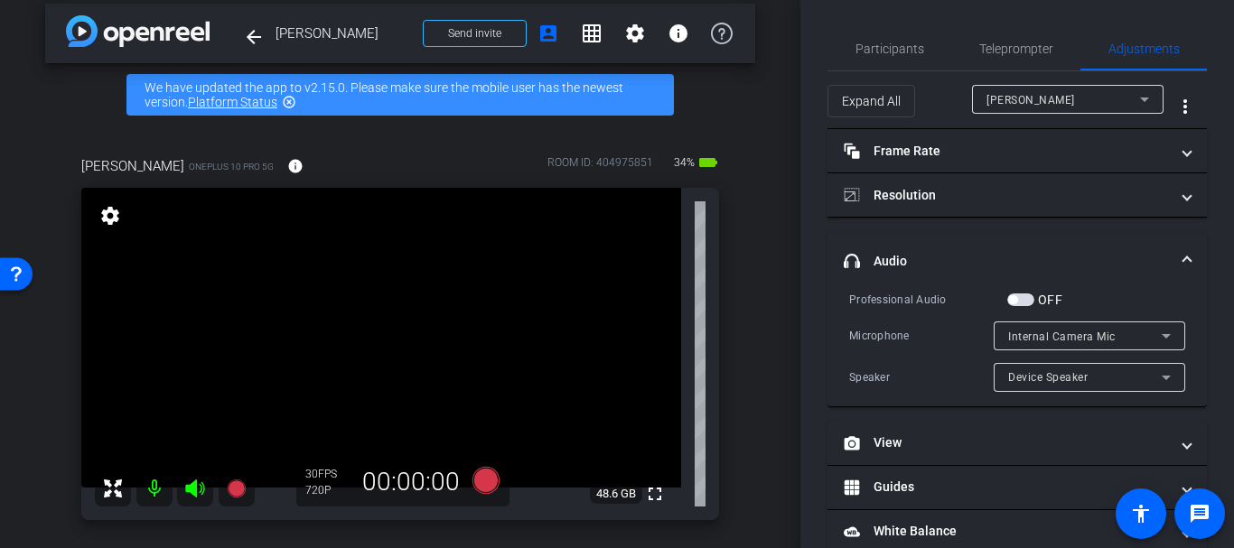
click at [1062, 322] on div "Internal Camera Mic" at bounding box center [1089, 336] width 163 height 29
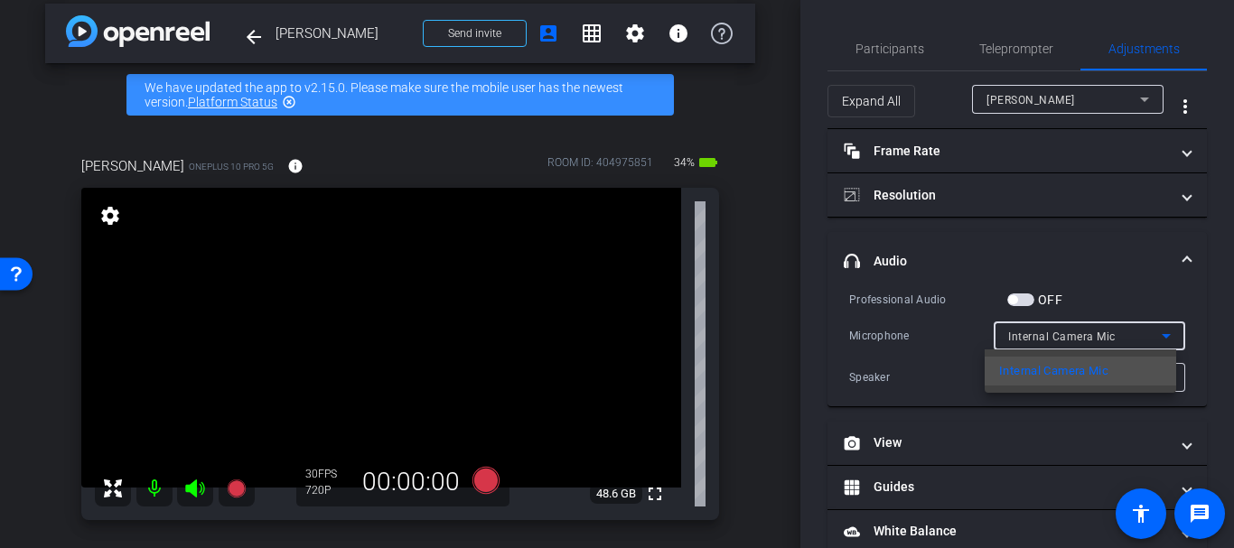
click at [952, 314] on div at bounding box center [617, 274] width 1234 height 548
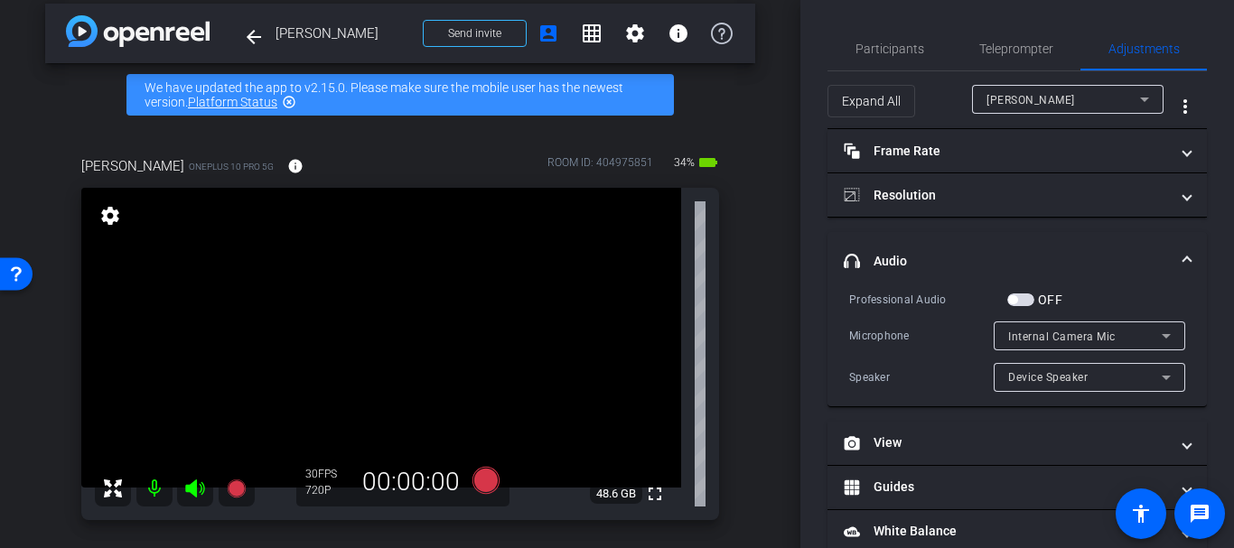
click at [1030, 295] on span "button" at bounding box center [1020, 300] width 27 height 13
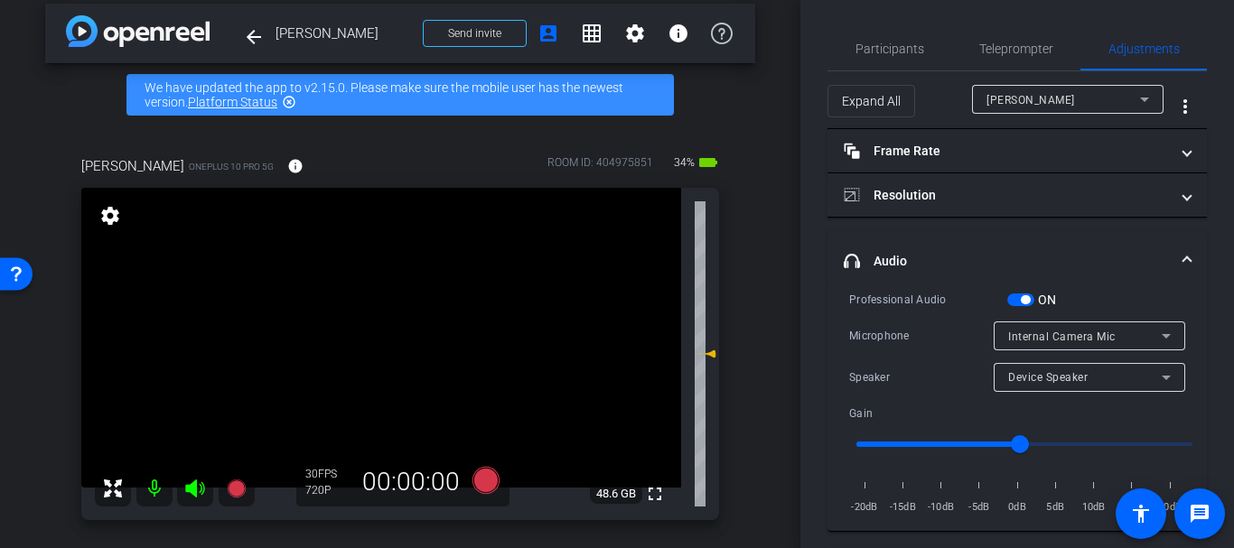
click at [1030, 295] on span "button" at bounding box center [1020, 300] width 27 height 13
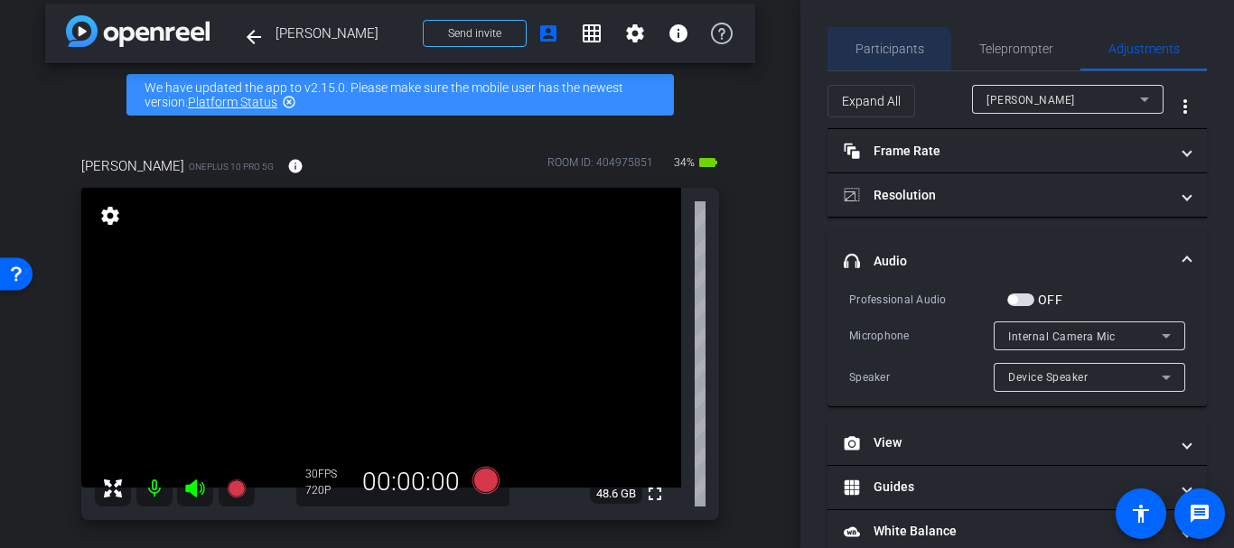
click at [886, 61] on span "Participants" at bounding box center [890, 48] width 69 height 43
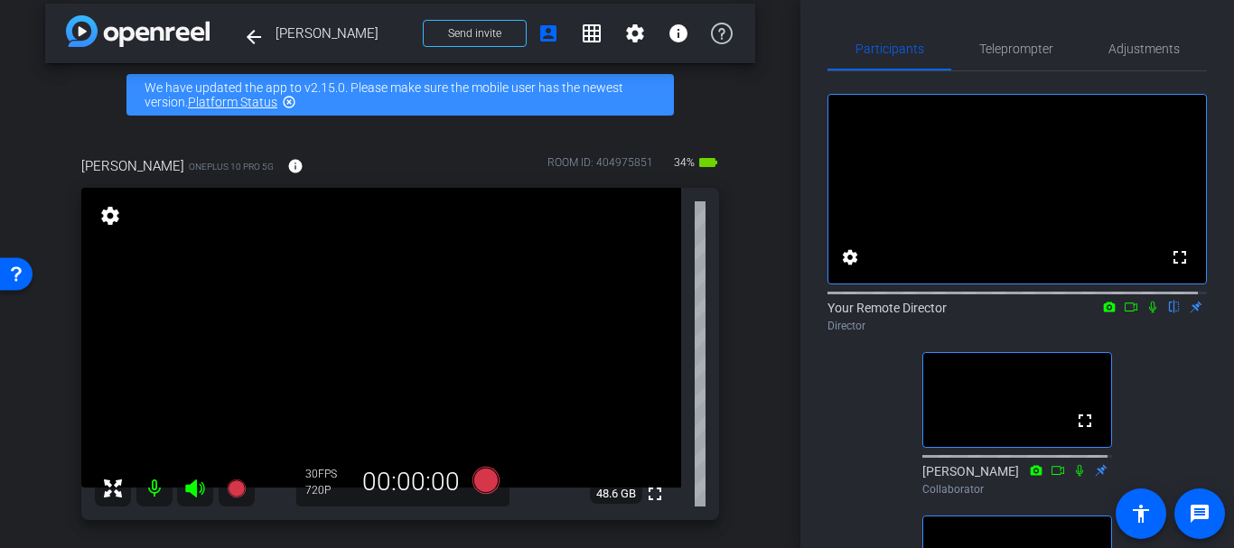
click at [763, 440] on div "arrow_back Dr. Natasha Monga Back to project Send invite account_box grid_on se…" at bounding box center [400, 260] width 800 height 548
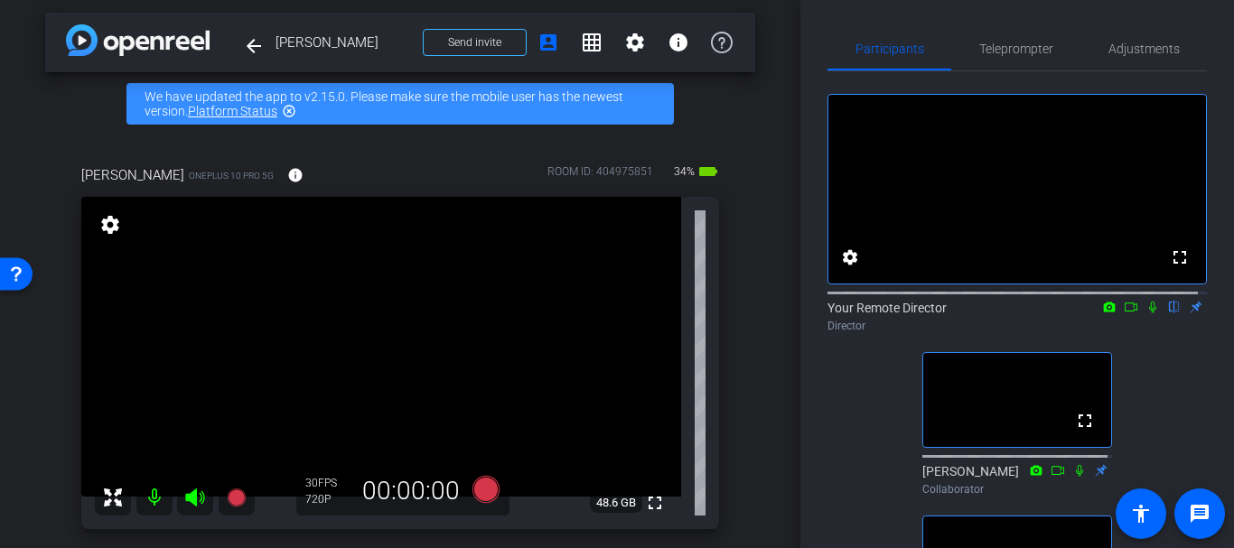
scroll to position [0, 0]
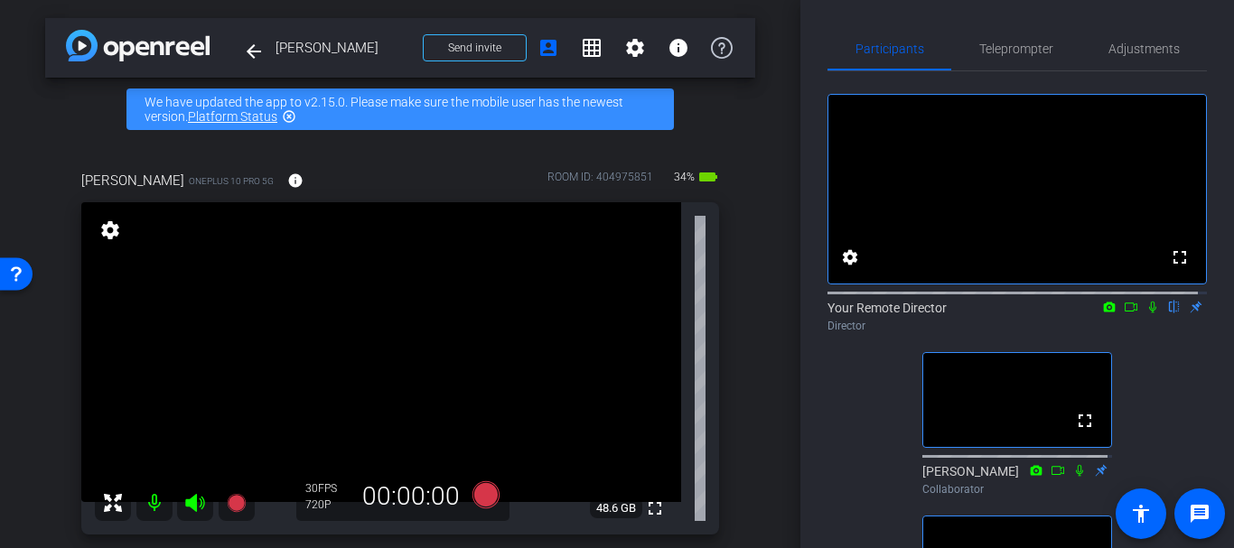
click at [754, 385] on div "arrow_back Dr. Natasha Monga Back to project Send invite account_box grid_on se…" at bounding box center [400, 274] width 800 height 548
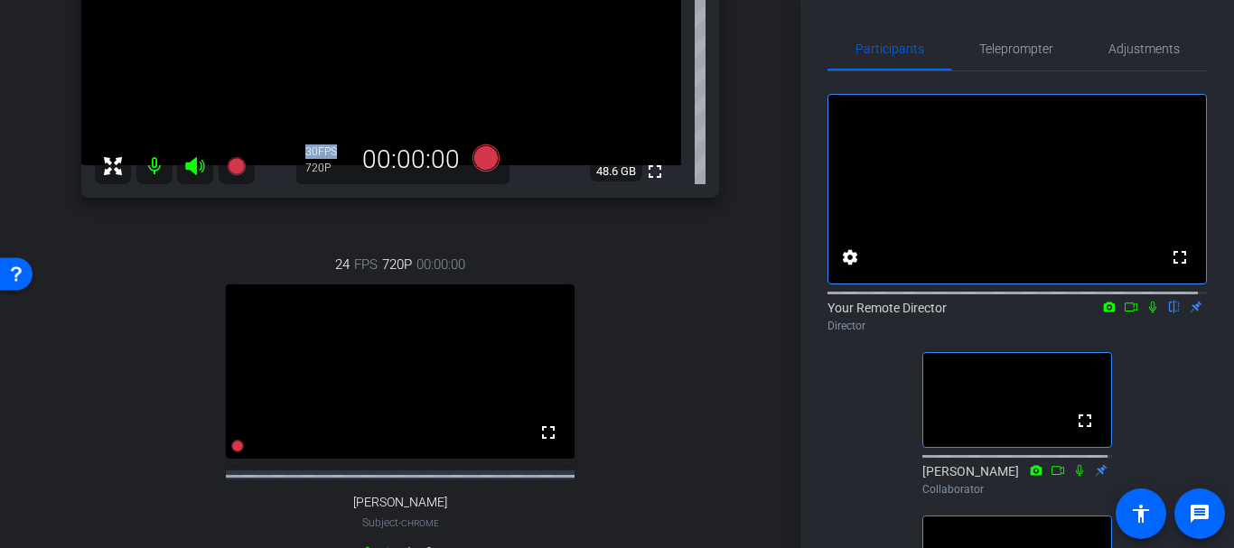
click at [754, 385] on div "arrow_back Dr. Natasha Monga Back to project Send invite account_box grid_on se…" at bounding box center [400, 274] width 800 height 548
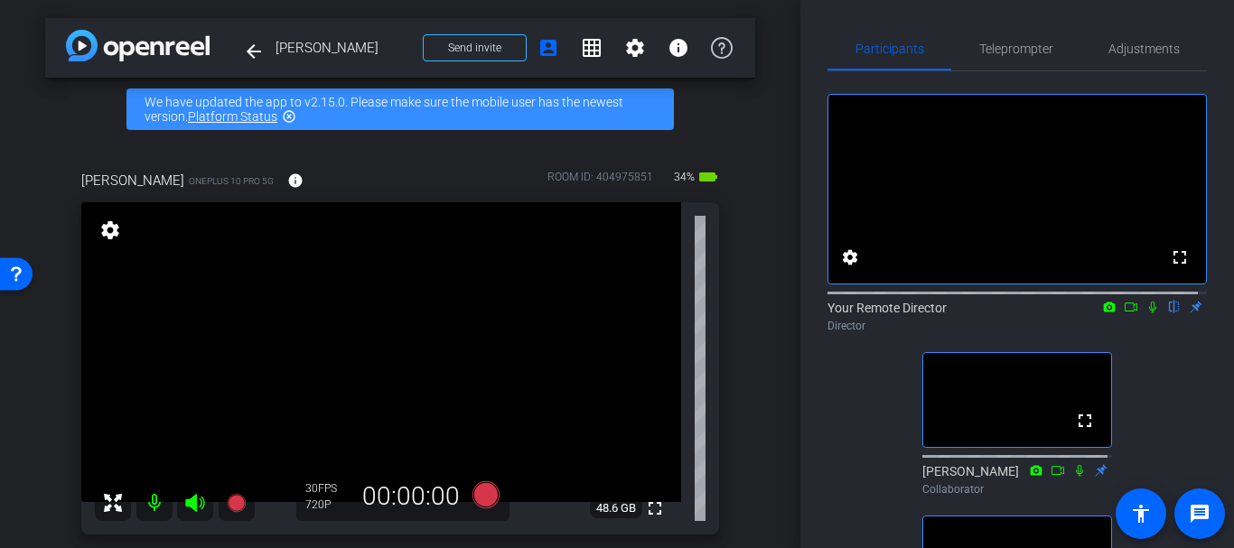
click at [763, 454] on div "arrow_back Dr. Natasha Monga Back to project Send invite account_box grid_on se…" at bounding box center [400, 274] width 800 height 548
click at [1176, 39] on div "Adjustments" at bounding box center [1144, 48] width 126 height 43
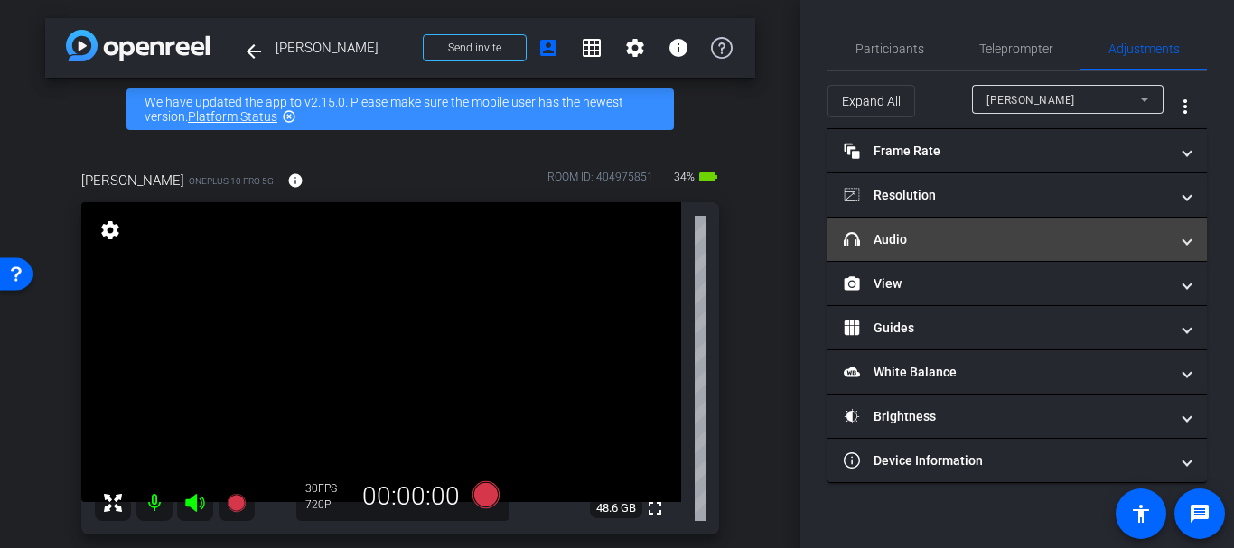
click at [928, 250] on mat-expansion-panel-header "headphone icon Audio" at bounding box center [1017, 239] width 379 height 43
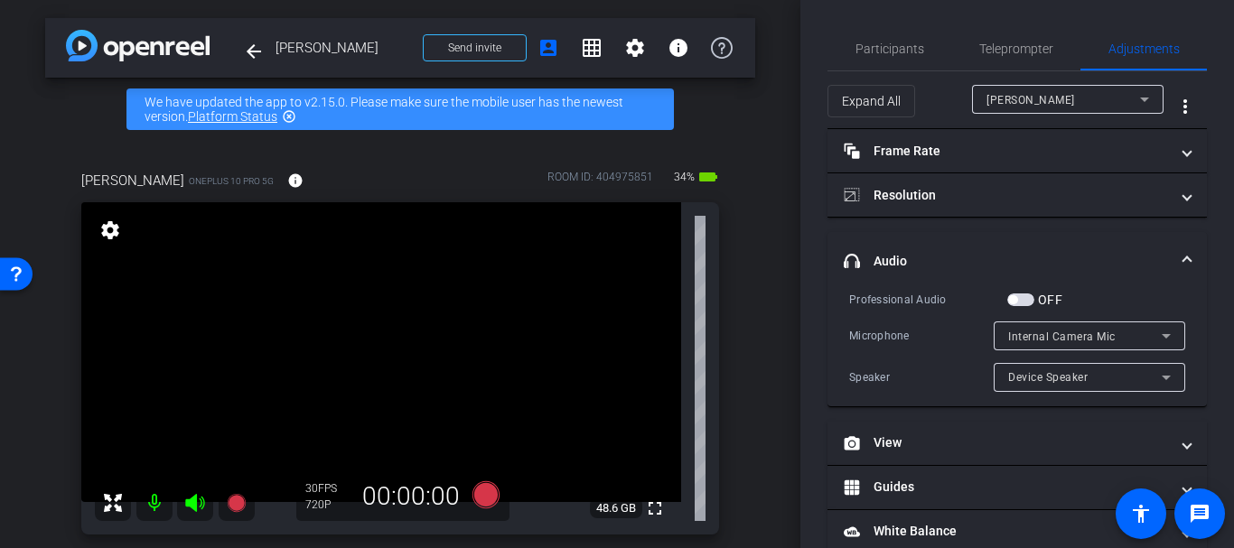
click at [928, 250] on mat-expansion-panel-header "headphone icon Audio" at bounding box center [1017, 261] width 379 height 58
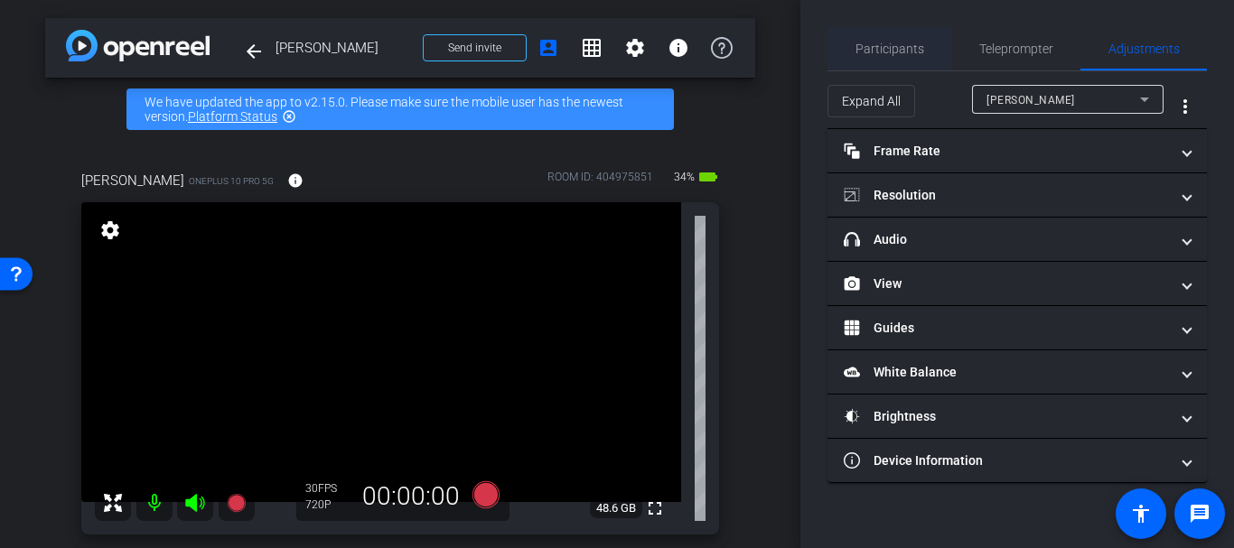
click at [866, 35] on span "Participants" at bounding box center [890, 48] width 69 height 43
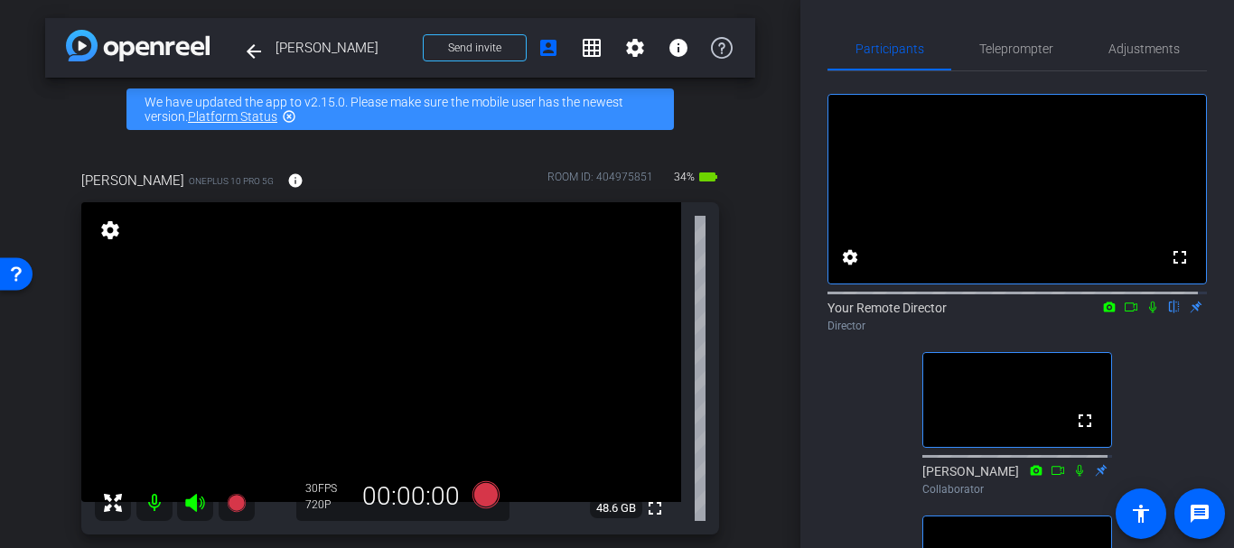
click at [769, 435] on div "arrow_back Dr. Natasha Monga Back to project Send invite account_box grid_on se…" at bounding box center [400, 274] width 800 height 548
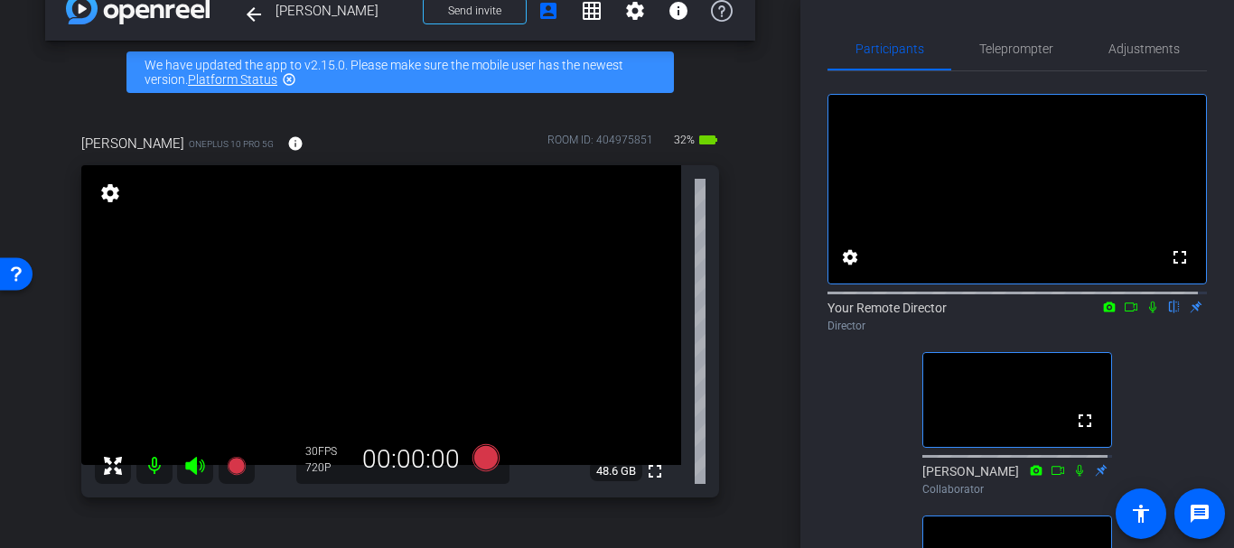
scroll to position [35, 0]
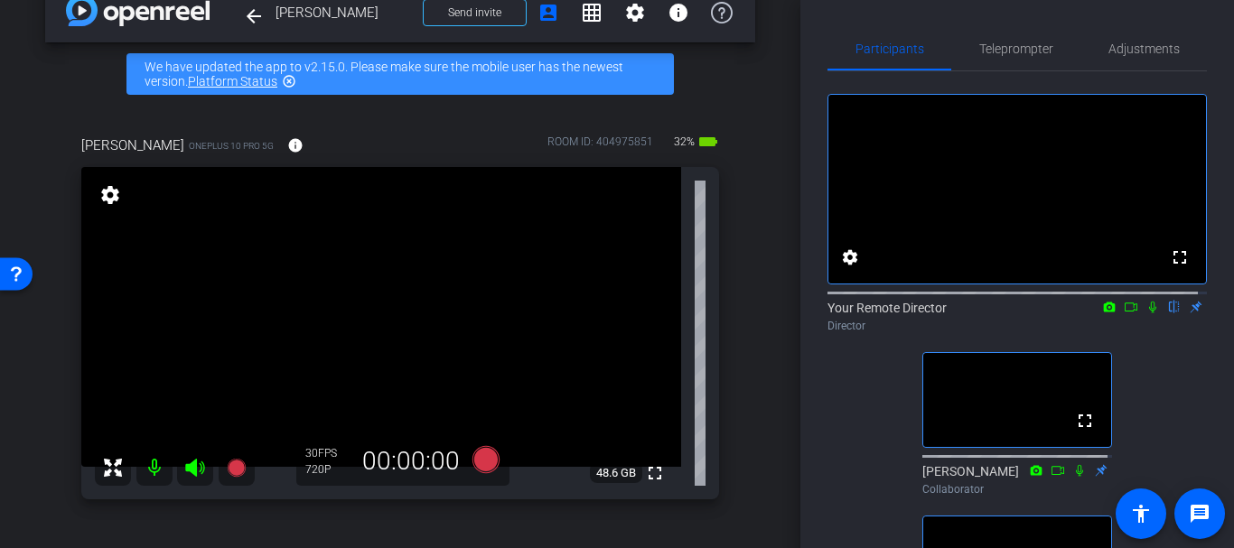
click at [788, 463] on div "arrow_back Dr. Natasha Monga Back to project Send invite account_box grid_on se…" at bounding box center [400, 239] width 800 height 548
click at [735, 430] on div "Shannon OnePlus 10 Pro 5G info ROOM ID: 404975851 32% battery_std fullscreen se…" at bounding box center [400, 512] width 710 height 812
click at [743, 429] on div "Shannon OnePlus 10 Pro 5G info ROOM ID: 404975851 32% battery_std fullscreen se…" at bounding box center [400, 512] width 710 height 812
click at [751, 466] on div "arrow_back Dr. Natasha Monga Back to project Send invite account_box grid_on se…" at bounding box center [400, 239] width 800 height 548
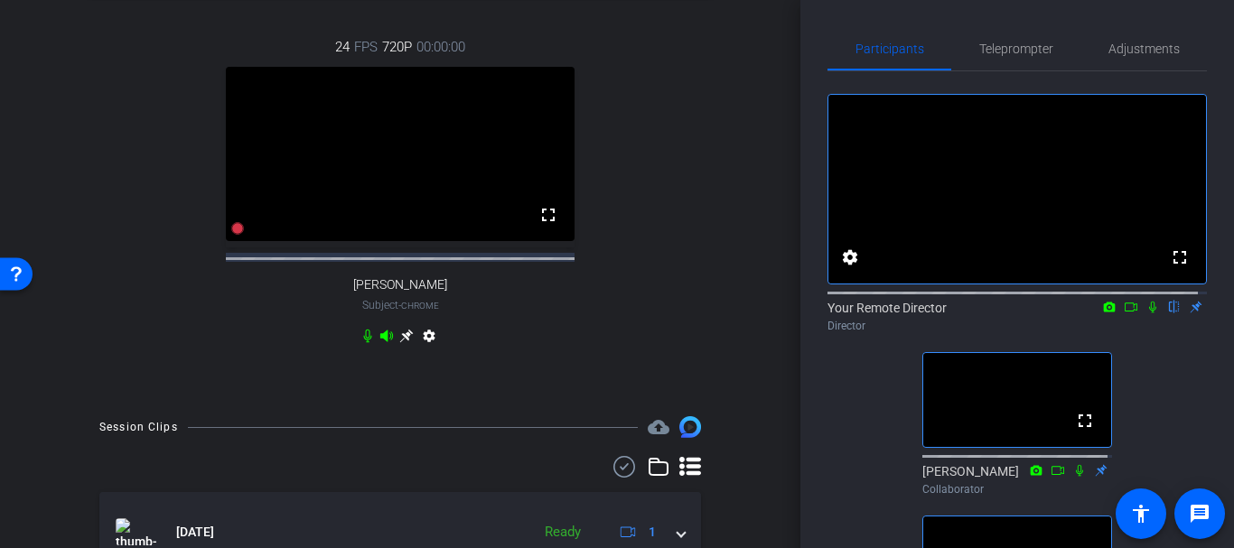
scroll to position [0, 0]
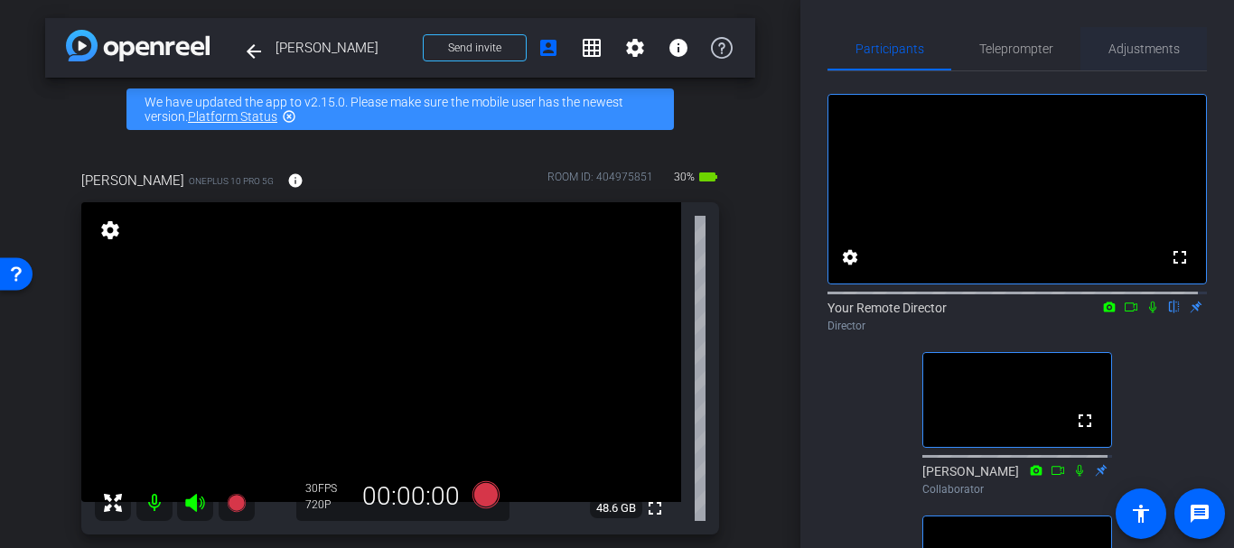
click at [1119, 61] on span "Adjustments" at bounding box center [1144, 48] width 71 height 43
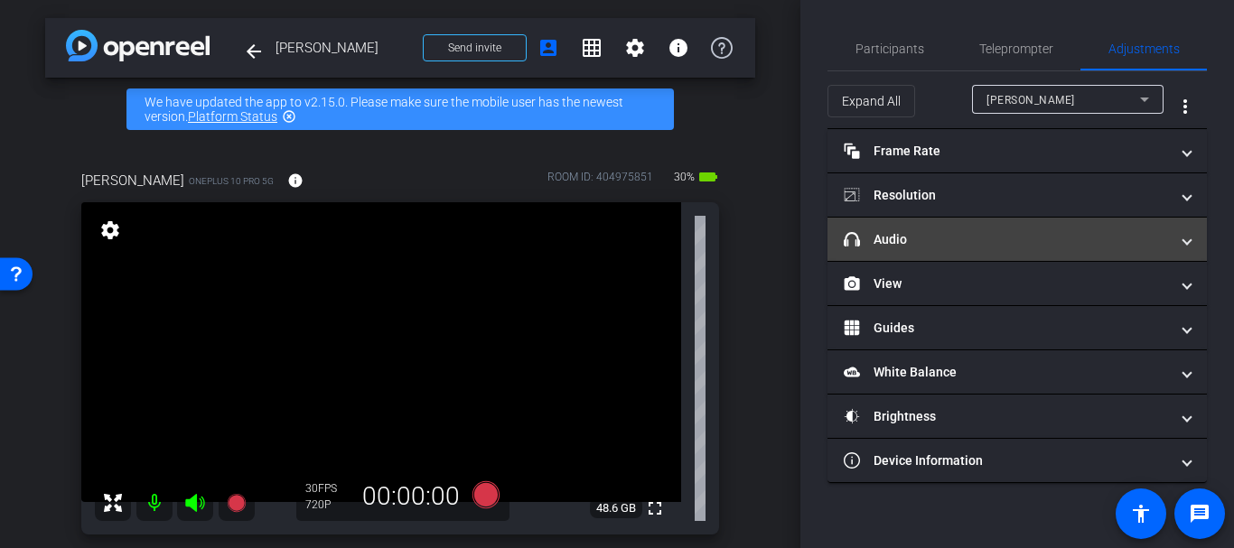
click at [977, 229] on mat-expansion-panel-header "headphone icon Audio" at bounding box center [1017, 239] width 379 height 43
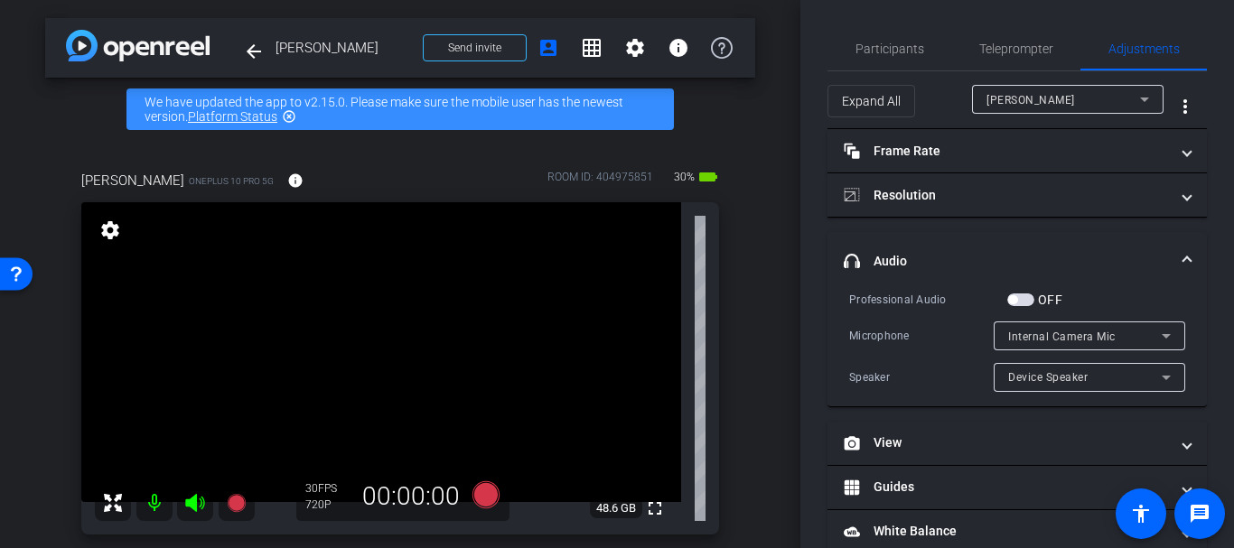
click at [915, 261] on mat-panel-title "headphone icon Audio" at bounding box center [1006, 261] width 325 height 19
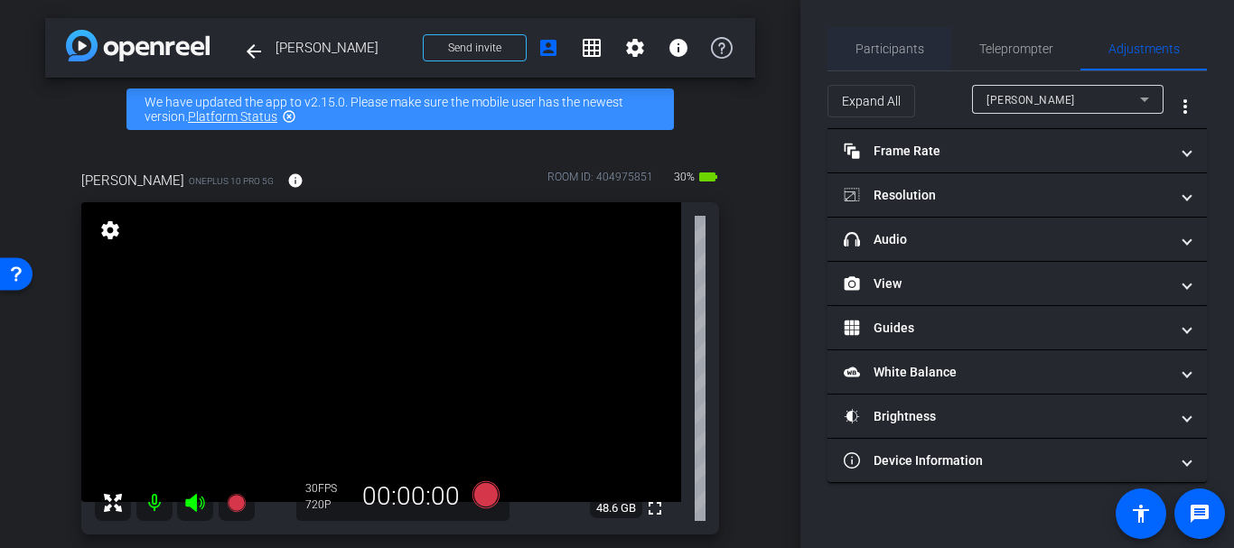
click at [887, 58] on span "Participants" at bounding box center [890, 48] width 69 height 43
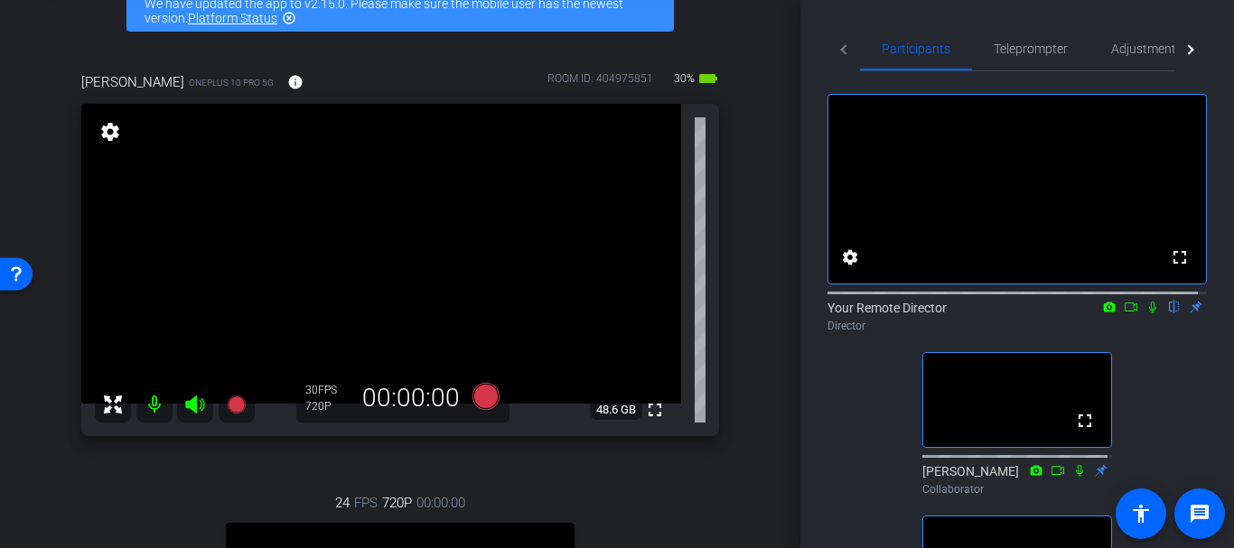
scroll to position [91, 0]
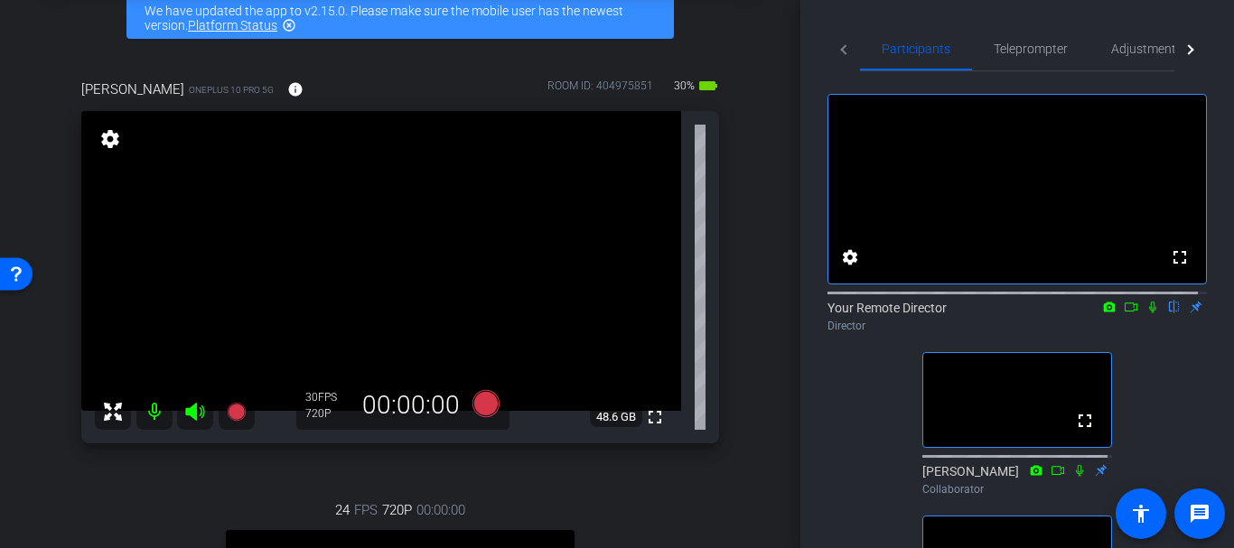
click at [782, 447] on div "arrow_back Dr. Natasha Monga Back to project Send invite account_box grid_on se…" at bounding box center [400, 183] width 800 height 548
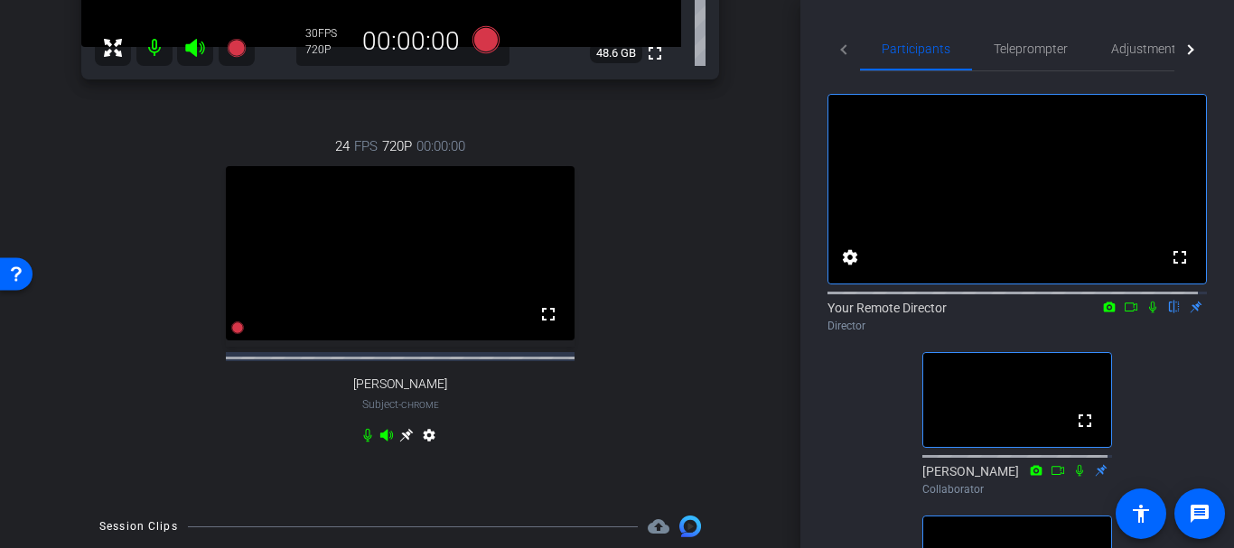
scroll to position [323, 0]
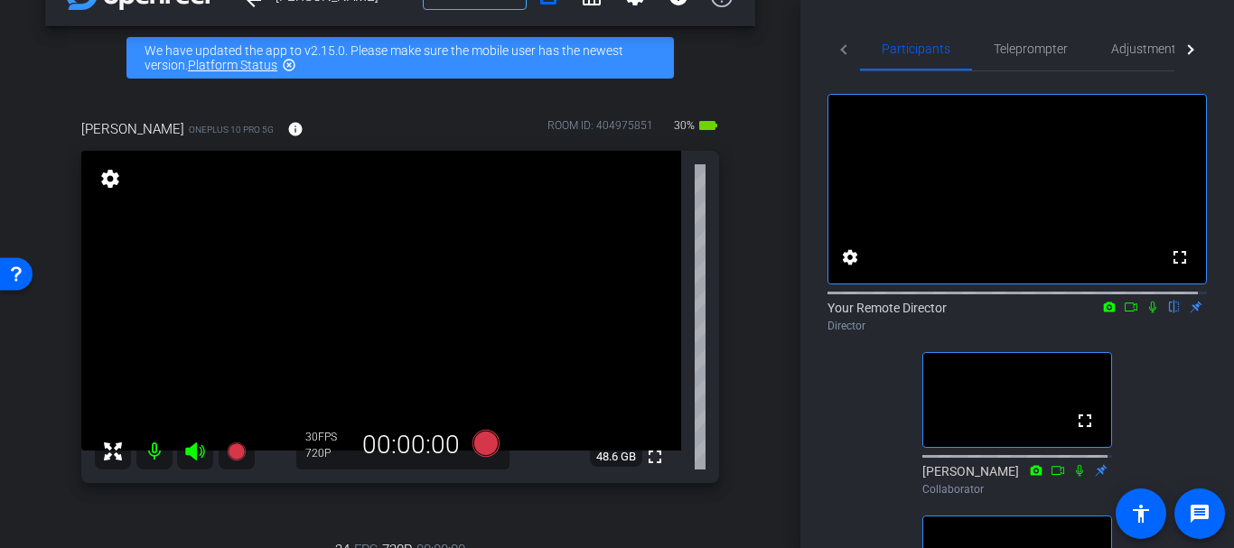
click at [702, 435] on div "Shannon OnePlus 10 Pro 5G info ROOM ID: 404975851 30% battery_std fullscreen se…" at bounding box center [400, 495] width 710 height 812
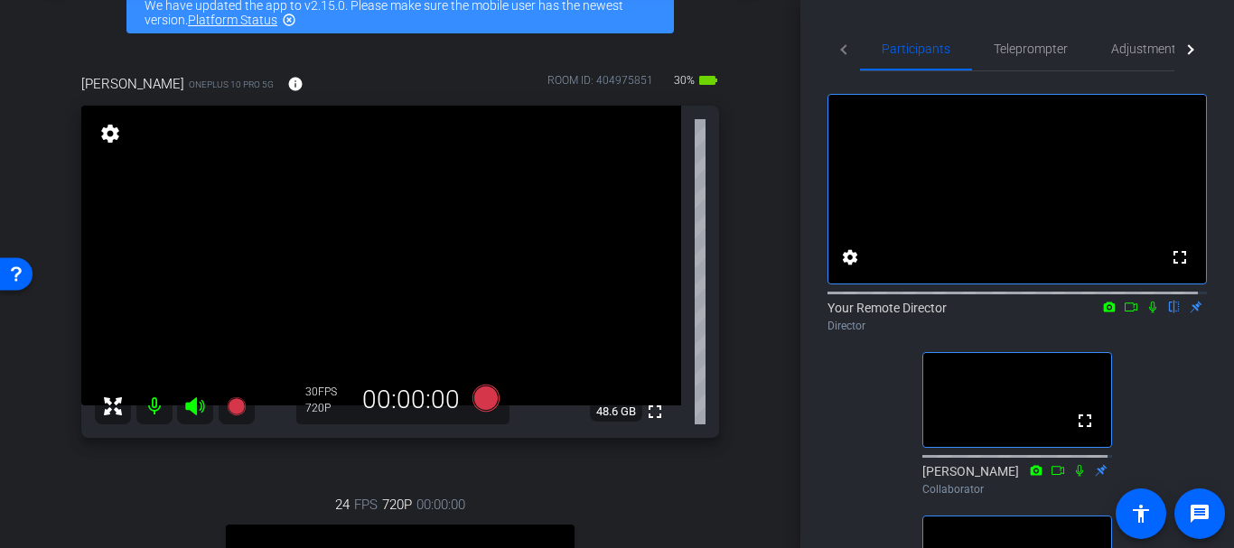
scroll to position [91, 0]
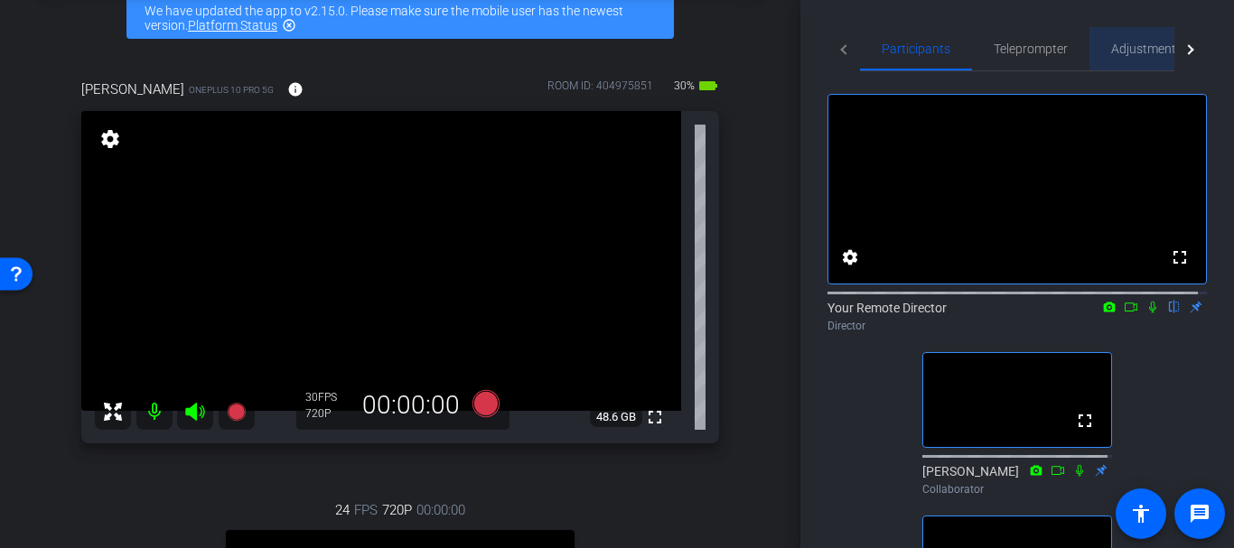
click at [1143, 29] on span "Adjustments" at bounding box center [1146, 48] width 71 height 43
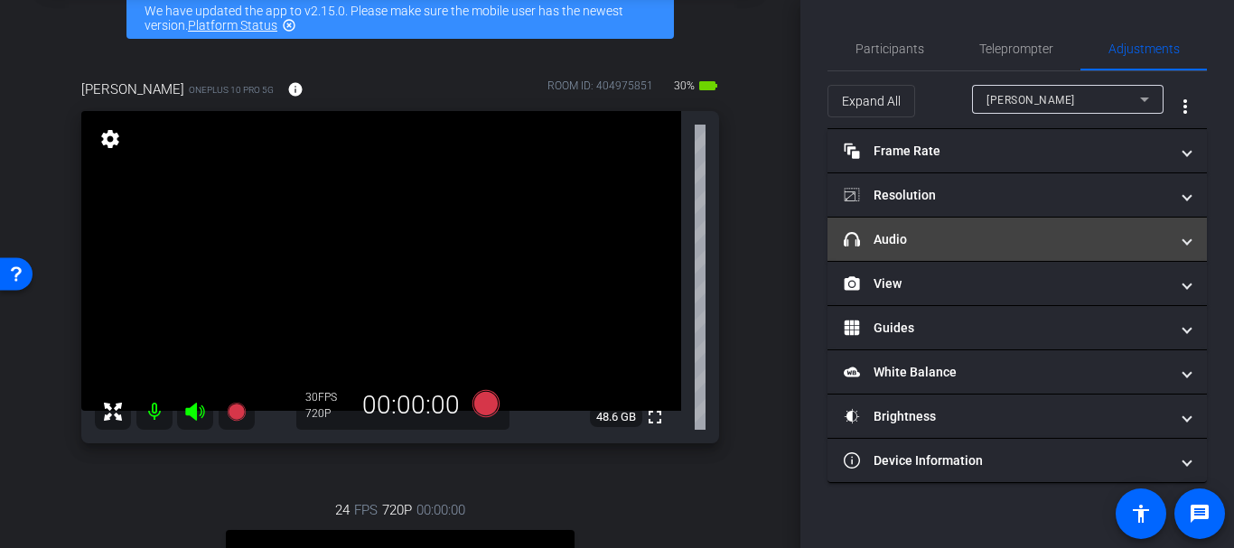
click at [916, 235] on mat-panel-title "headphone icon Audio" at bounding box center [1006, 239] width 325 height 19
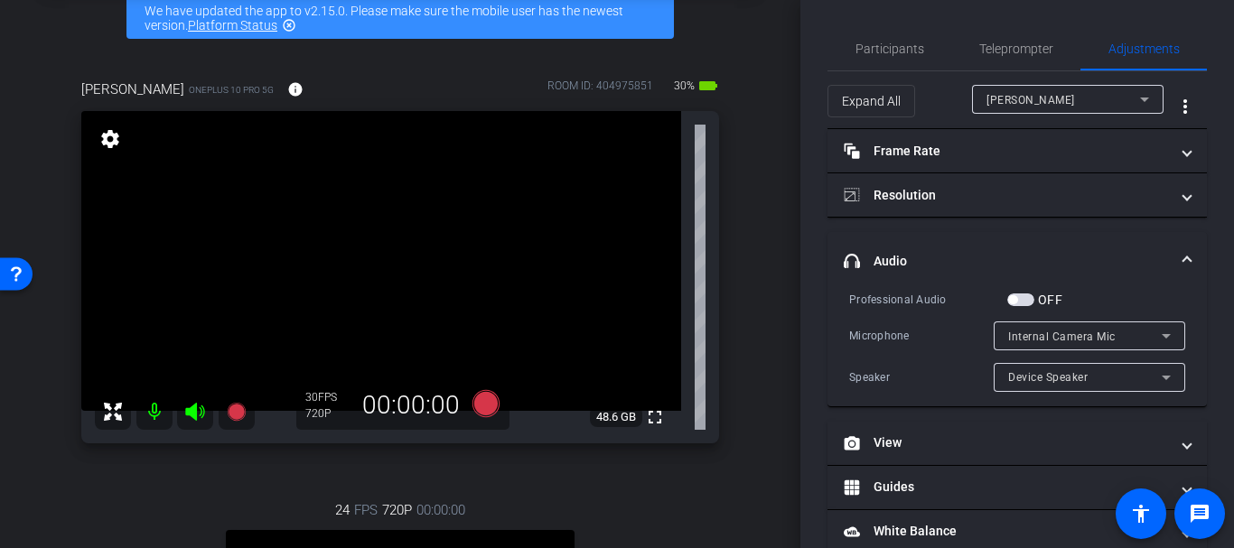
click at [1015, 295] on span "button" at bounding box center [1012, 299] width 9 height 9
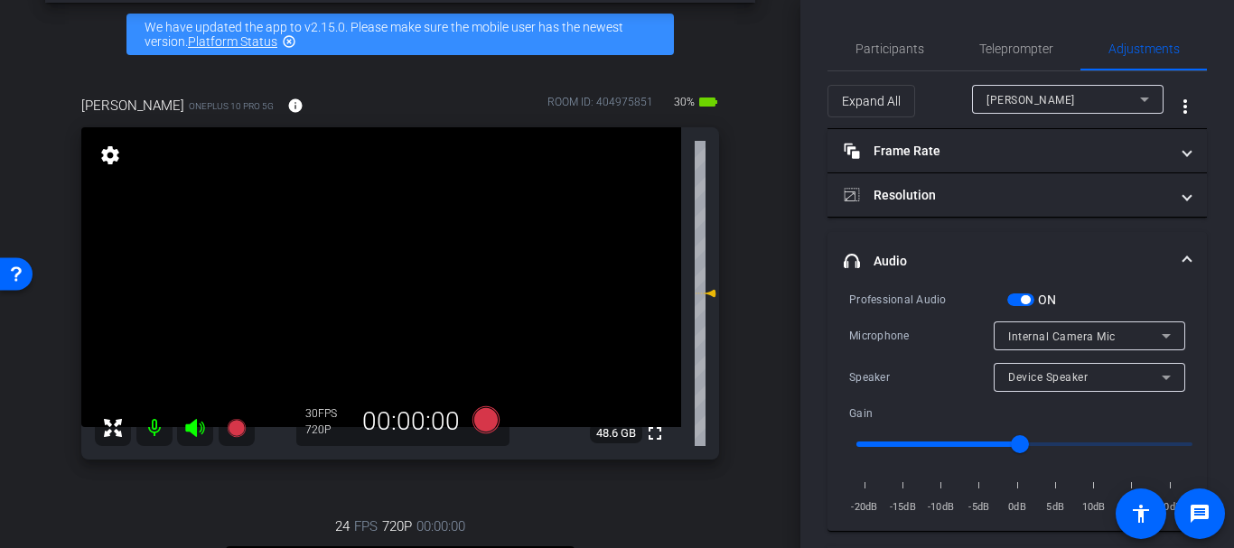
scroll to position [70, 0]
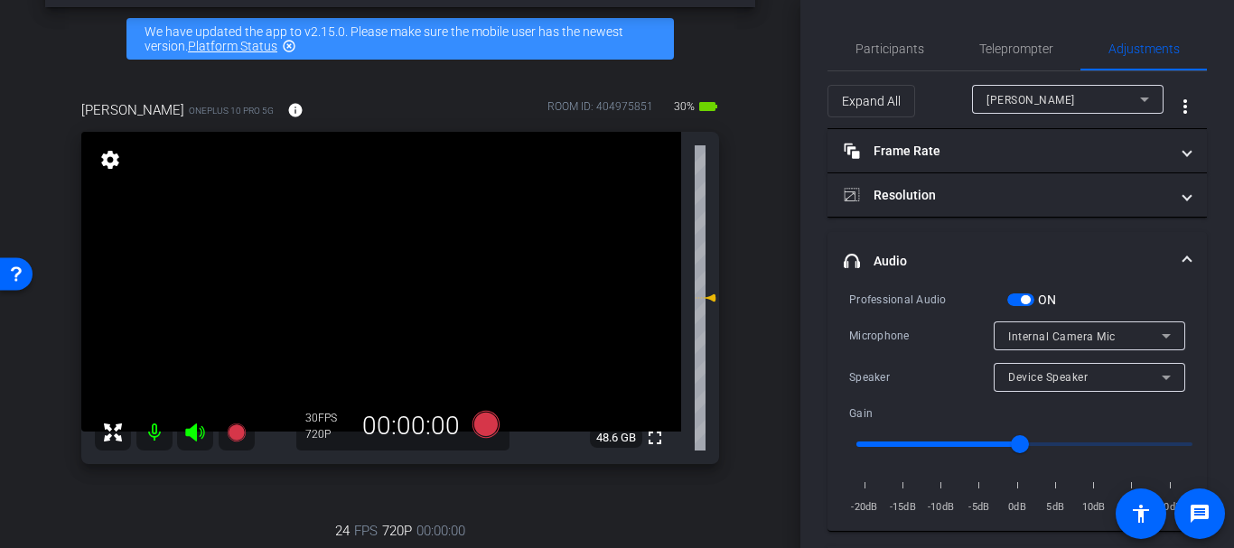
click at [709, 296] on div "fullscreen settings 48.6 GB" at bounding box center [400, 298] width 638 height 332
click at [1002, 101] on span "Shannon" at bounding box center [1031, 100] width 89 height 13
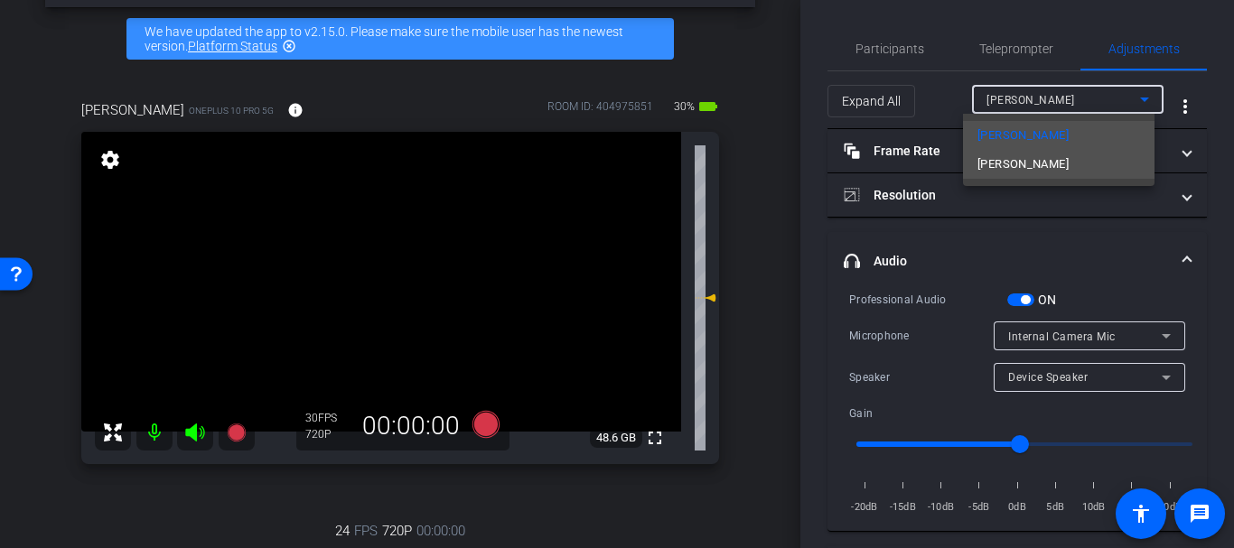
click at [1006, 158] on span "Paul Gannon" at bounding box center [1023, 165] width 91 height 22
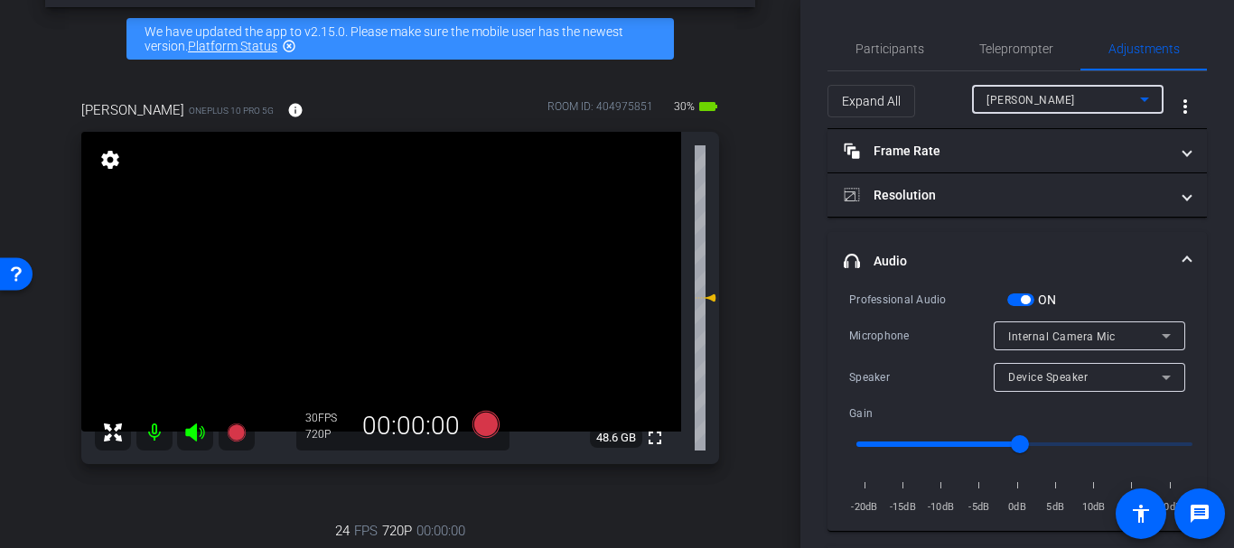
type input "11000"
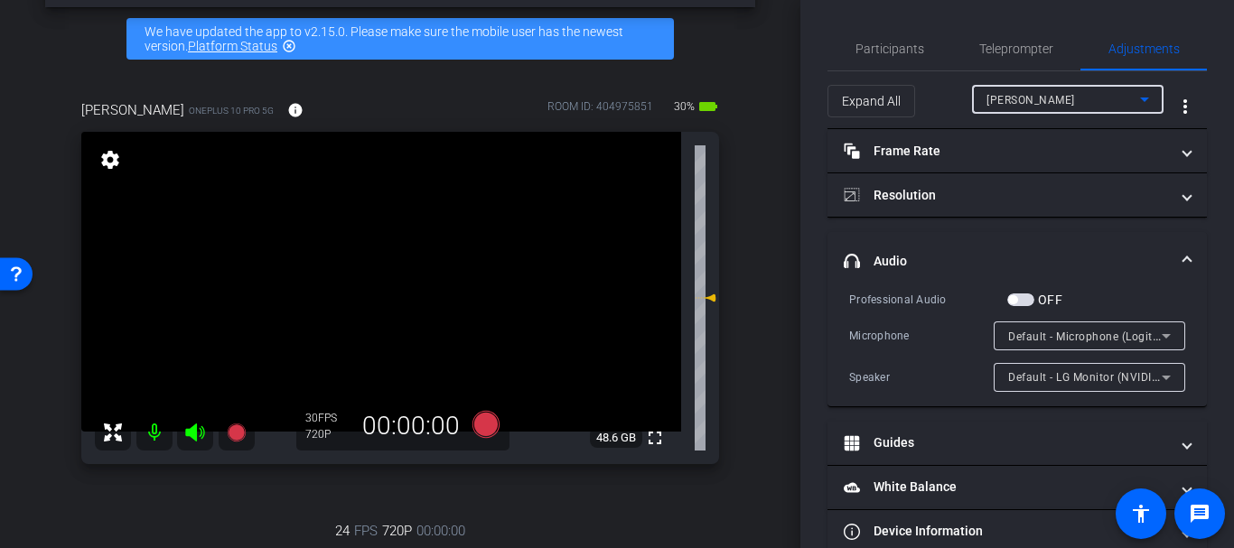
click at [1026, 298] on span "button" at bounding box center [1020, 300] width 27 height 13
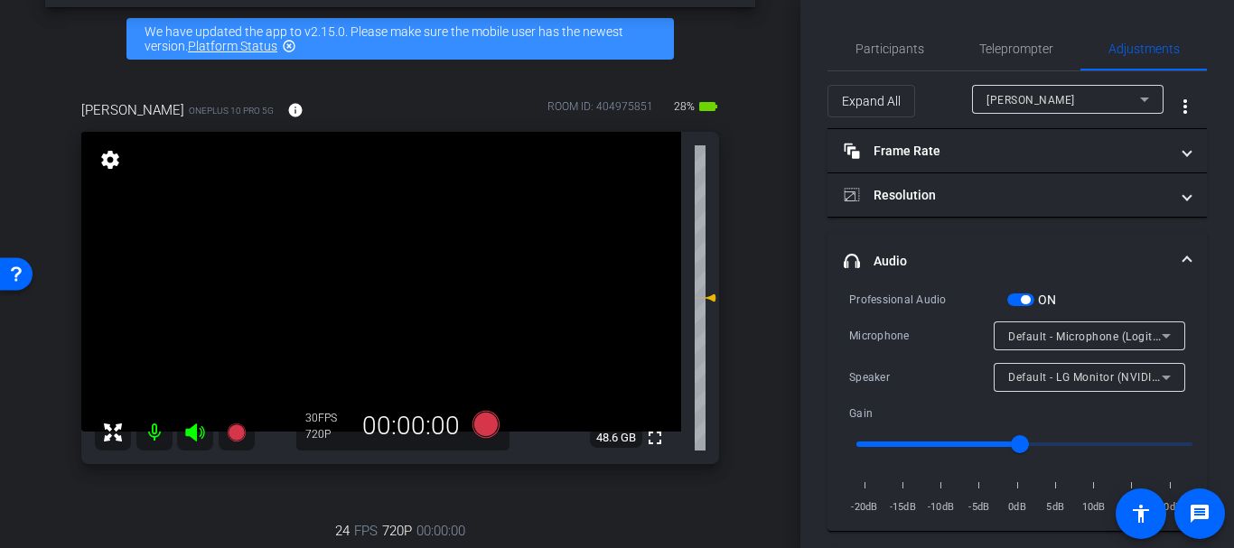
click at [1028, 345] on div "Default - Microphone (Logitech Webcam C925e) (046d:085b)" at bounding box center [1085, 336] width 154 height 23
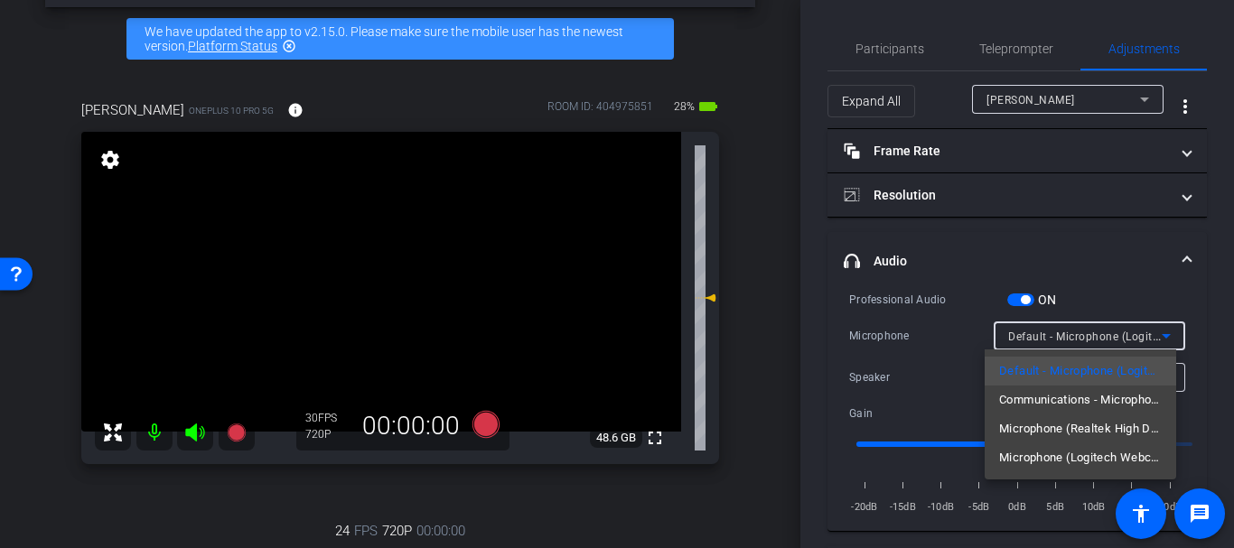
click at [1028, 345] on div at bounding box center [617, 274] width 1234 height 548
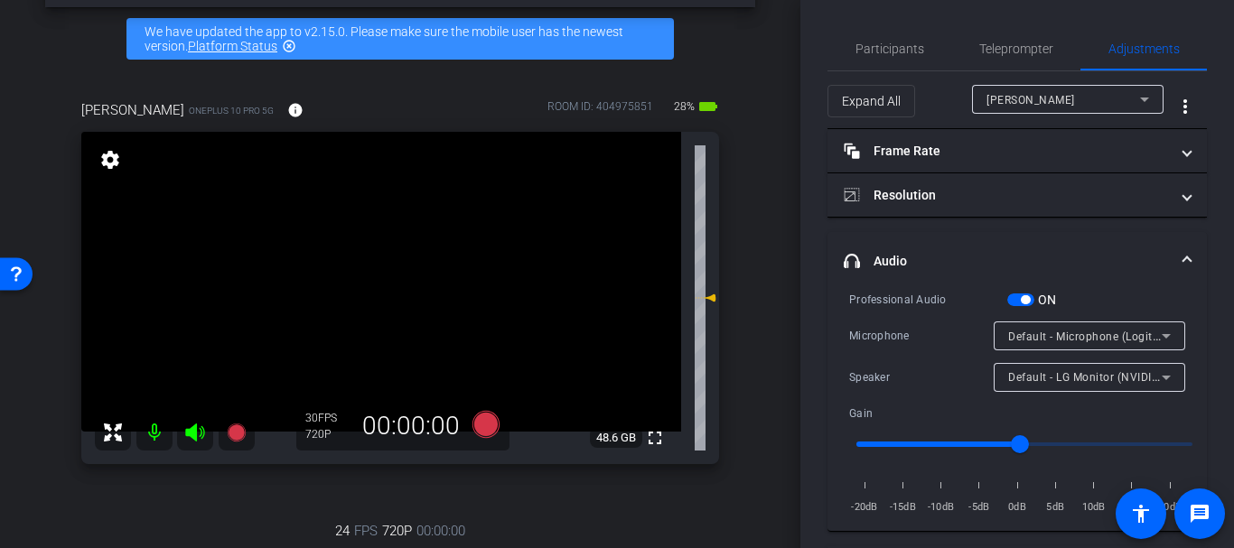
scroll to position [136, 0]
